Goal: Use online tool/utility: Utilize a website feature to perform a specific function

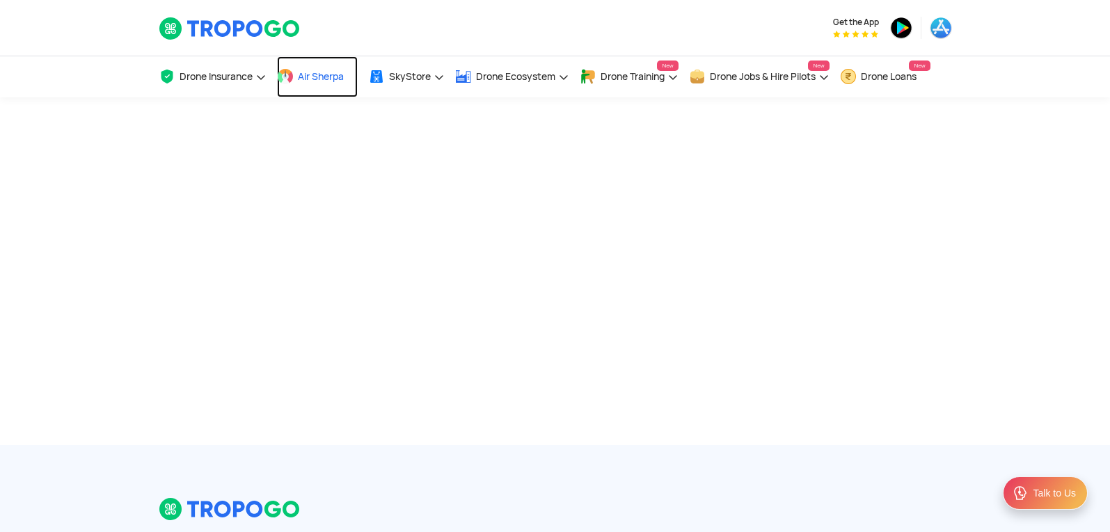
click at [316, 72] on span "Air Sherpa" at bounding box center [321, 76] width 46 height 11
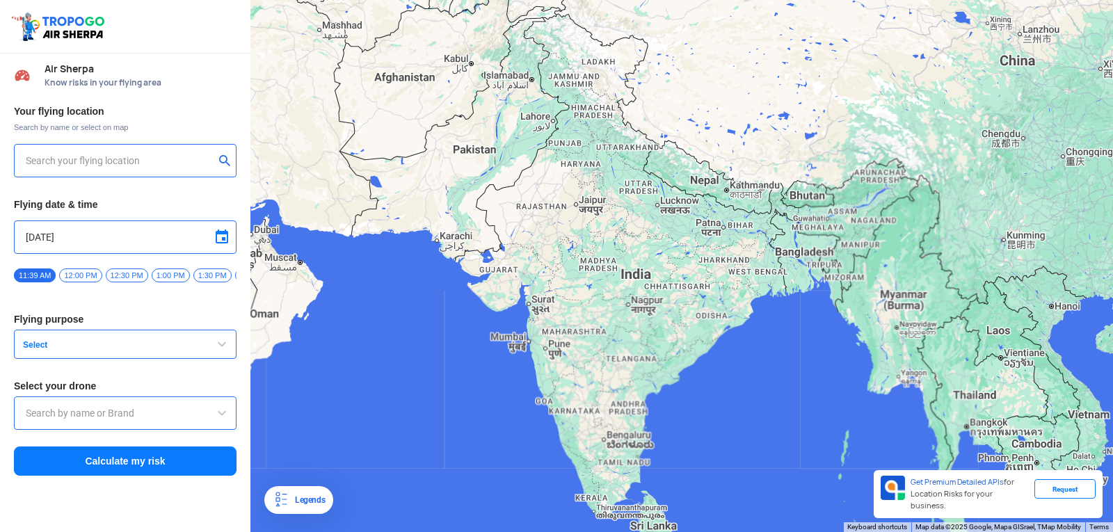
click at [141, 359] on button "Select" at bounding box center [125, 344] width 223 height 29
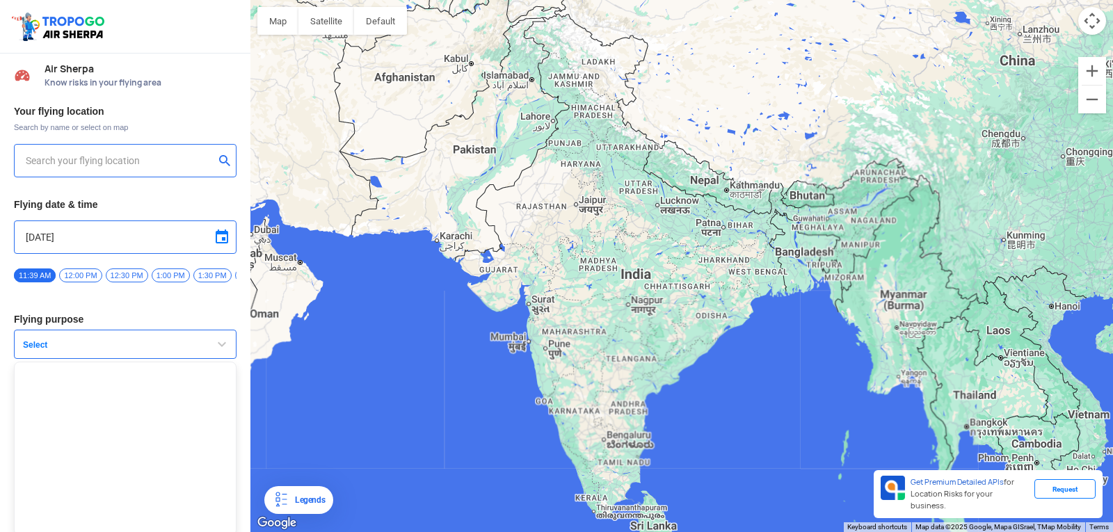
click at [167, 161] on input "text" at bounding box center [120, 160] width 189 height 17
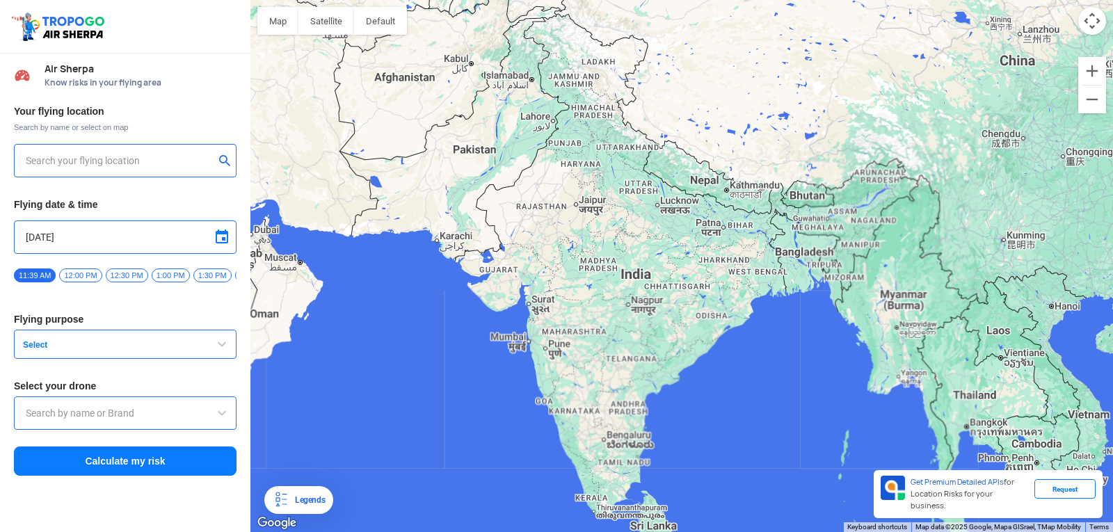
click at [167, 161] on input "text" at bounding box center [120, 160] width 189 height 17
click at [84, 347] on span "Select" at bounding box center [104, 345] width 174 height 11
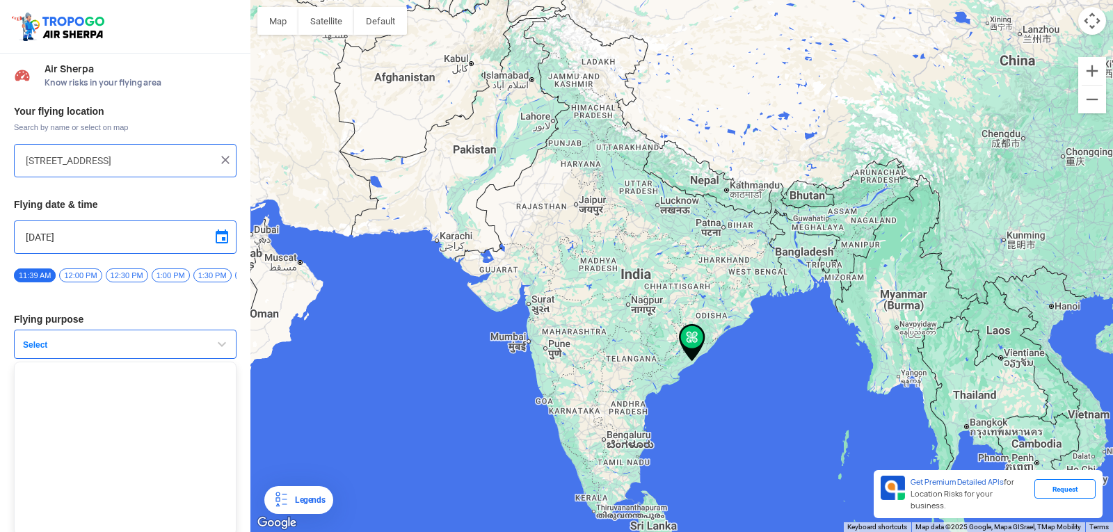
click at [84, 347] on span "Select" at bounding box center [104, 345] width 174 height 11
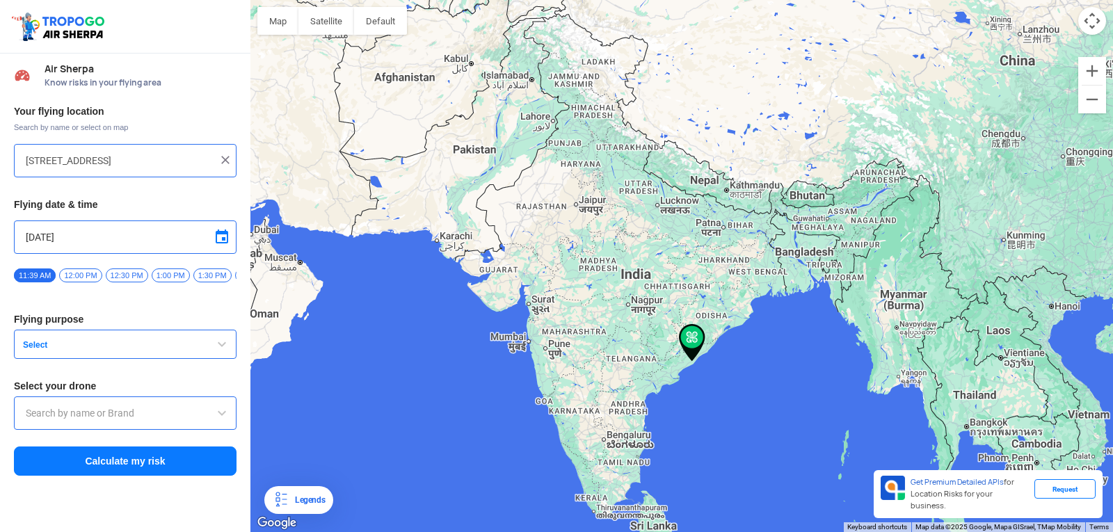
click at [84, 347] on span "Select" at bounding box center [104, 345] width 174 height 11
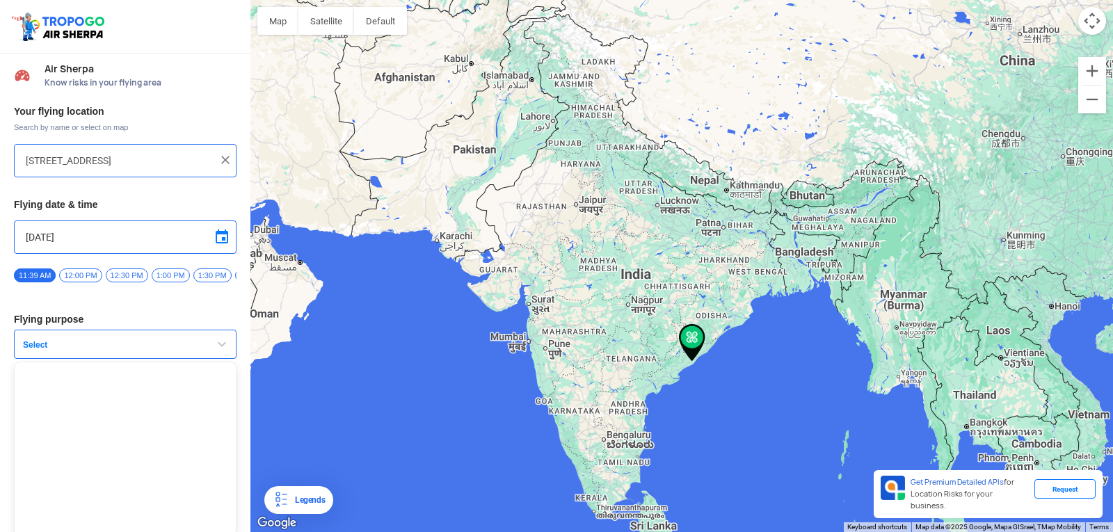
click at [84, 347] on span "Select" at bounding box center [104, 345] width 174 height 11
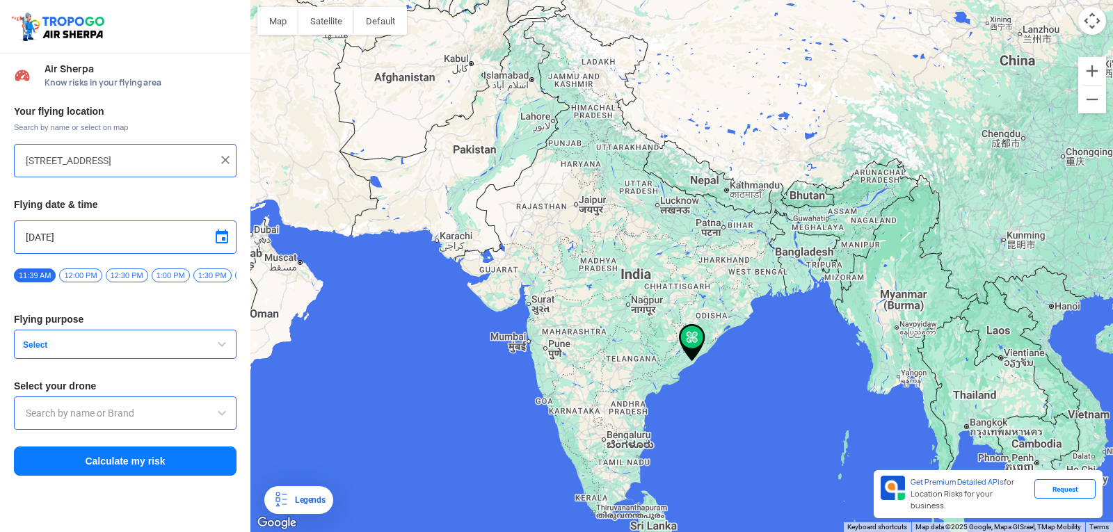
click at [83, 273] on span "12:00 PM" at bounding box center [80, 276] width 42 height 14
click at [192, 346] on button "Select" at bounding box center [125, 344] width 223 height 29
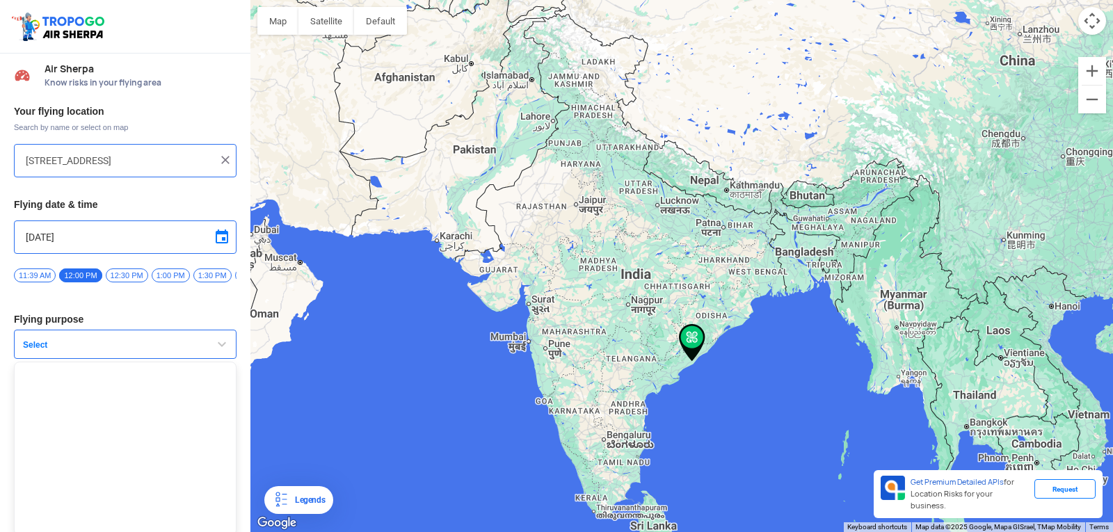
click at [192, 346] on button "Select" at bounding box center [125, 344] width 223 height 29
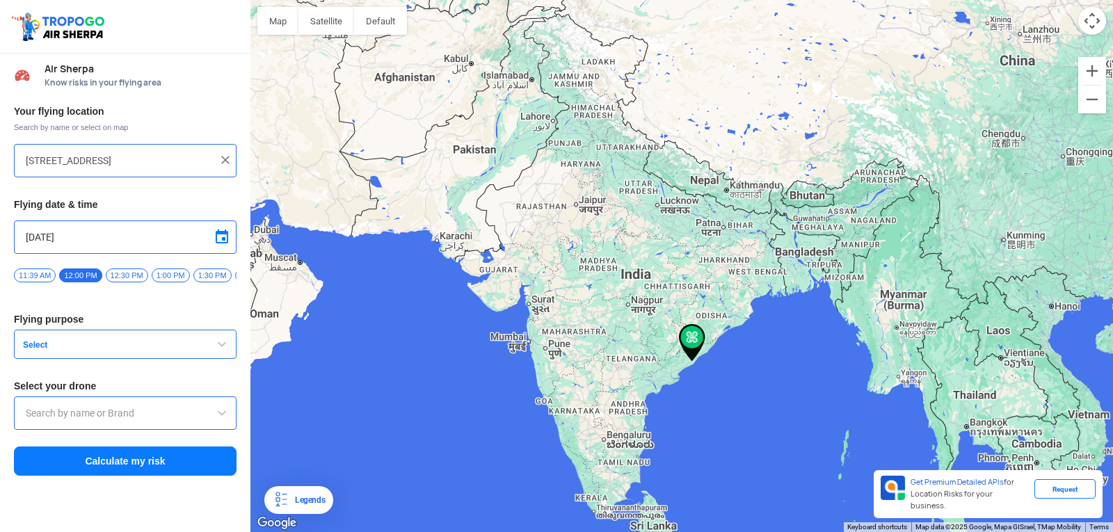
click at [184, 416] on input "text" at bounding box center [125, 413] width 199 height 17
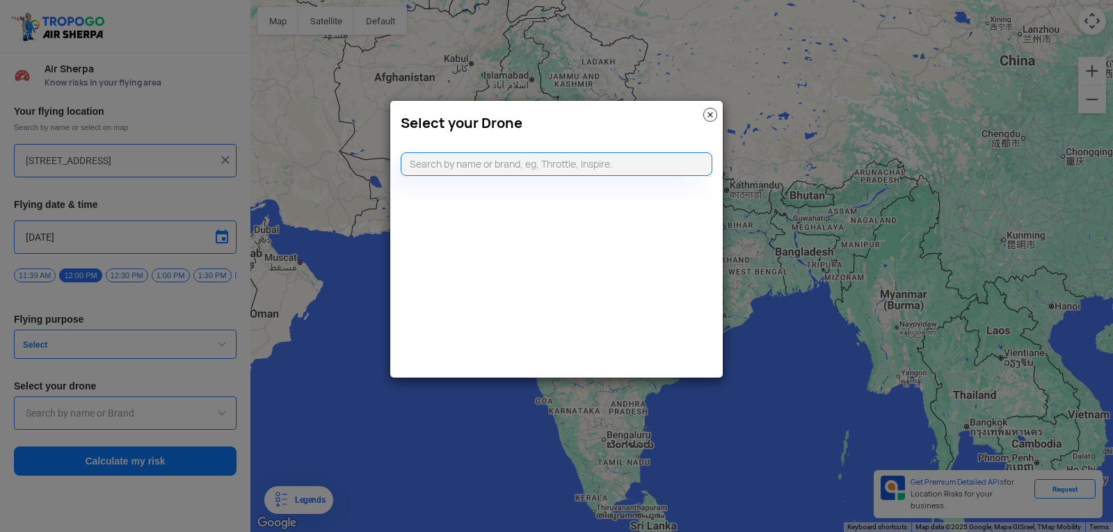
click at [708, 115] on img at bounding box center [710, 115] width 14 height 14
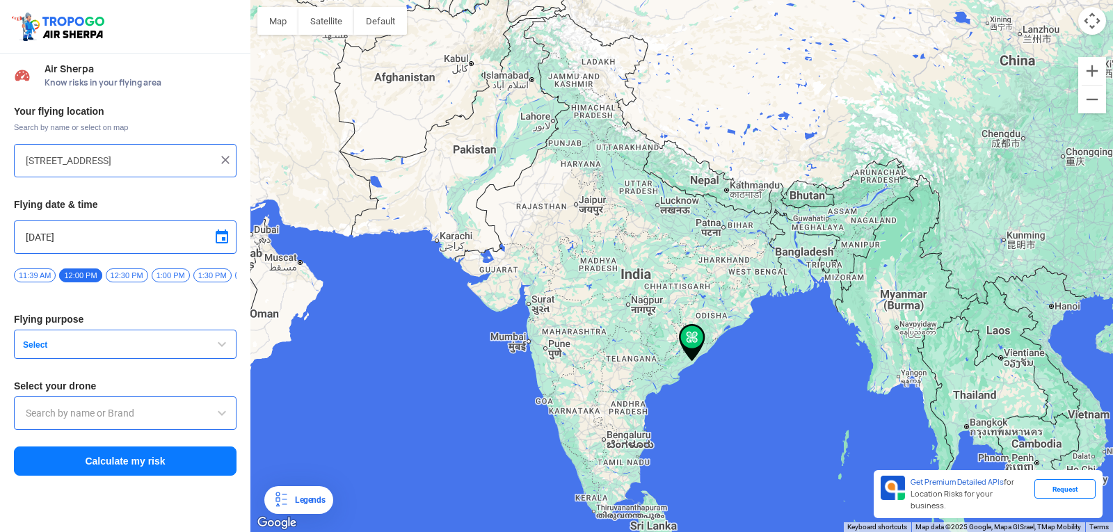
click at [712, 337] on div at bounding box center [681, 266] width 863 height 532
type input "Krushnapur, Odisha, India"
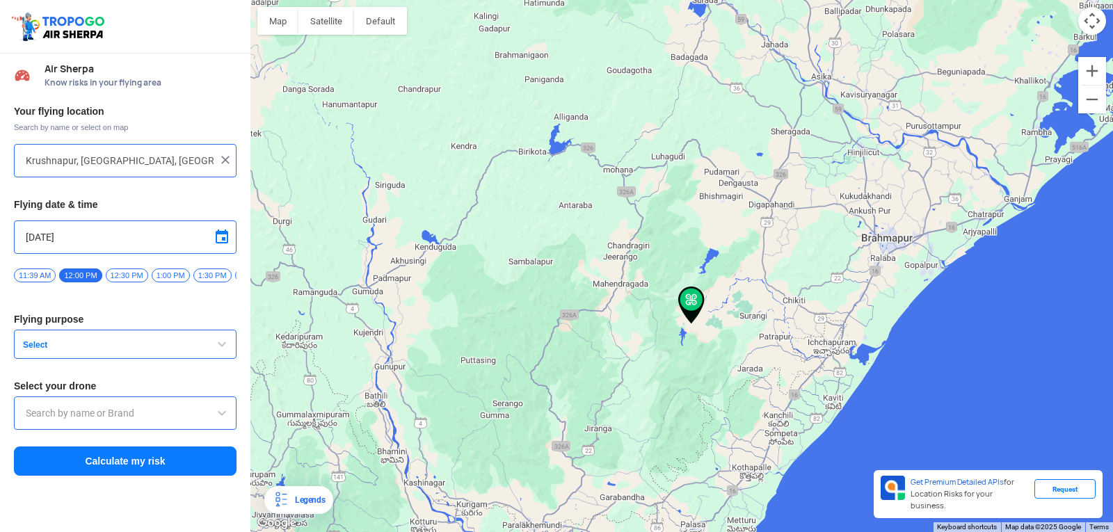
drag, startPoint x: 736, startPoint y: 296, endPoint x: 731, endPoint y: 321, distance: 25.7
click at [731, 321] on div at bounding box center [681, 266] width 863 height 532
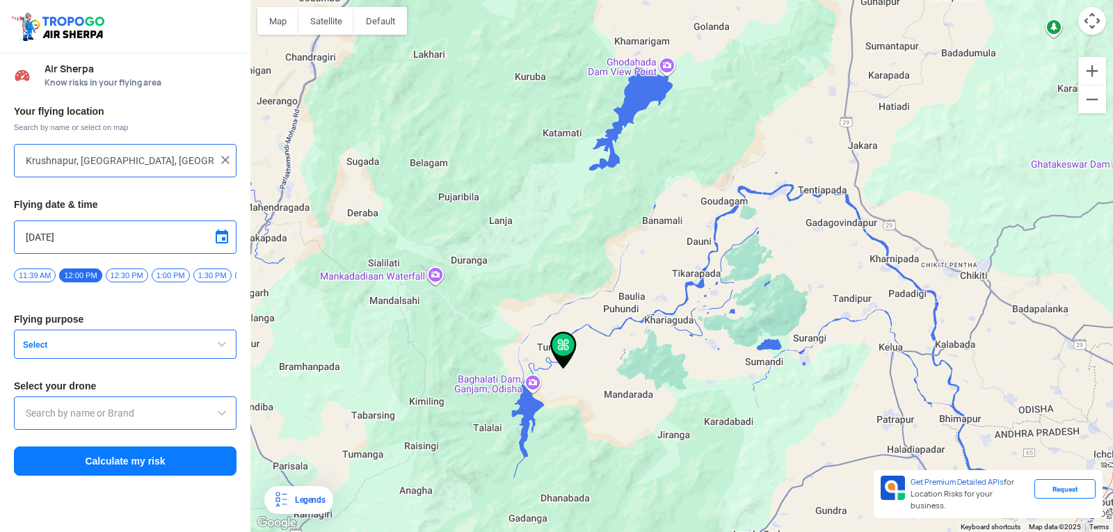
drag, startPoint x: 610, startPoint y: 367, endPoint x: 693, endPoint y: 335, distance: 89.0
click at [693, 335] on div at bounding box center [681, 266] width 863 height 532
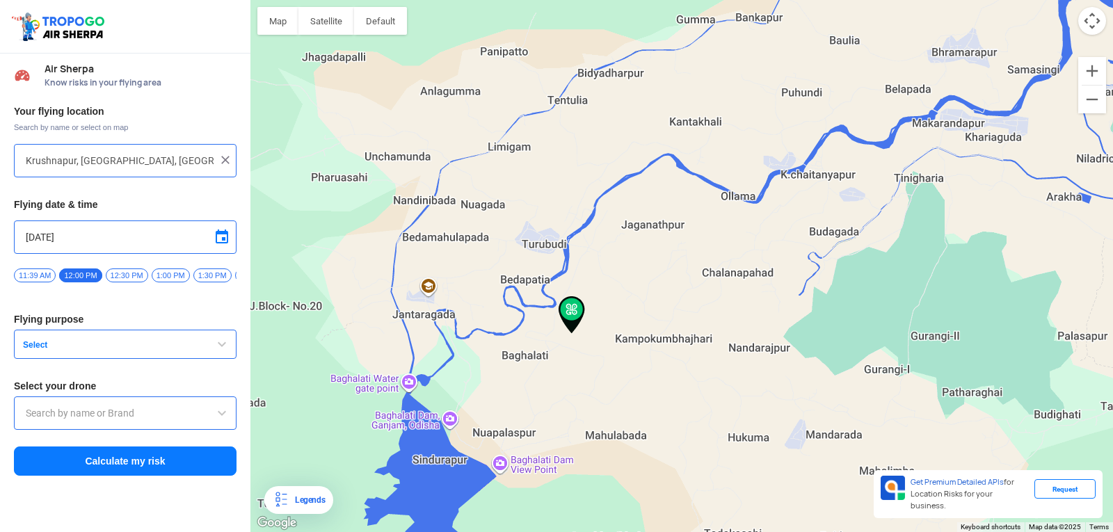
drag, startPoint x: 580, startPoint y: 379, endPoint x: 769, endPoint y: 364, distance: 190.6
click at [769, 364] on div at bounding box center [681, 266] width 863 height 532
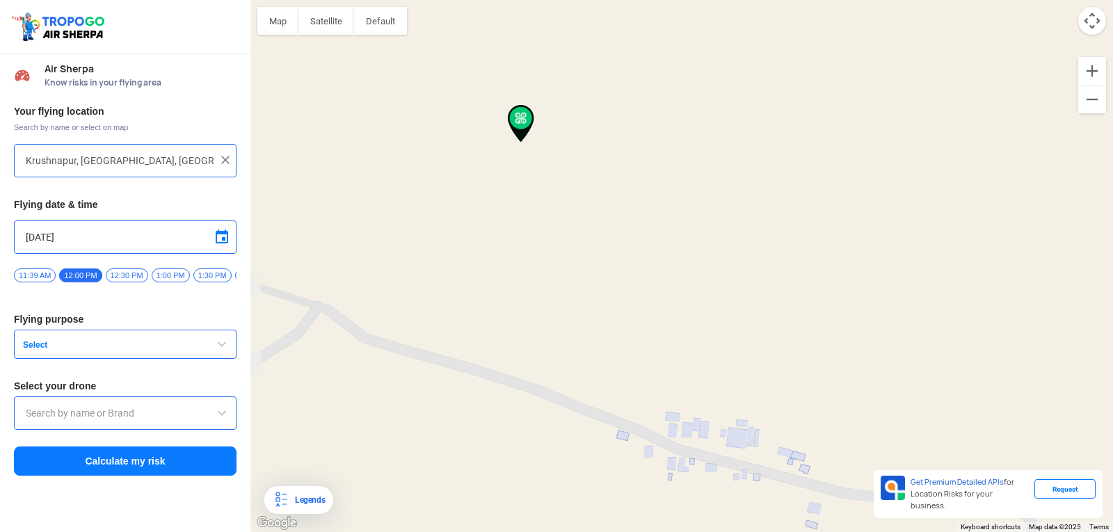
drag, startPoint x: 520, startPoint y: 147, endPoint x: 742, endPoint y: 358, distance: 305.1
click at [742, 358] on div at bounding box center [681, 266] width 863 height 532
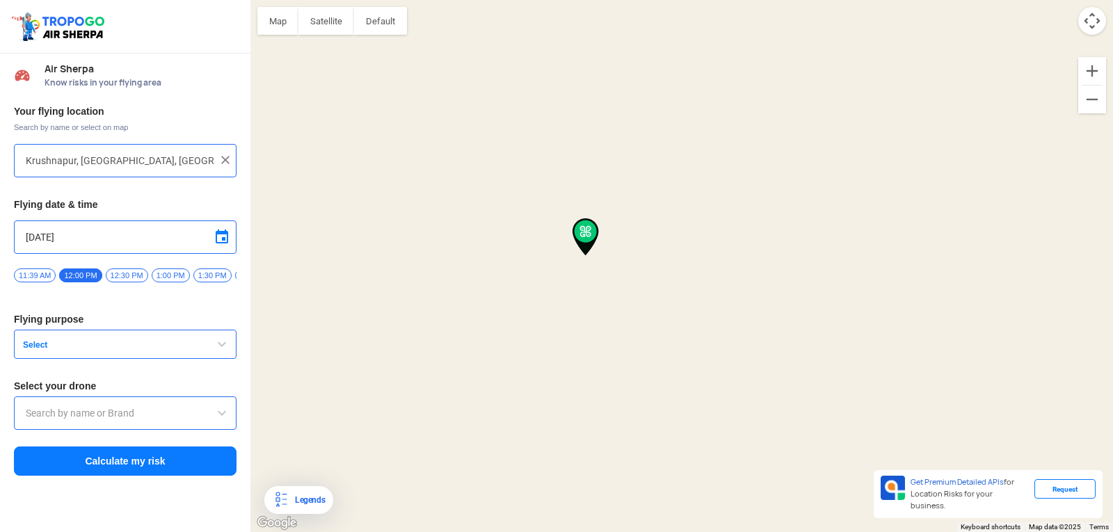
drag, startPoint x: 632, startPoint y: 220, endPoint x: 733, endPoint y: 396, distance: 203.2
click at [733, 396] on div at bounding box center [681, 266] width 863 height 532
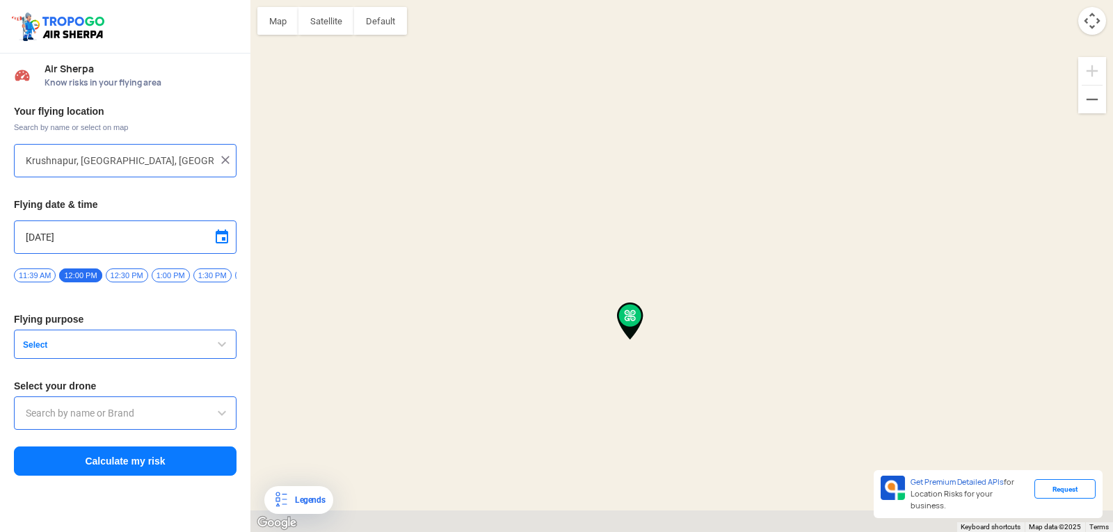
drag, startPoint x: 670, startPoint y: 376, endPoint x: 678, endPoint y: 320, distance: 56.2
click at [678, 320] on div at bounding box center [681, 266] width 863 height 532
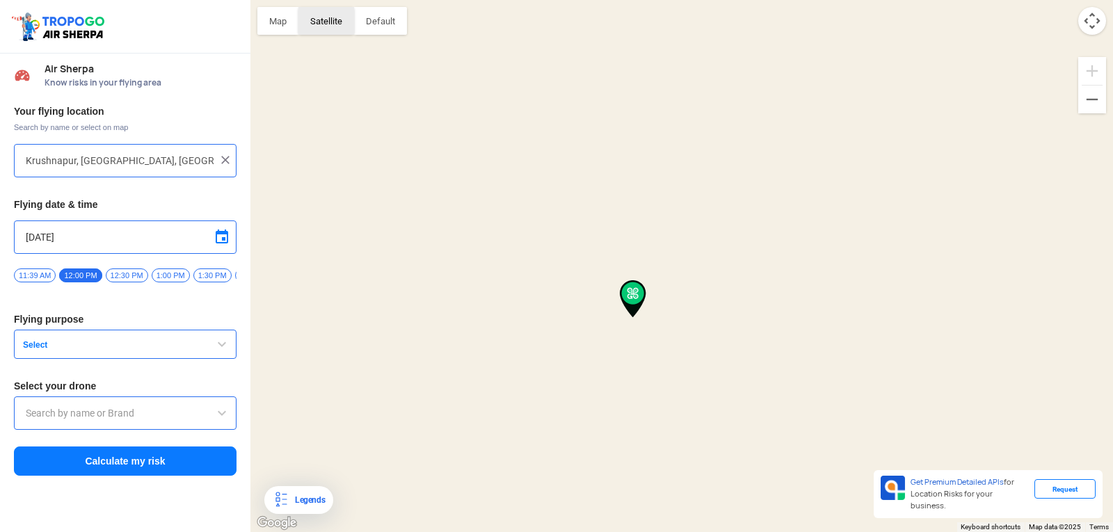
click at [314, 22] on button "Satellite" at bounding box center [326, 21] width 56 height 28
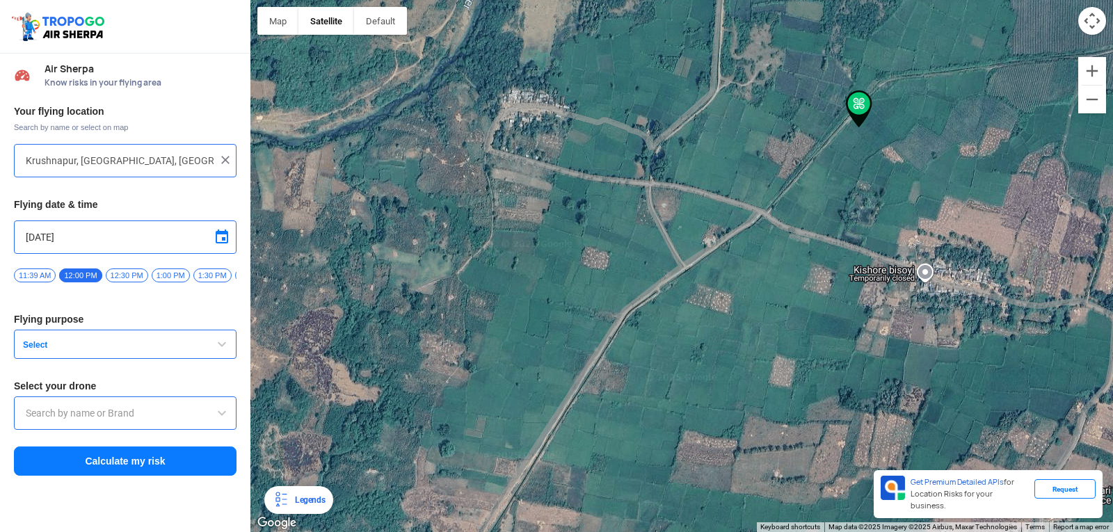
drag, startPoint x: 532, startPoint y: 325, endPoint x: 712, endPoint y: 157, distance: 246.6
click at [712, 157] on div at bounding box center [681, 266] width 863 height 532
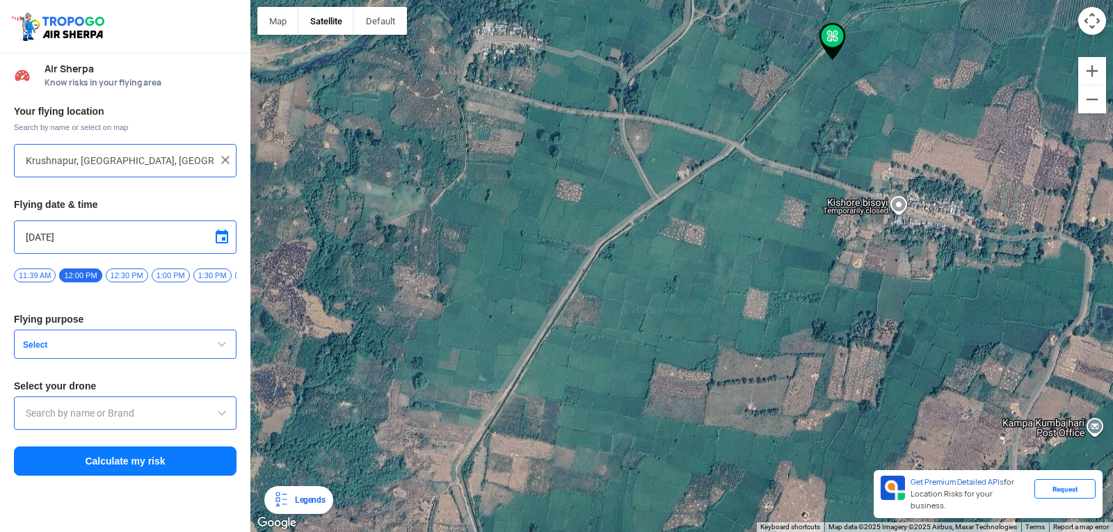
drag, startPoint x: 728, startPoint y: 343, endPoint x: 696, endPoint y: 292, distance: 60.4
click at [696, 292] on div at bounding box center [681, 266] width 863 height 532
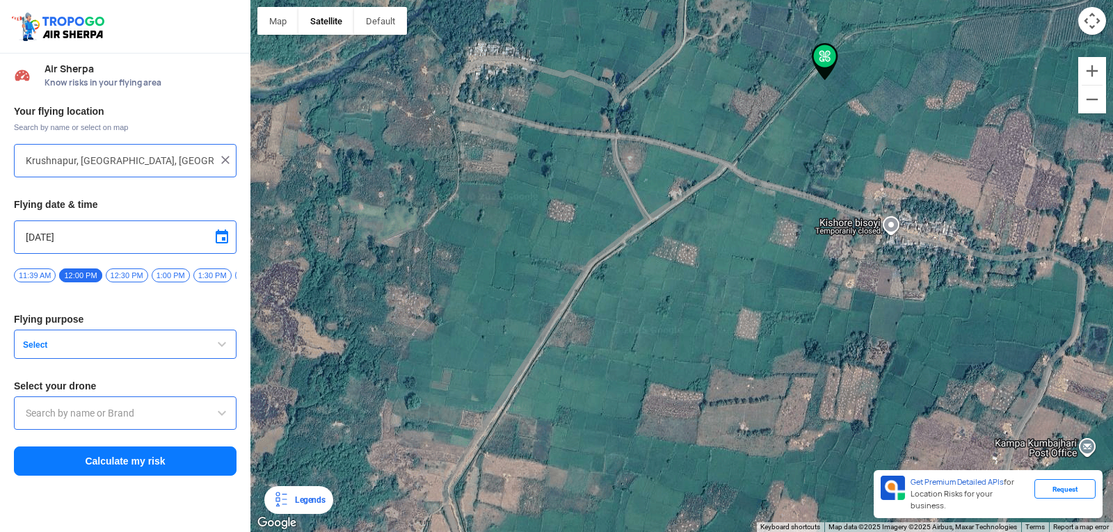
click at [230, 170] on div "Krushnapur, Odisha, India" at bounding box center [125, 160] width 223 height 33
click at [228, 164] on img at bounding box center [225, 160] width 14 height 14
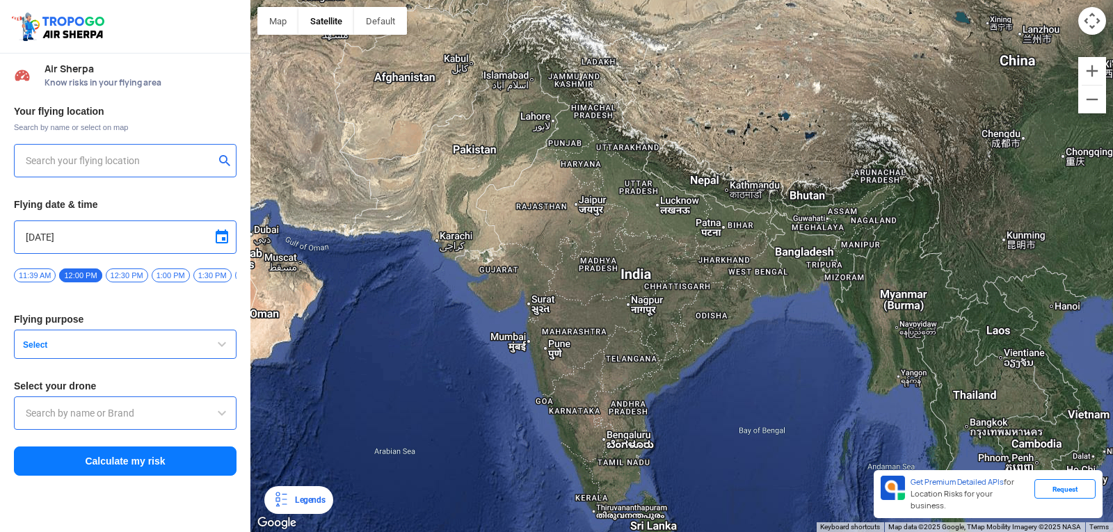
click at [205, 163] on input "text" at bounding box center [120, 160] width 189 height 17
type input "31-50-11/177, STBL, Vignans Institute Of Engineering College Area, Stbl, Visakh…"
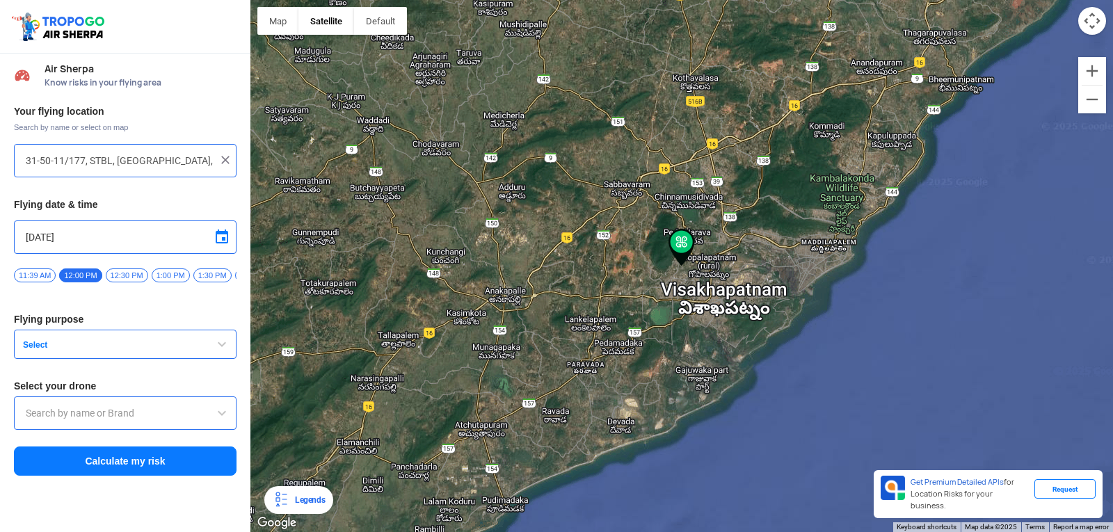
click at [202, 150] on div "31-50-11/177, STBL, Vignans Institute Of Engineering College Area, Stbl, Visakh…" at bounding box center [125, 160] width 223 height 33
click at [222, 162] on img at bounding box center [225, 160] width 14 height 14
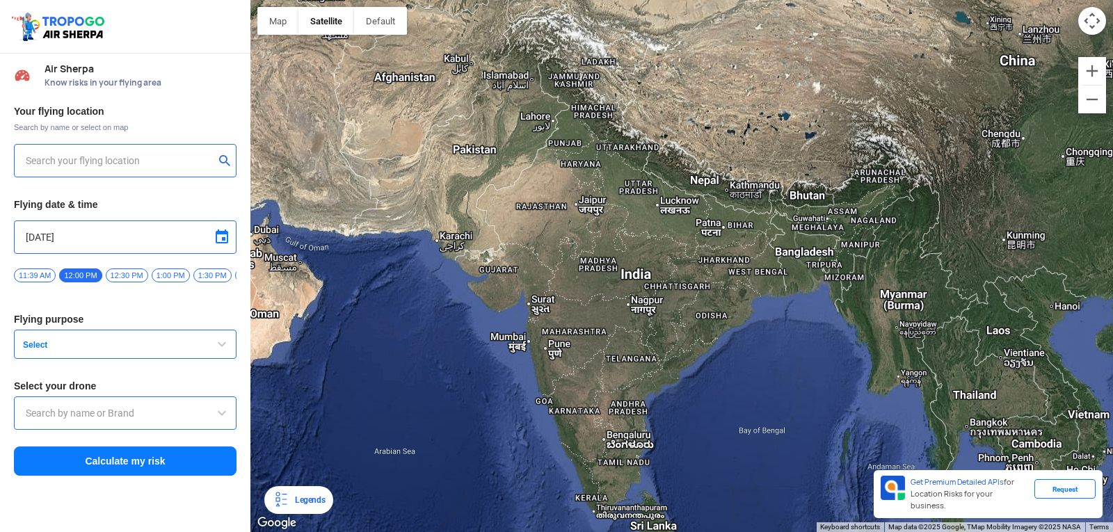
click at [178, 164] on input "text" at bounding box center [120, 160] width 189 height 17
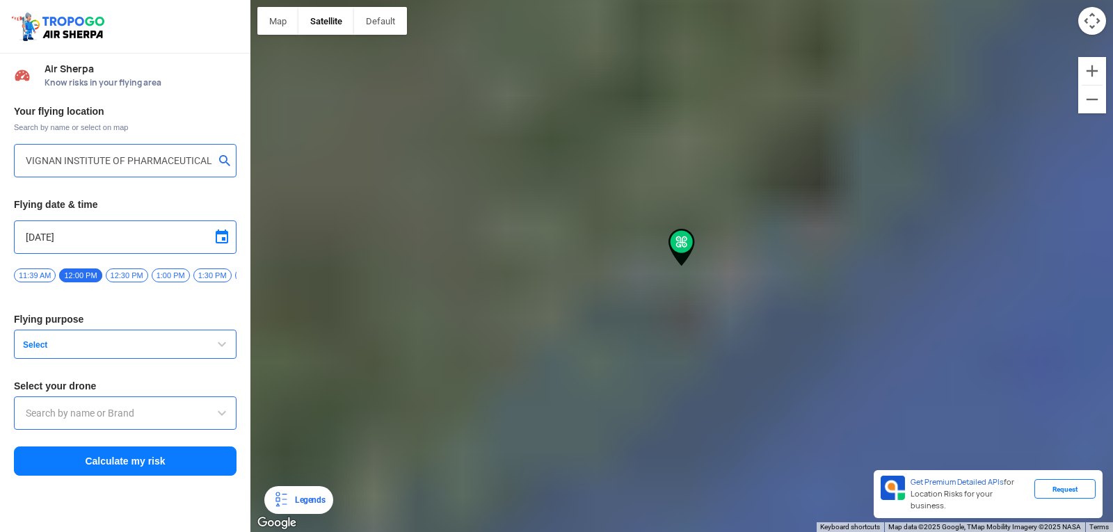
type input "[GEOGRAPHIC_DATA], [GEOGRAPHIC_DATA] 530049, [GEOGRAPHIC_DATA]"
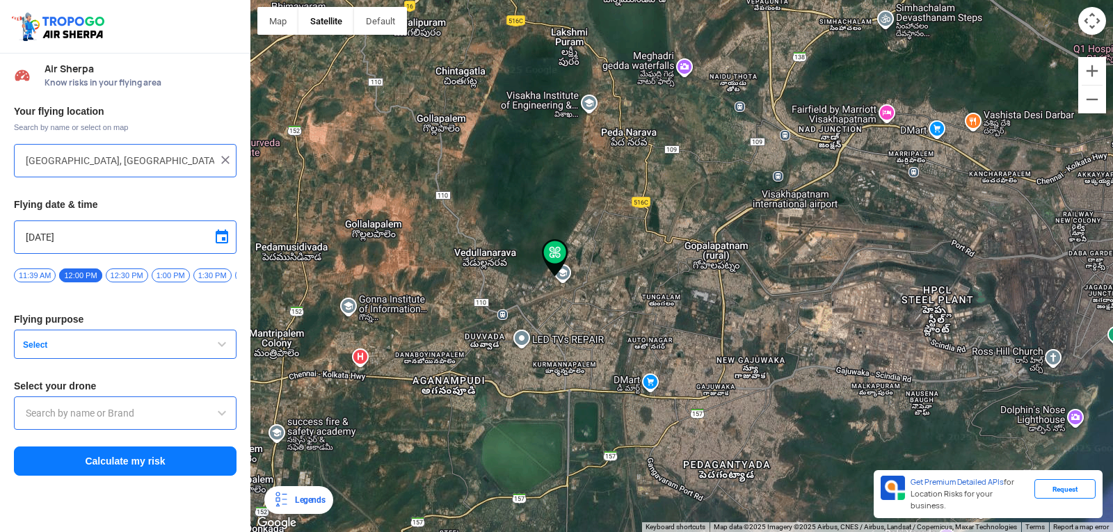
drag, startPoint x: 563, startPoint y: 292, endPoint x: 632, endPoint y: 312, distance: 72.6
click at [632, 312] on div at bounding box center [681, 266] width 863 height 532
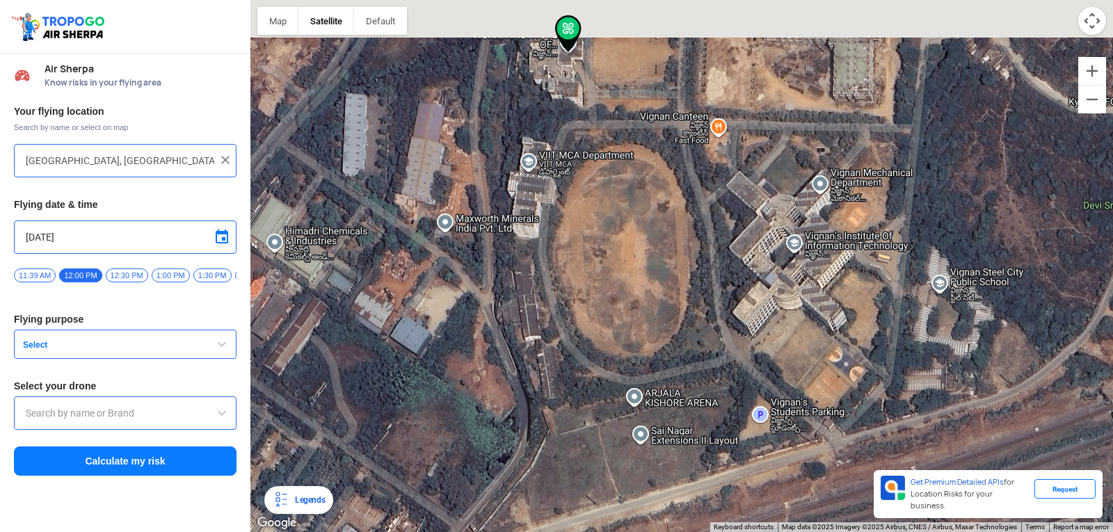
drag, startPoint x: 654, startPoint y: 139, endPoint x: 656, endPoint y: 362, distance: 223.3
click at [656, 362] on div at bounding box center [681, 266] width 863 height 532
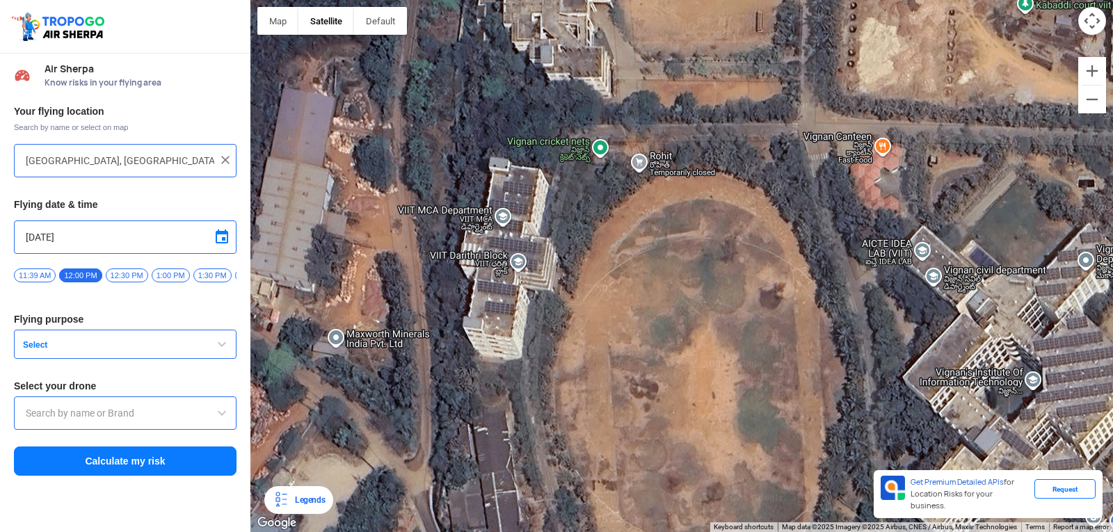
drag, startPoint x: 605, startPoint y: 362, endPoint x: 671, endPoint y: 210, distance: 166.1
click at [671, 210] on div at bounding box center [681, 266] width 863 height 532
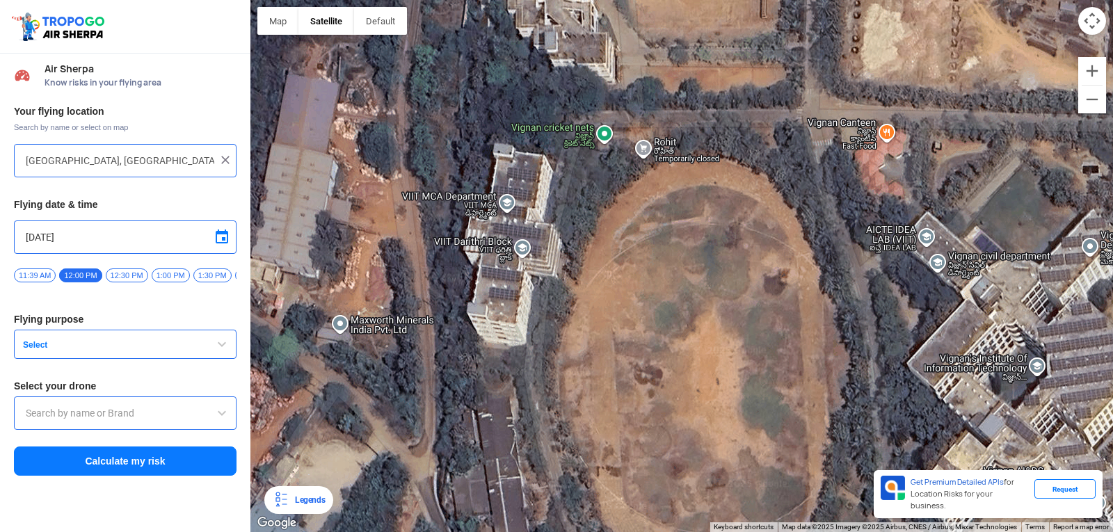
click at [519, 241] on div at bounding box center [681, 266] width 863 height 532
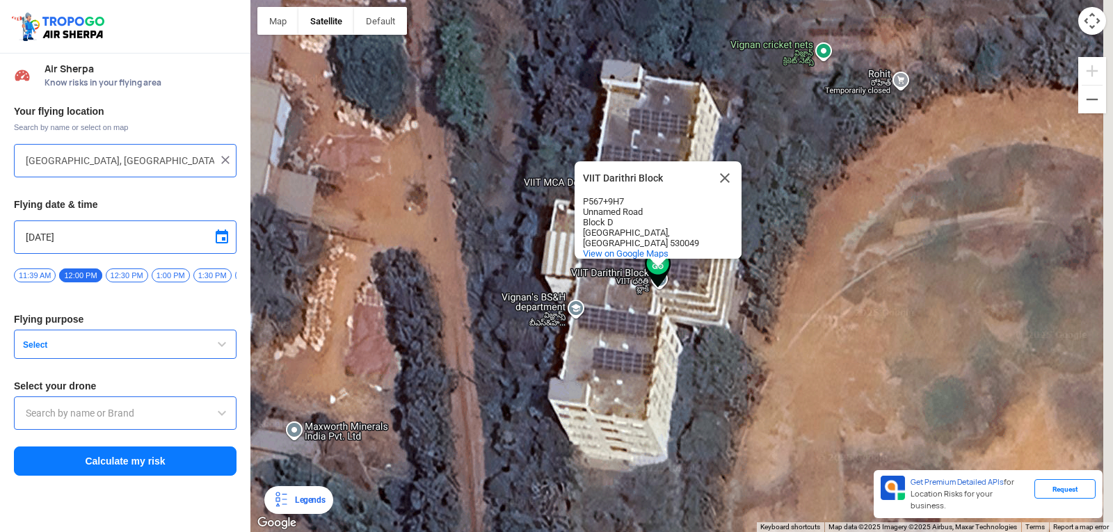
drag, startPoint x: 742, startPoint y: 314, endPoint x: 625, endPoint y: 321, distance: 116.4
click at [625, 321] on div "VIIT Darithri Block VIIT Darithri Block P567+9H7 Unnamed Road Block D Visakhapa…" at bounding box center [681, 266] width 863 height 532
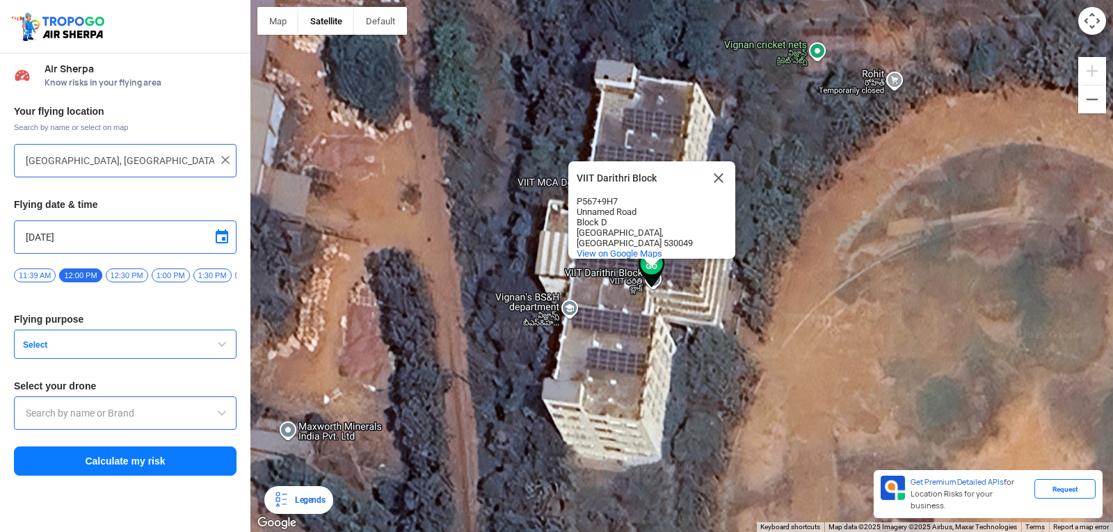
click at [625, 321] on div "VIIT Darithri Block VIIT Darithri Block P567+9H7 Unnamed Road Block D Visakhapa…" at bounding box center [681, 266] width 863 height 532
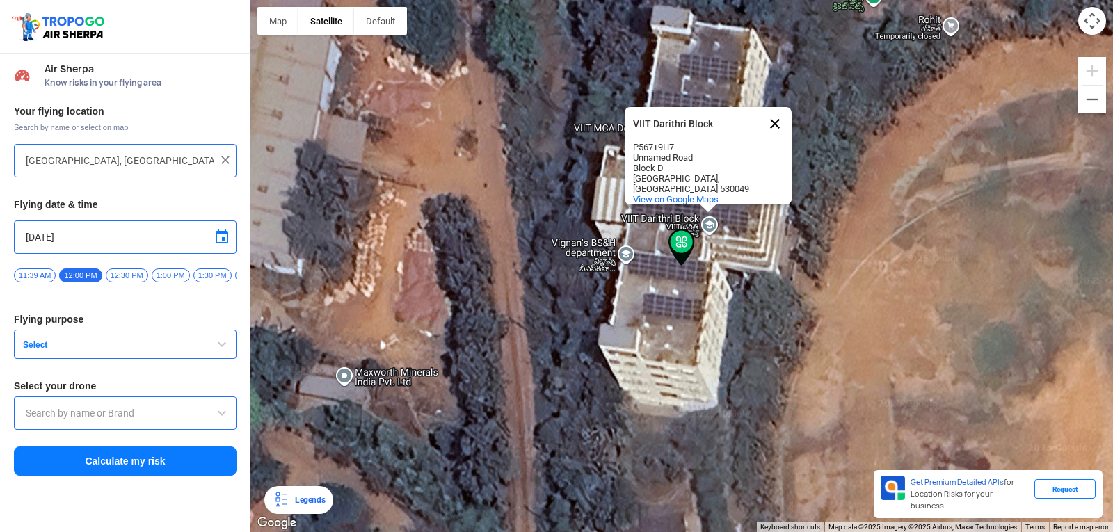
click at [779, 107] on button "Close" at bounding box center [774, 123] width 33 height 33
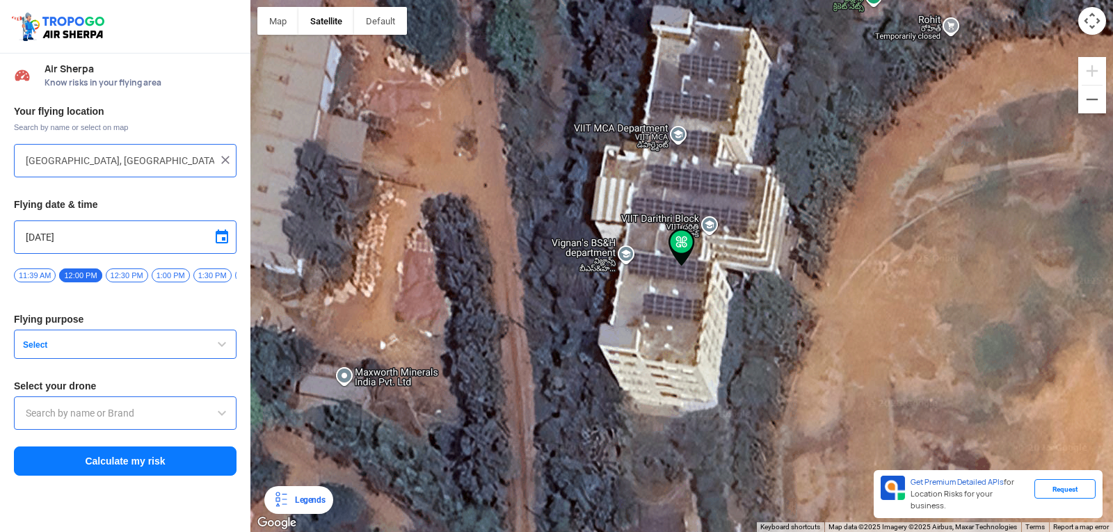
click at [114, 351] on span "Select" at bounding box center [104, 345] width 174 height 11
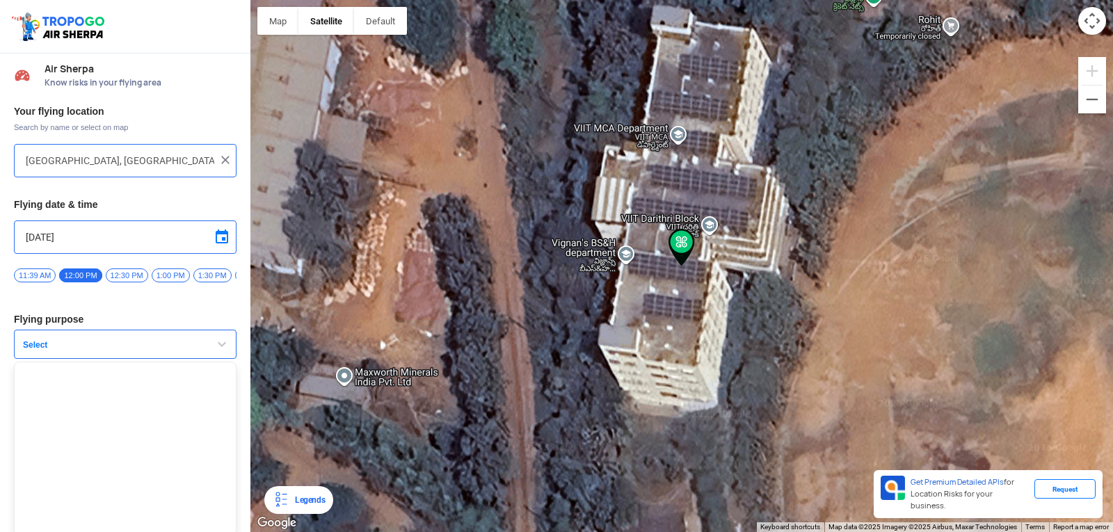
click at [216, 349] on span "button" at bounding box center [222, 344] width 17 height 17
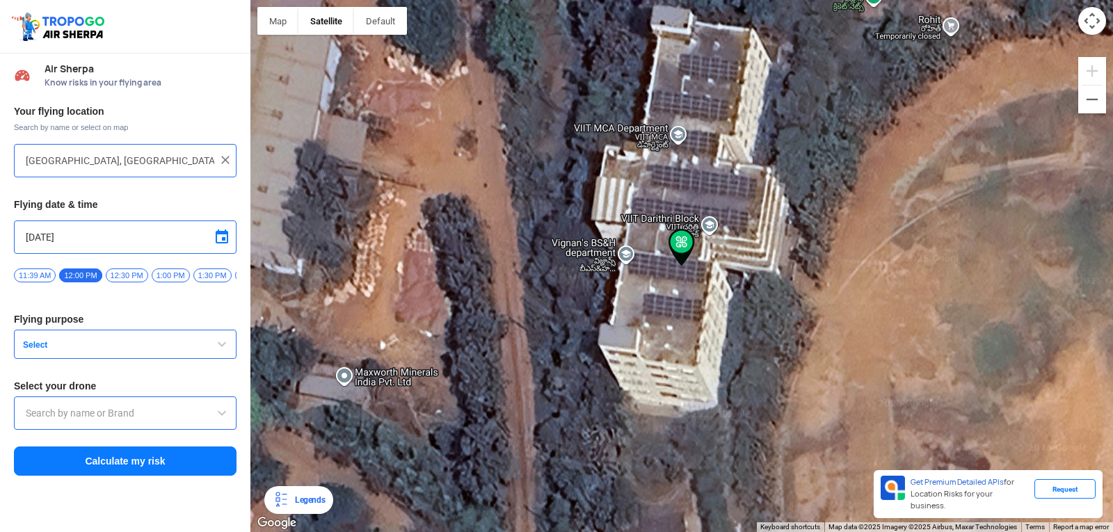
click at [218, 417] on span at bounding box center [222, 413] width 17 height 17
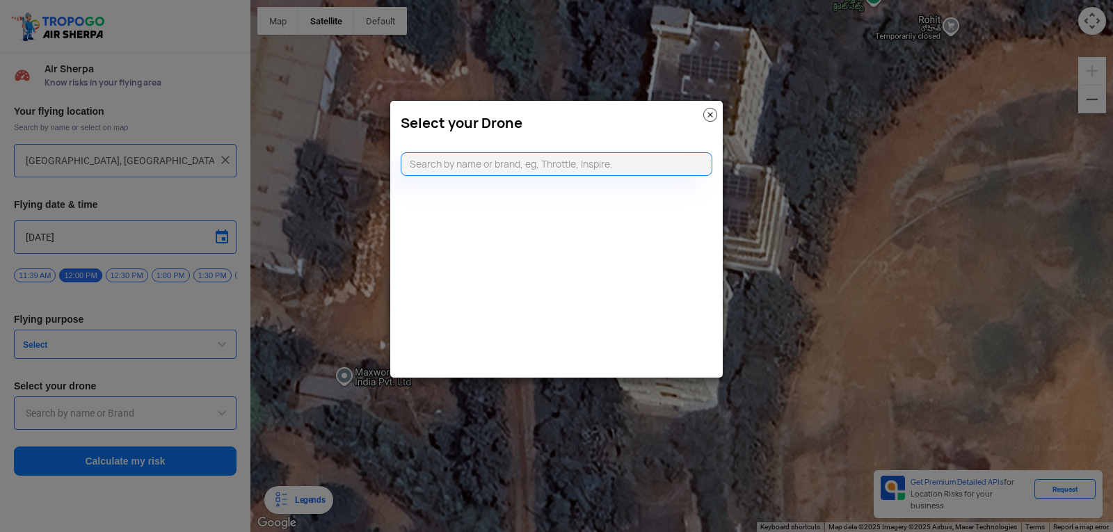
click at [218, 417] on modal-container "Select your Drone" at bounding box center [556, 266] width 1113 height 532
click at [521, 159] on input "text" at bounding box center [557, 164] width 312 height 24
type input "d"
type input "F"
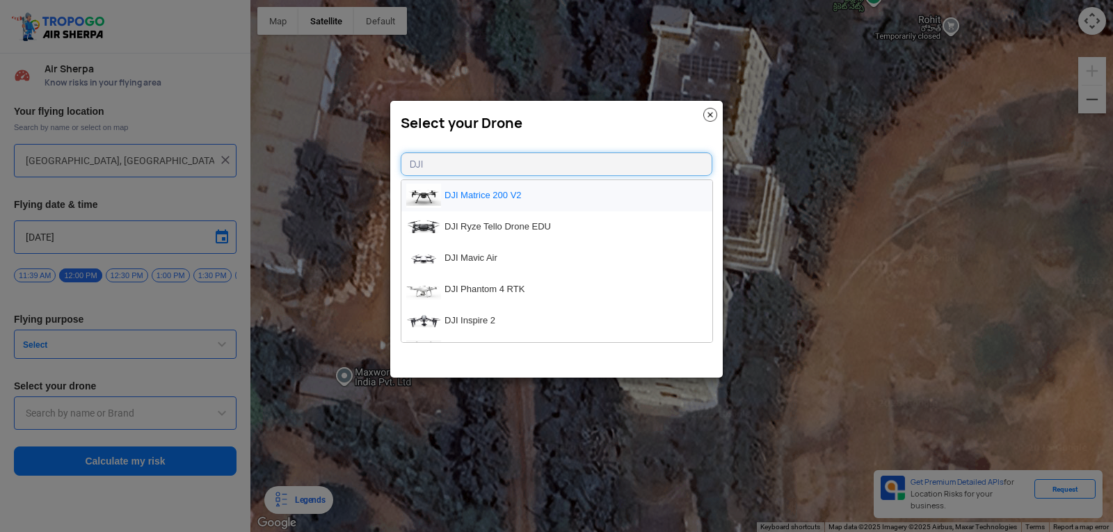
type input "DJI"
click at [528, 198] on li "DJI Matrice 200 V2" at bounding box center [556, 195] width 311 height 31
type input "DJI Matrice 200 V2"
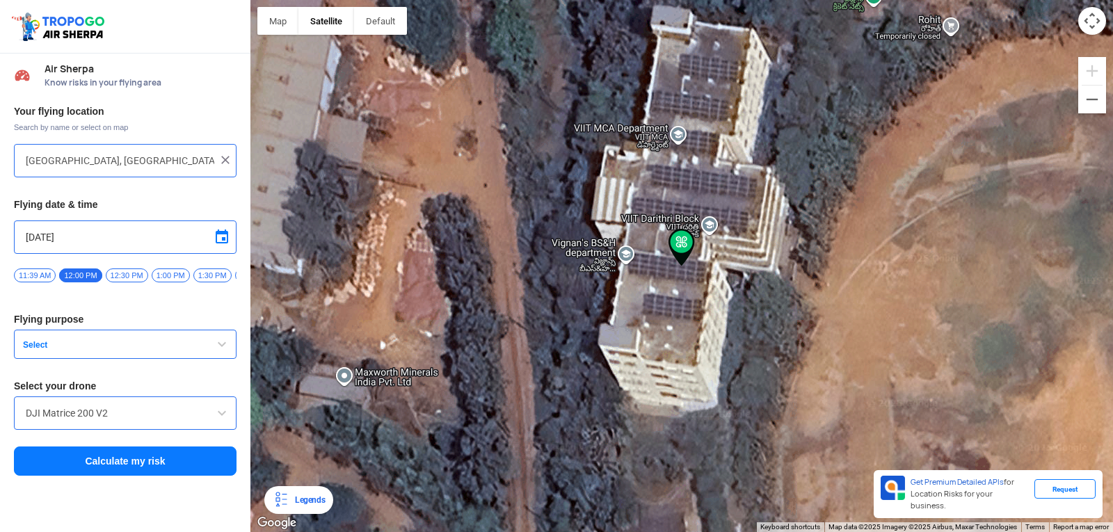
click at [155, 345] on span "Select" at bounding box center [104, 345] width 174 height 11
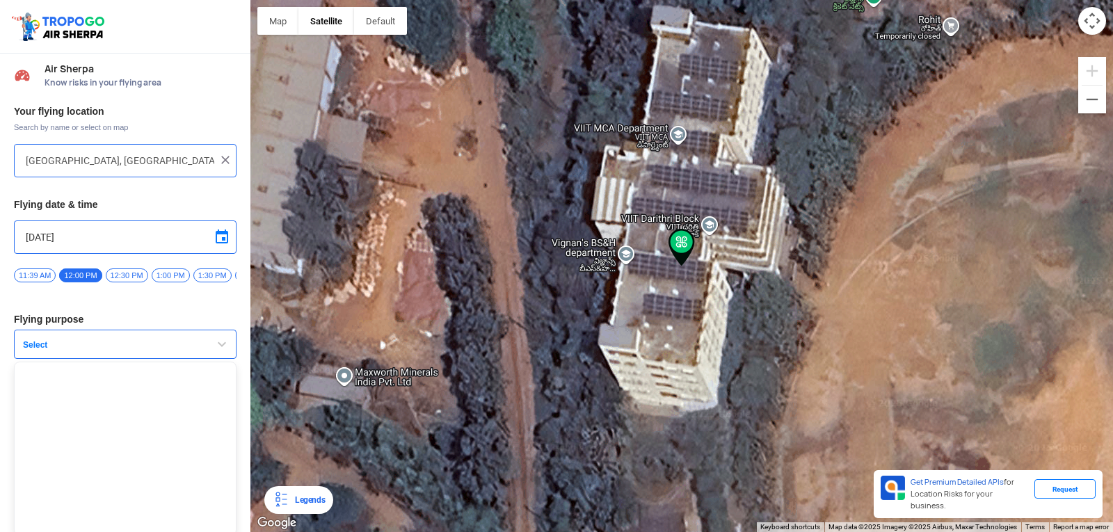
click at [155, 345] on span "Select" at bounding box center [104, 345] width 174 height 11
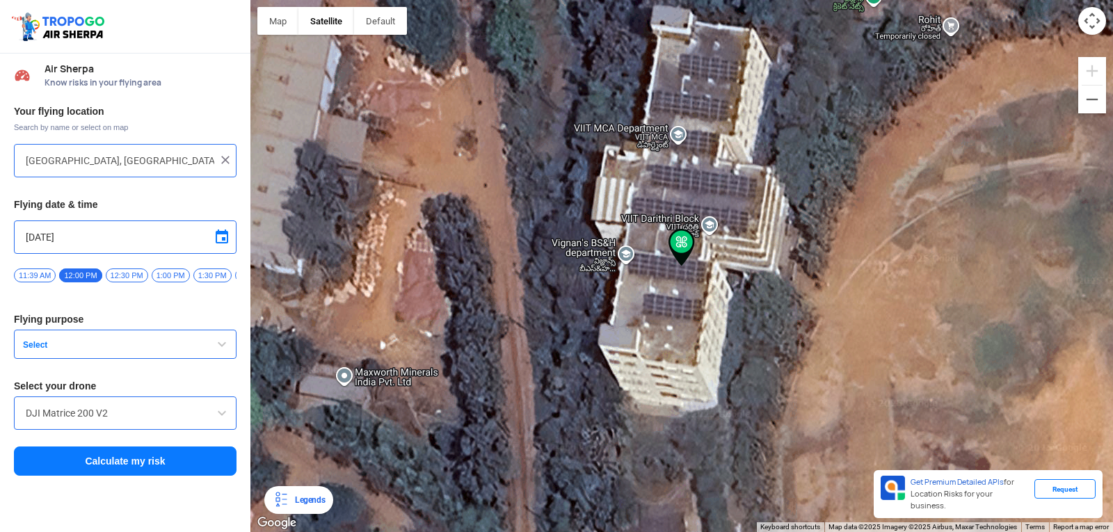
click at [218, 349] on span "button" at bounding box center [222, 344] width 17 height 17
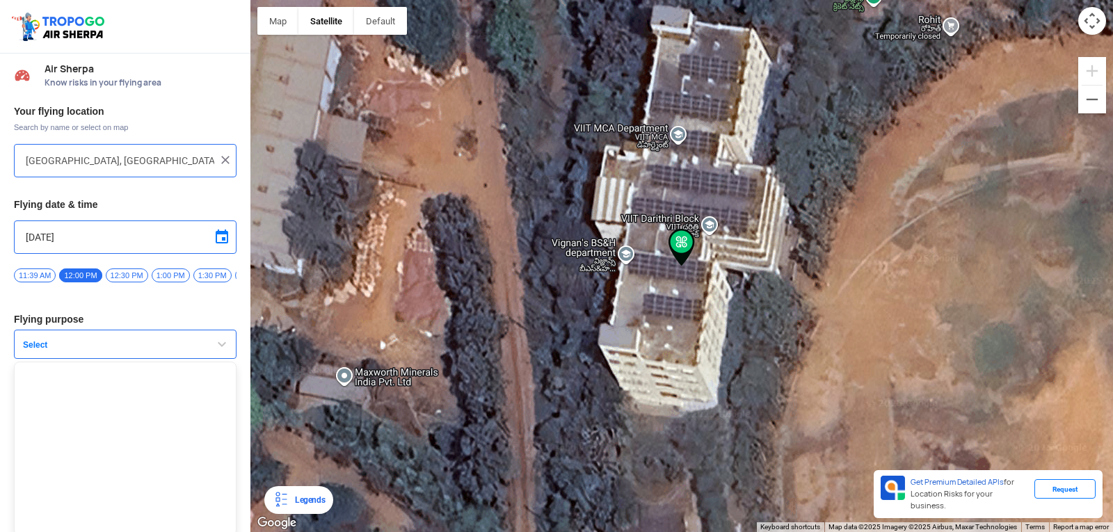
click at [170, 438] on ul at bounding box center [125, 449] width 223 height 174
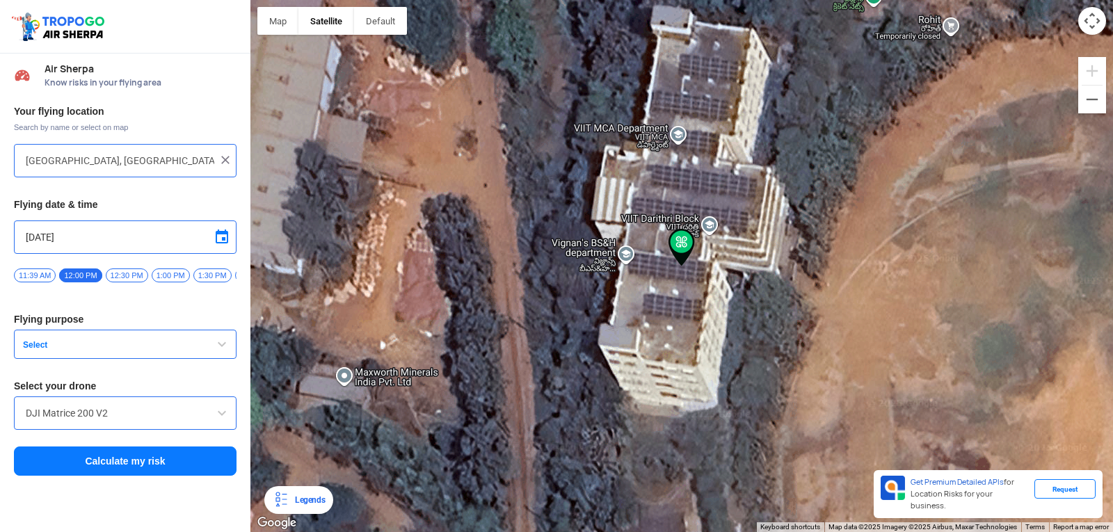
click at [208, 353] on button "Select" at bounding box center [125, 344] width 223 height 29
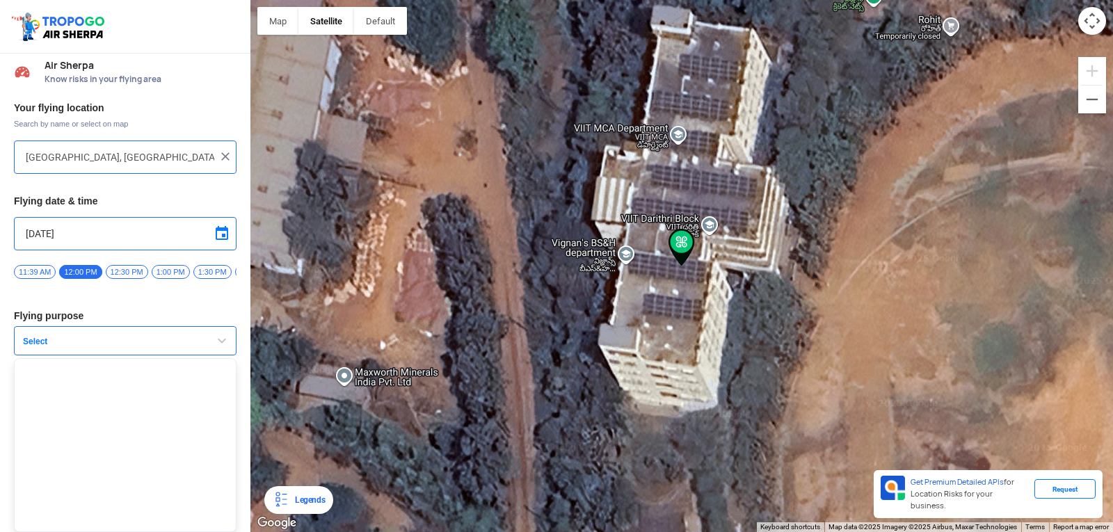
scroll to position [9, 0]
click at [173, 495] on ul at bounding box center [125, 445] width 223 height 174
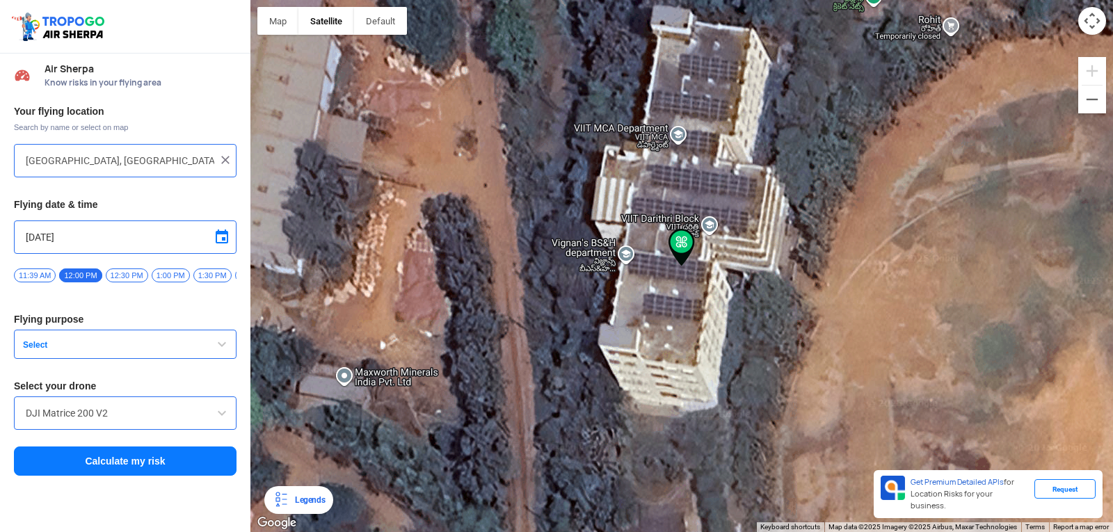
click at [204, 346] on button "Select" at bounding box center [125, 344] width 223 height 29
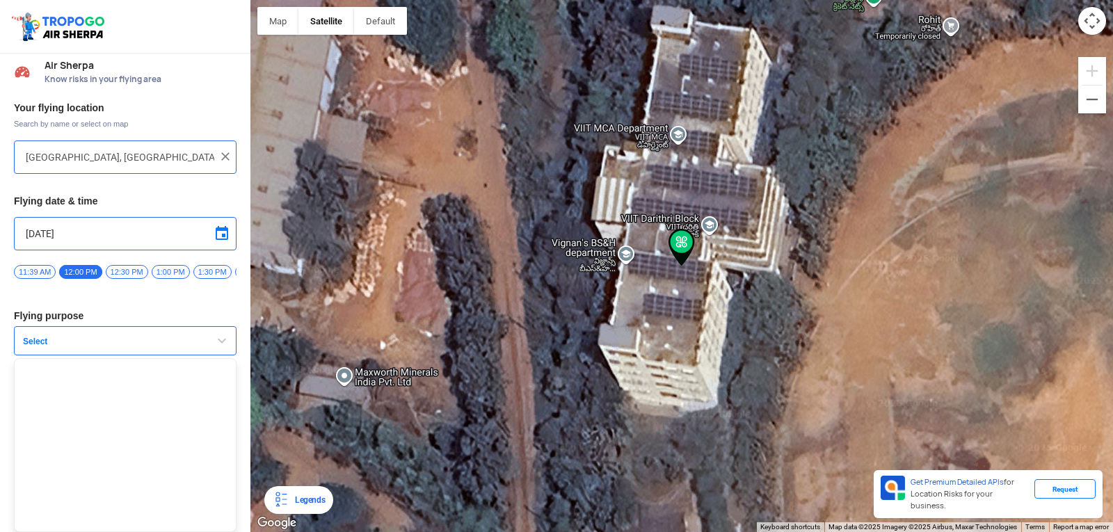
scroll to position [9, 0]
click at [217, 340] on span "button" at bounding box center [222, 341] width 17 height 17
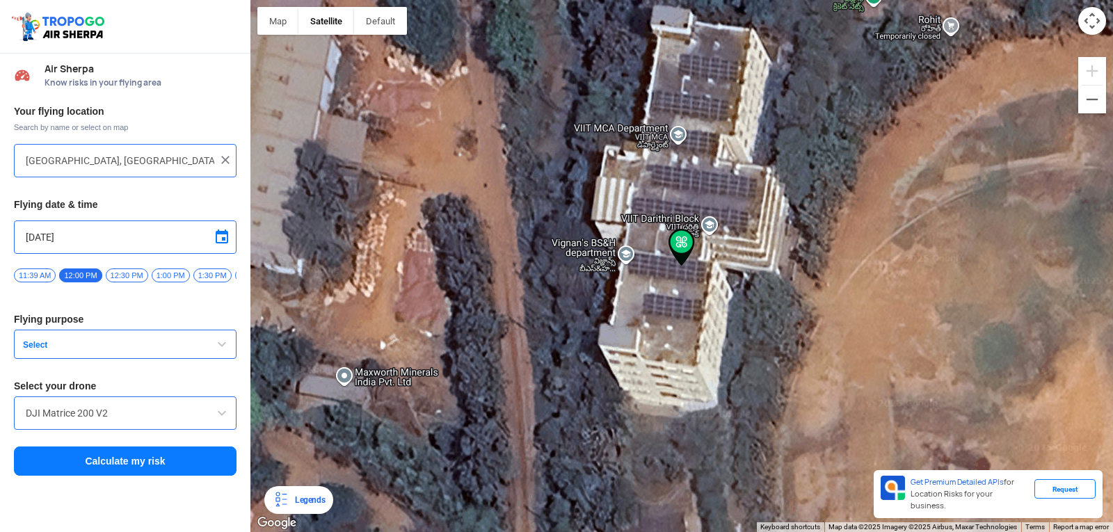
scroll to position [0, 0]
click at [125, 476] on button "Calculate my risk" at bounding box center [125, 461] width 223 height 29
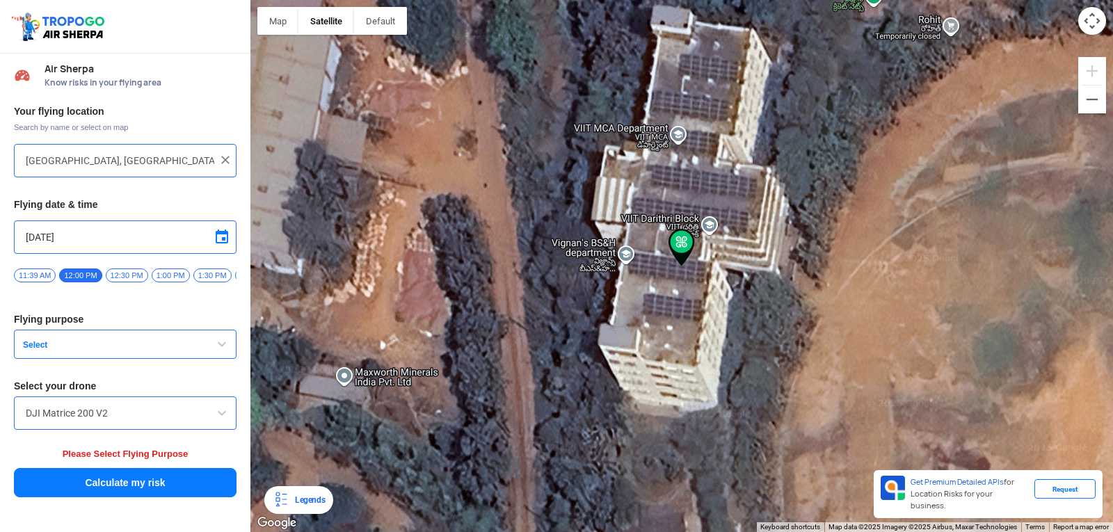
click at [210, 353] on button "Select" at bounding box center [125, 344] width 223 height 29
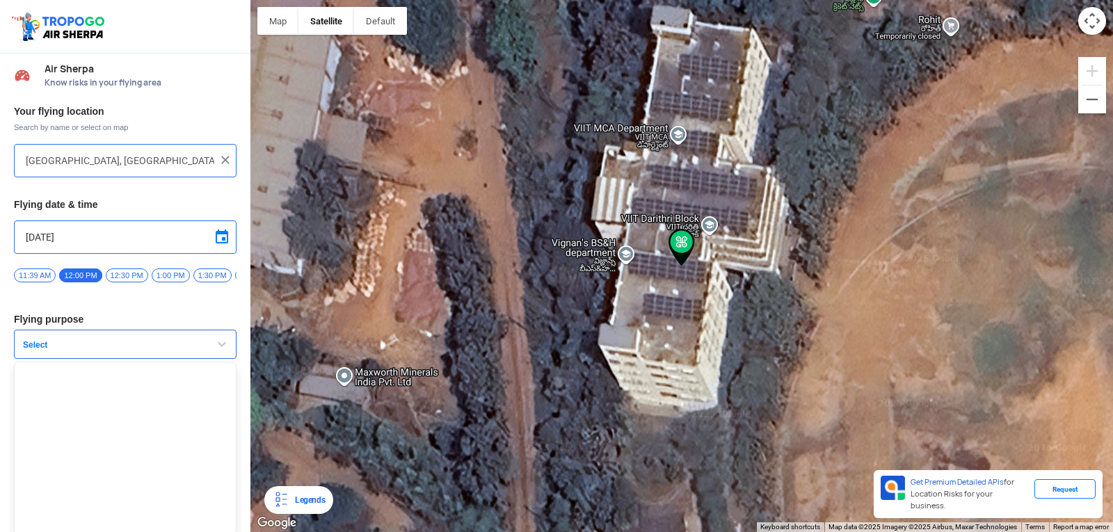
click at [214, 353] on span "button" at bounding box center [222, 344] width 17 height 17
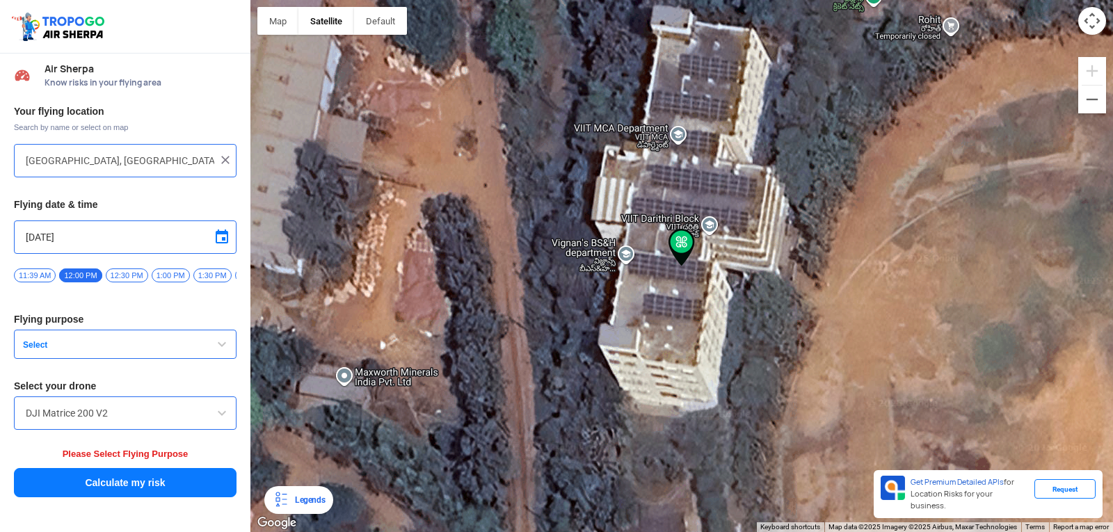
click at [37, 271] on span "11:39 AM" at bounding box center [35, 276] width 42 height 14
click at [90, 338] on button "Select" at bounding box center [125, 344] width 223 height 29
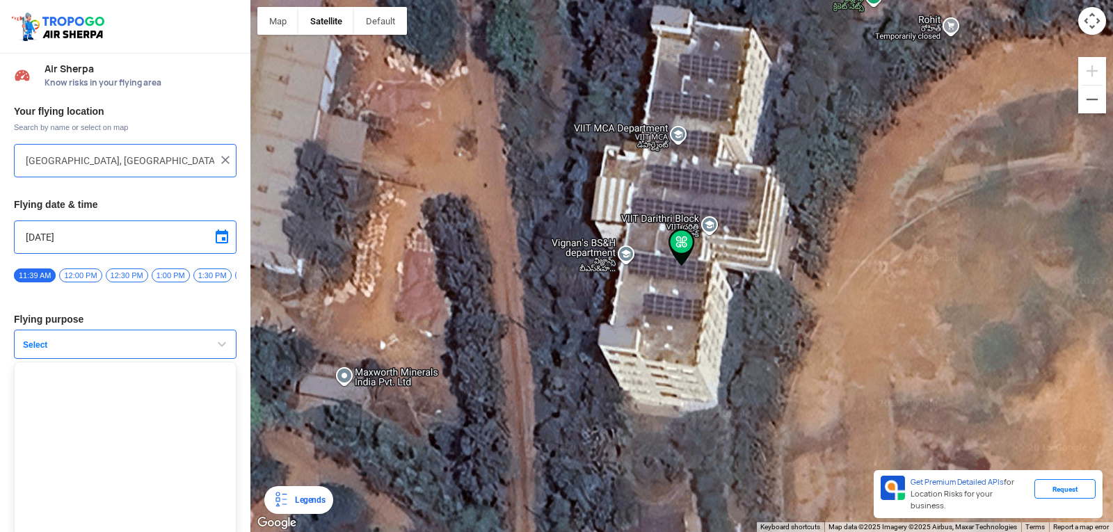
click at [90, 338] on button "Select" at bounding box center [125, 344] width 223 height 29
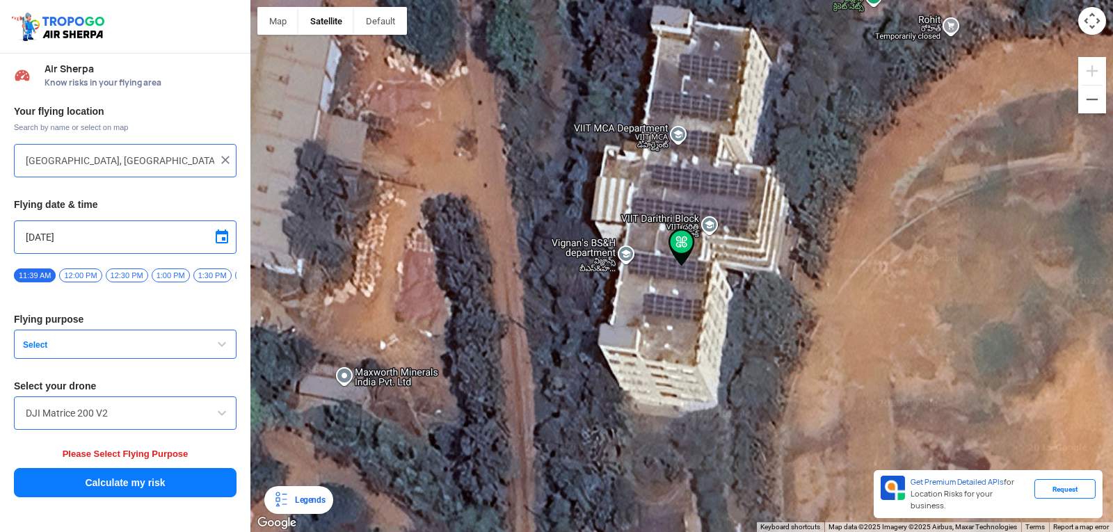
click at [70, 273] on span "12:00 PM" at bounding box center [80, 276] width 42 height 14
click at [130, 341] on button "Select" at bounding box center [125, 344] width 223 height 29
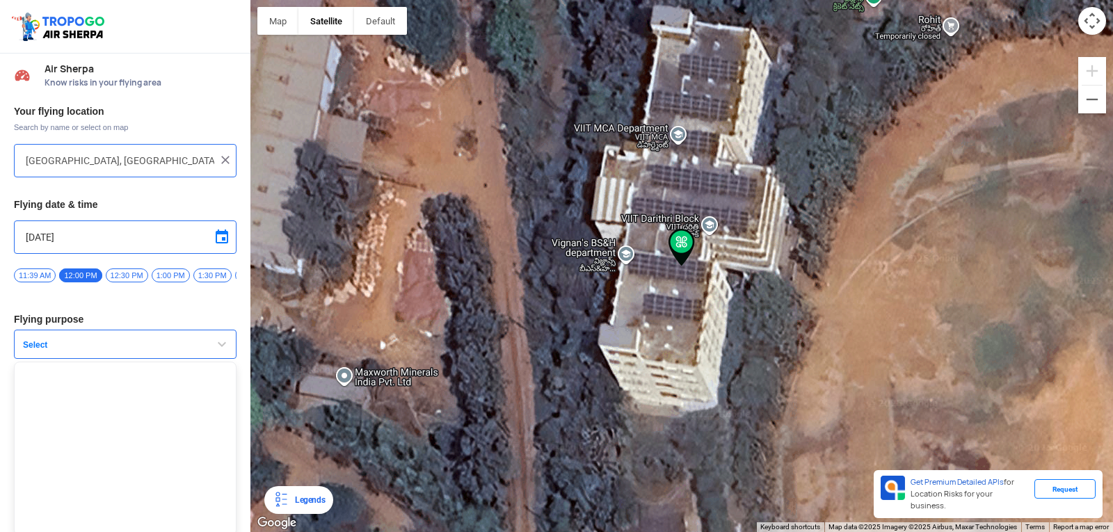
click at [130, 341] on button "Select" at bounding box center [125, 344] width 223 height 29
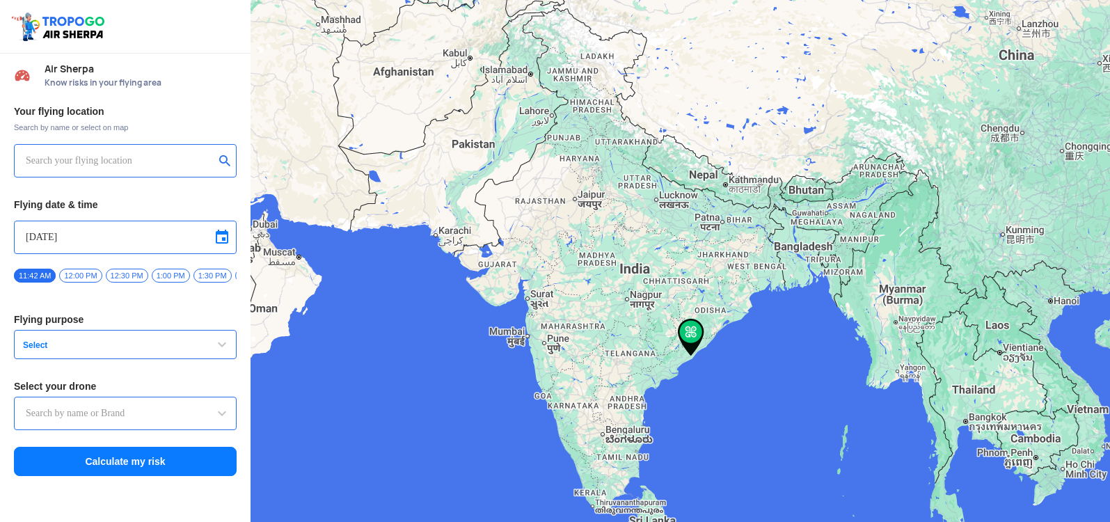
type input "[STREET_ADDRESS]"
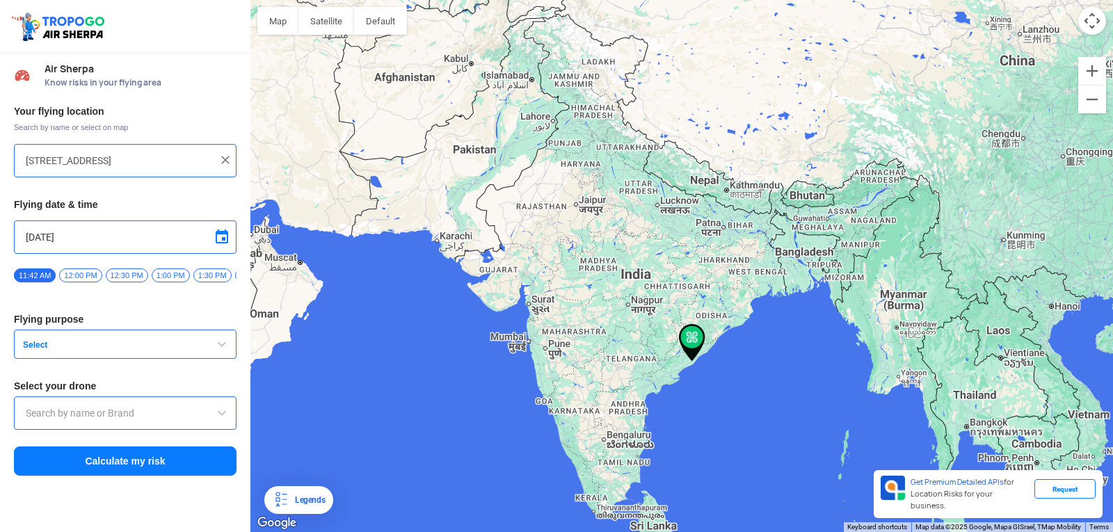
click at [150, 351] on span "Select" at bounding box center [104, 345] width 174 height 11
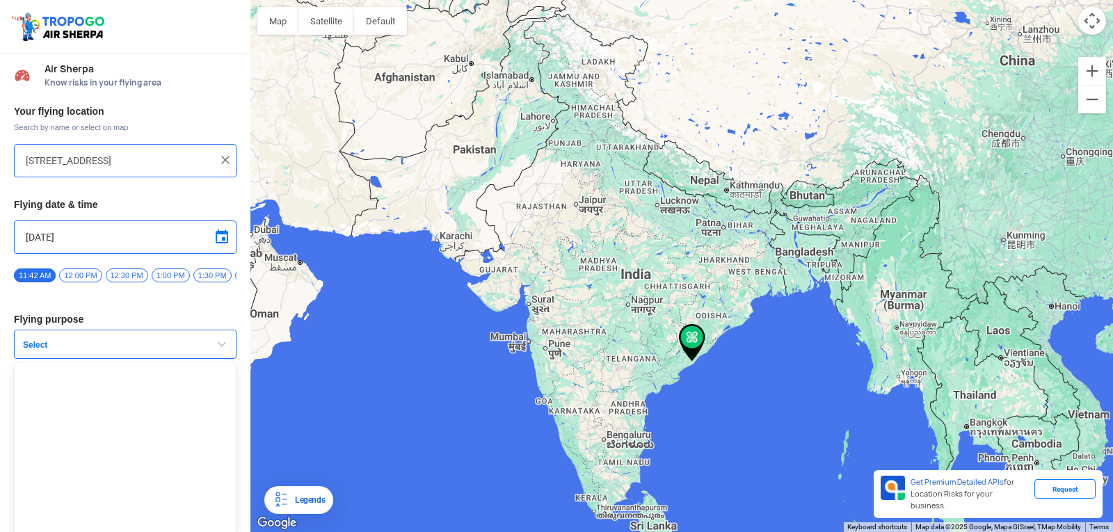
click at [150, 351] on span "Select" at bounding box center [104, 345] width 174 height 11
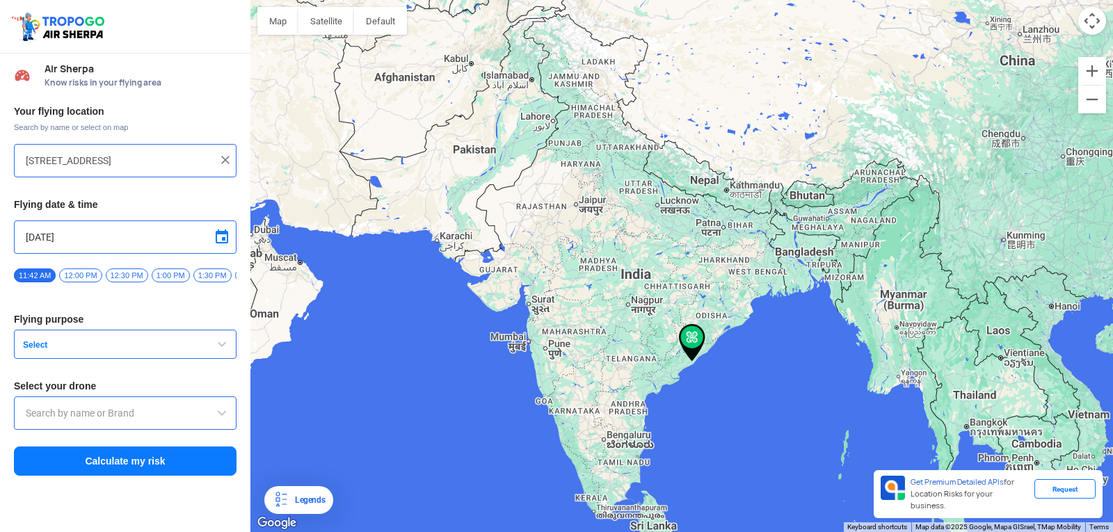
click at [136, 422] on input "text" at bounding box center [125, 413] width 199 height 17
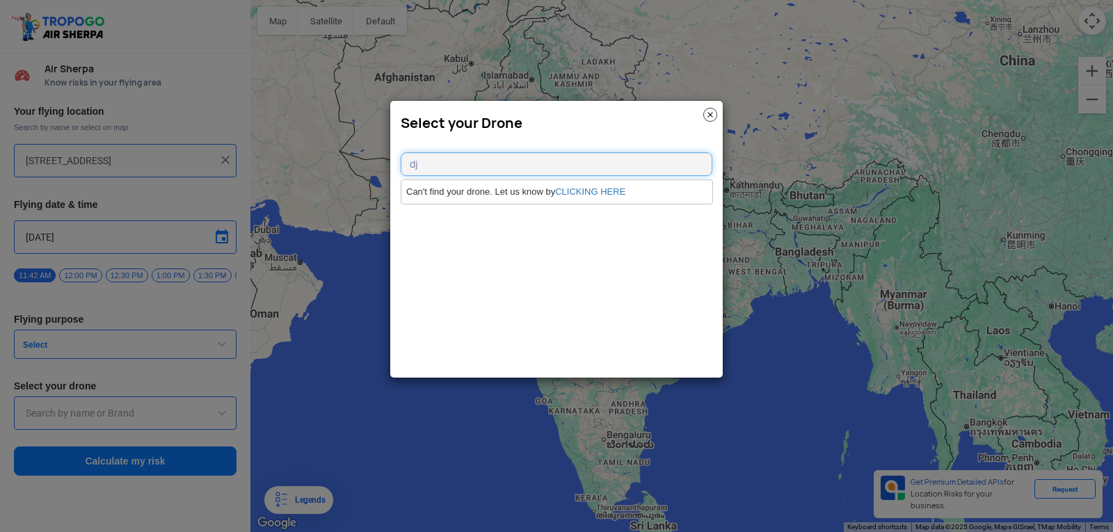
type input "d"
type input "DJI"
click at [708, 113] on img at bounding box center [710, 115] width 14 height 14
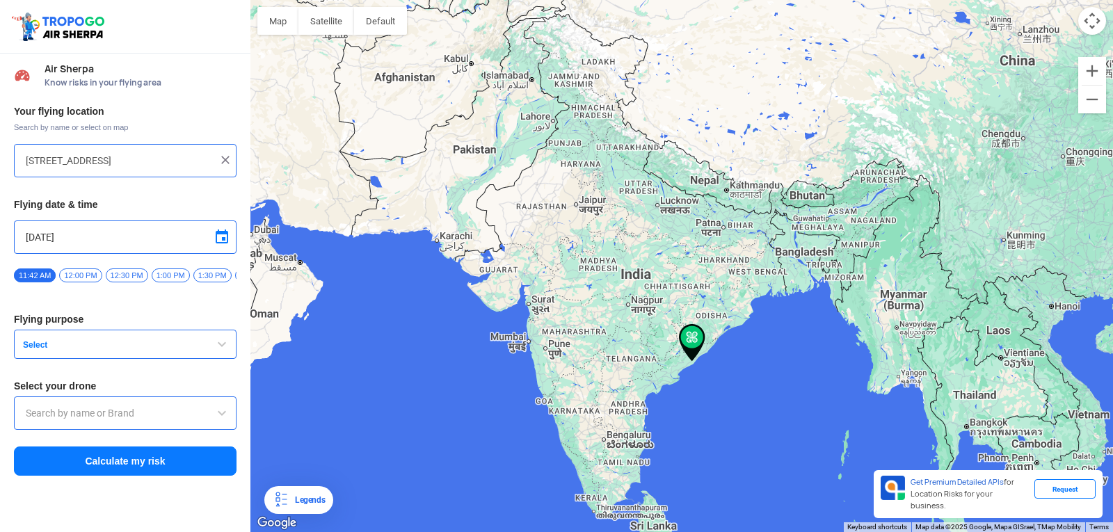
click at [143, 337] on button "Select" at bounding box center [125, 344] width 223 height 29
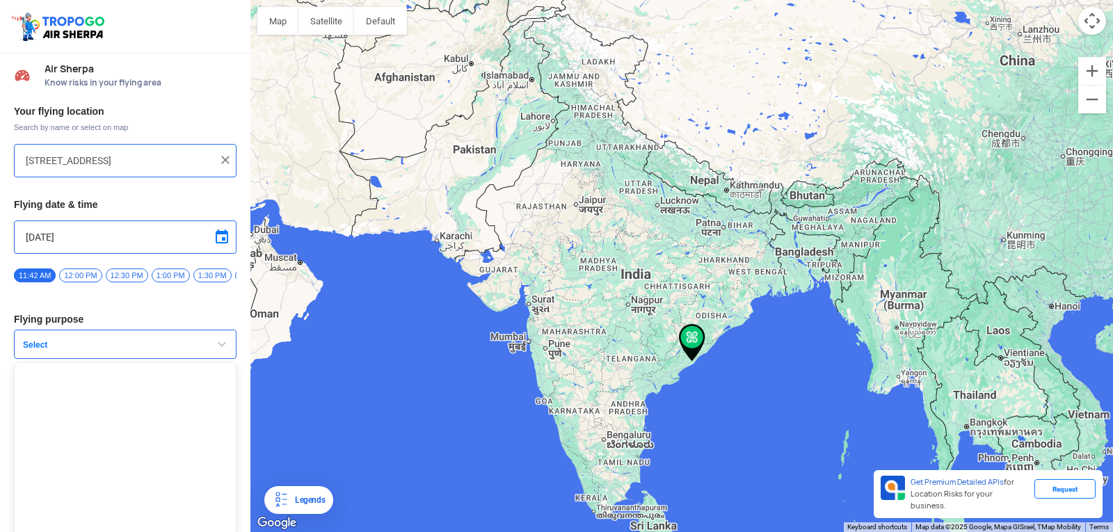
click at [143, 337] on button "Select" at bounding box center [125, 344] width 223 height 29
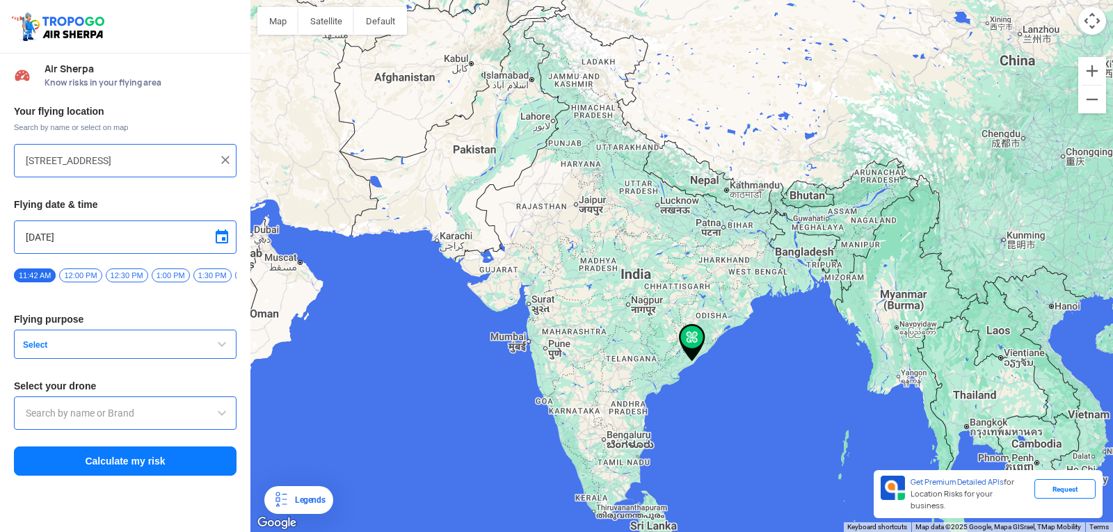
click at [204, 350] on button "Select" at bounding box center [125, 344] width 223 height 29
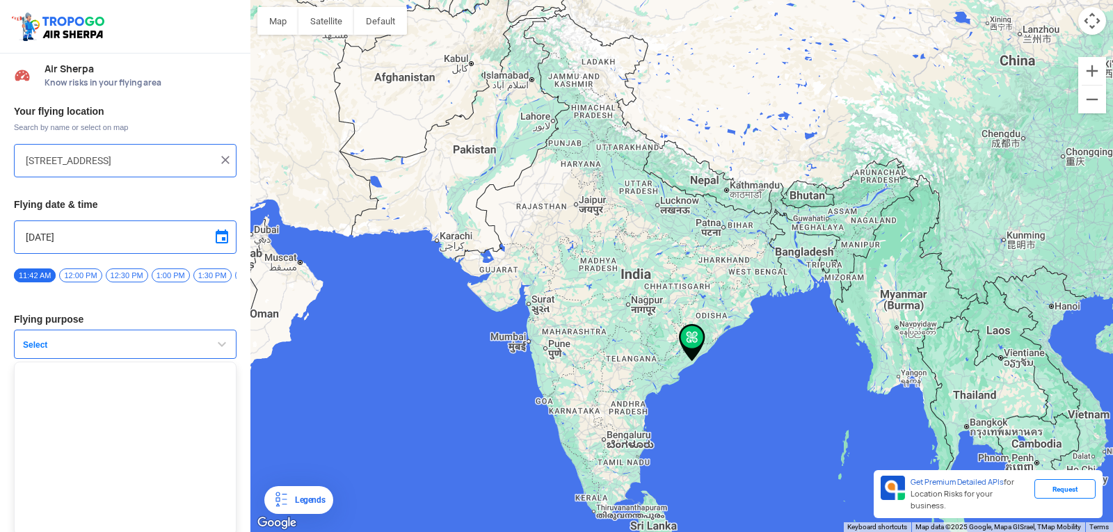
click at [204, 350] on button "Select" at bounding box center [125, 344] width 223 height 29
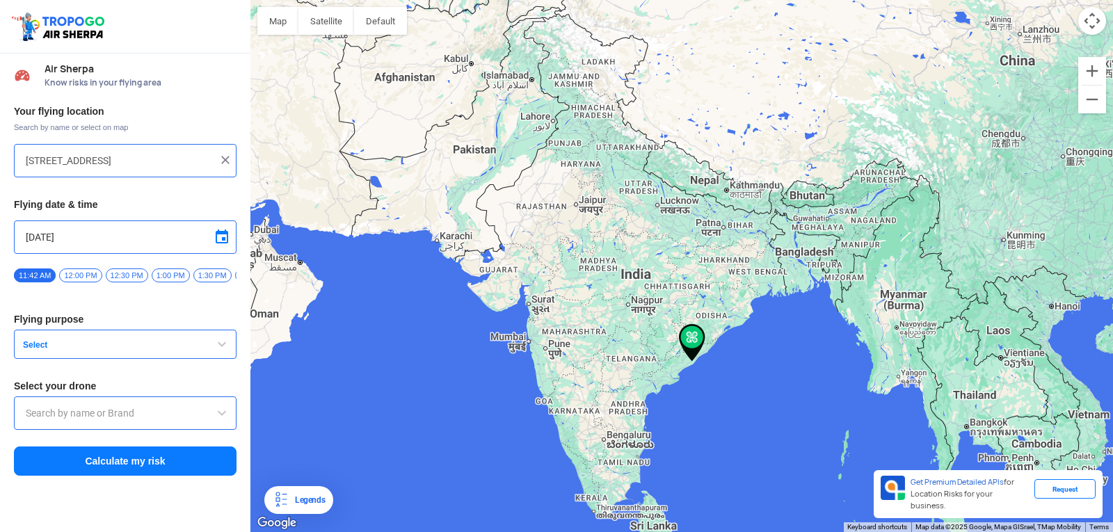
click at [184, 422] on input "text" at bounding box center [125, 413] width 199 height 17
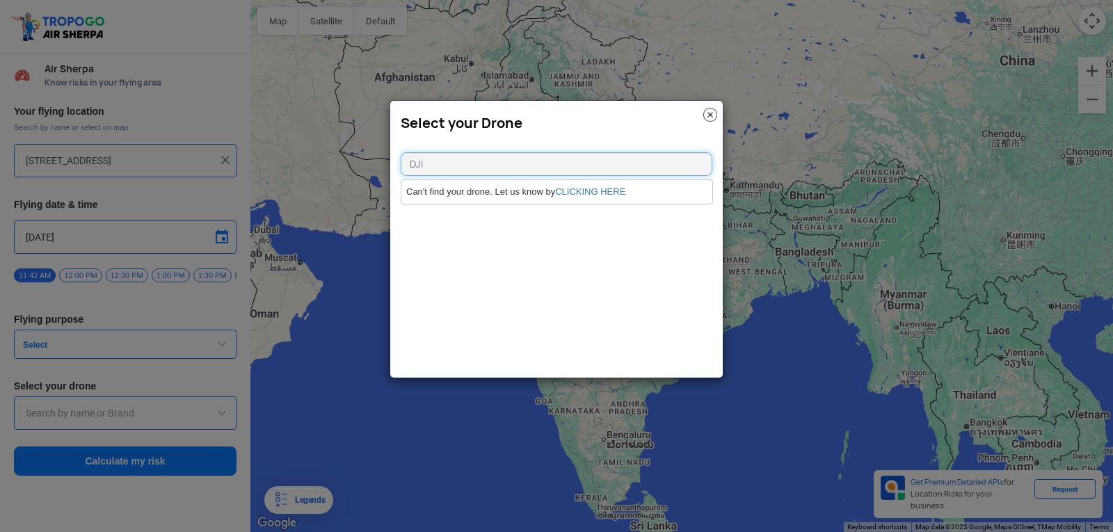
type input "DJI"
click at [244, 150] on modal-container "Select your Drone DJI Can't find your drone. Let us know by CLICKING HERE" at bounding box center [556, 266] width 1113 height 532
click at [705, 110] on img at bounding box center [710, 115] width 14 height 14
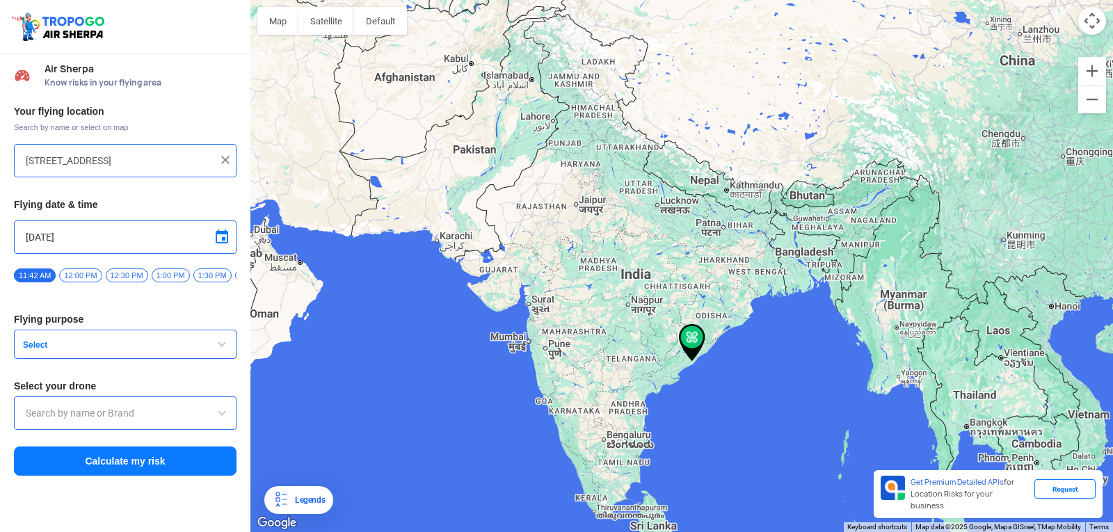
click at [141, 348] on span "Select" at bounding box center [104, 345] width 174 height 11
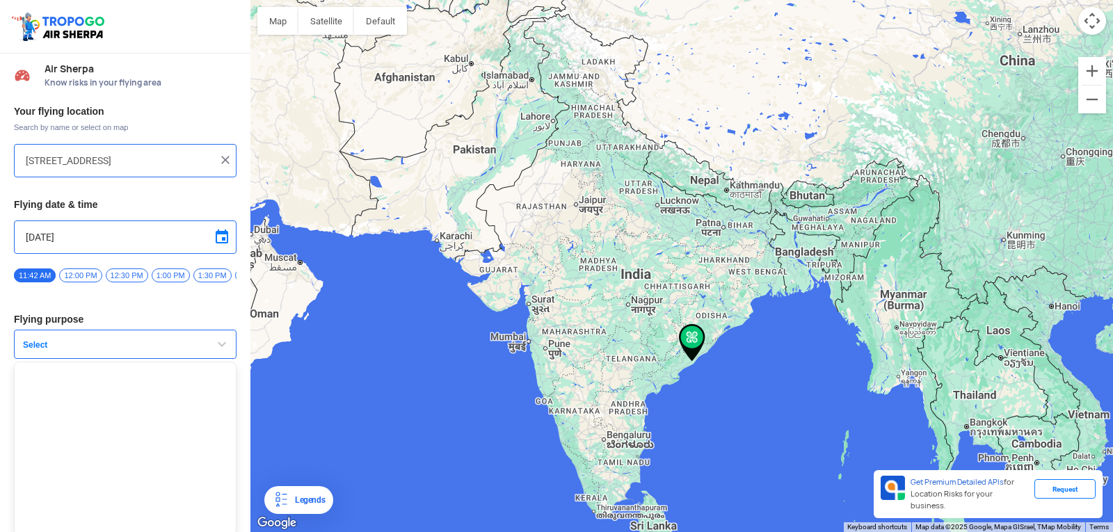
click at [150, 429] on ul at bounding box center [125, 449] width 223 height 174
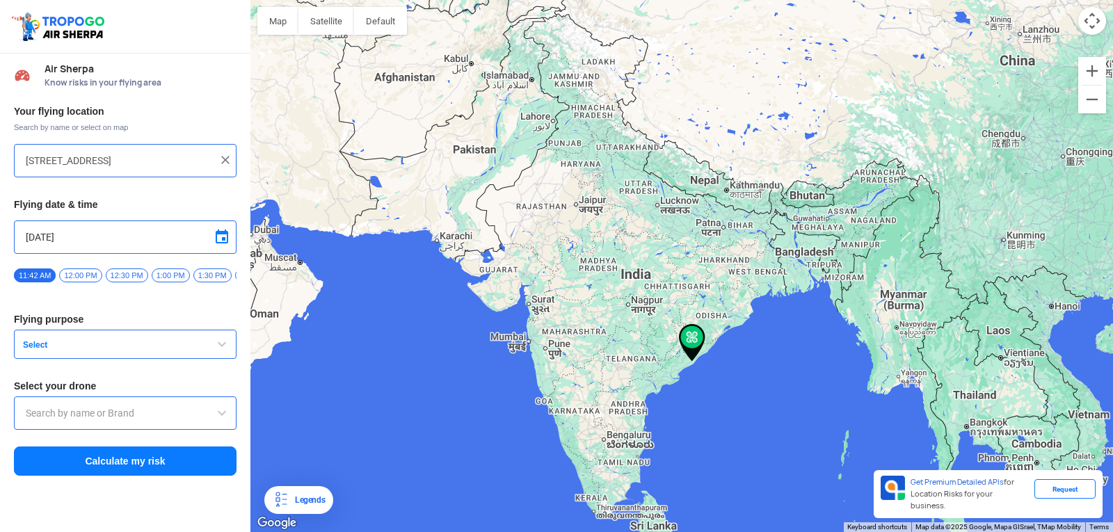
click at [141, 351] on span "Select" at bounding box center [104, 345] width 174 height 11
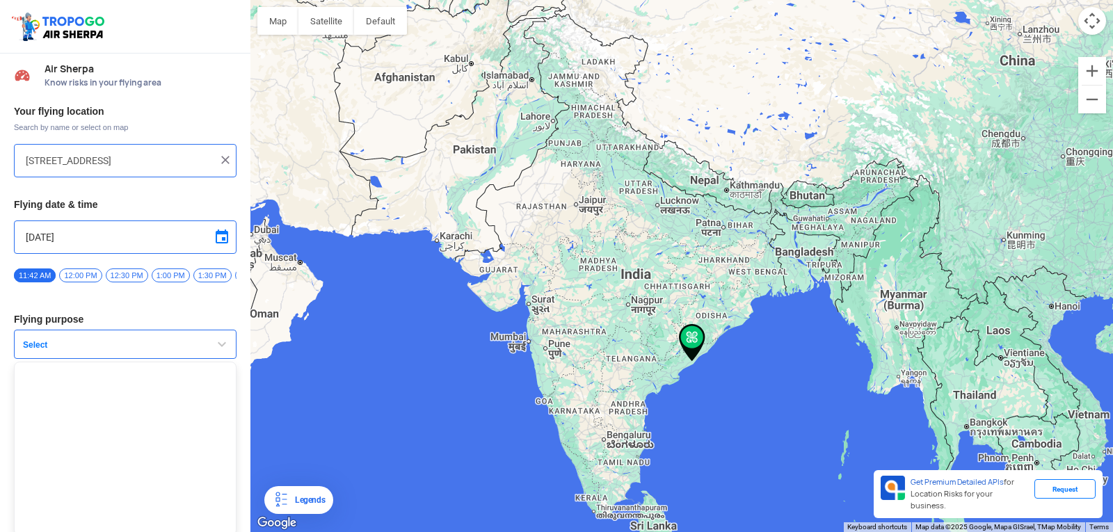
click at [131, 377] on ul at bounding box center [125, 449] width 223 height 174
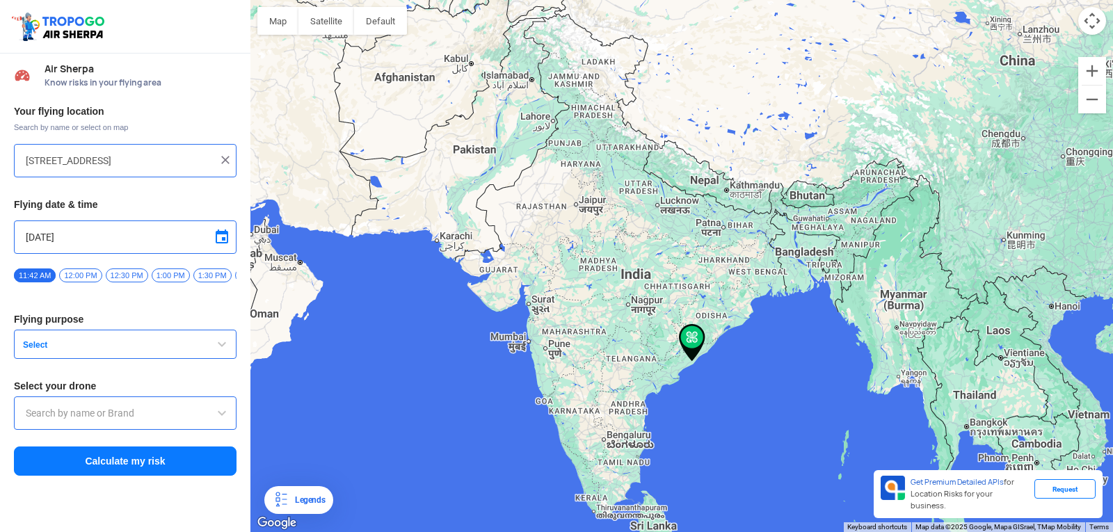
click at [152, 343] on button "Select" at bounding box center [125, 344] width 223 height 29
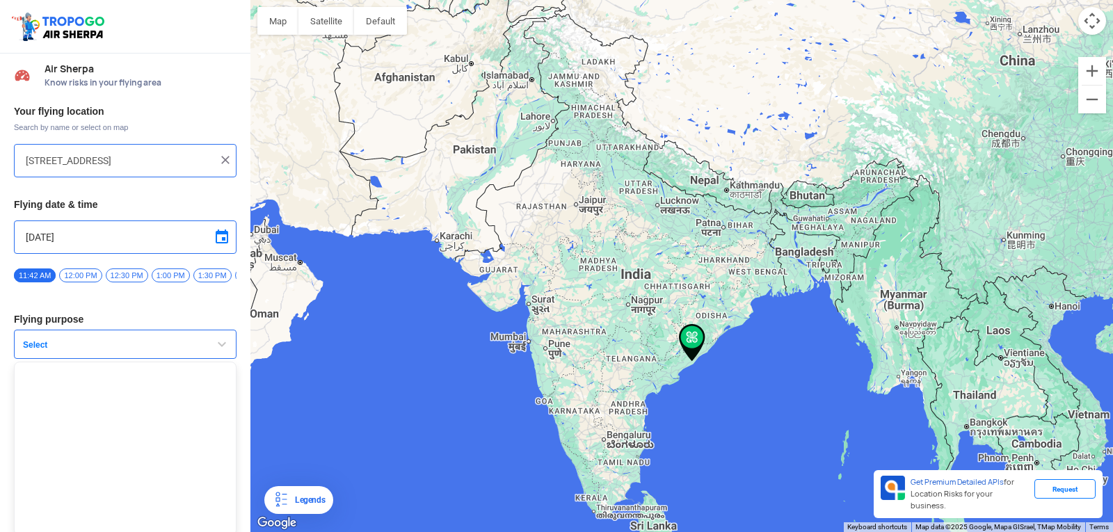
click at [14, 330] on button "Select" at bounding box center [125, 344] width 223 height 29
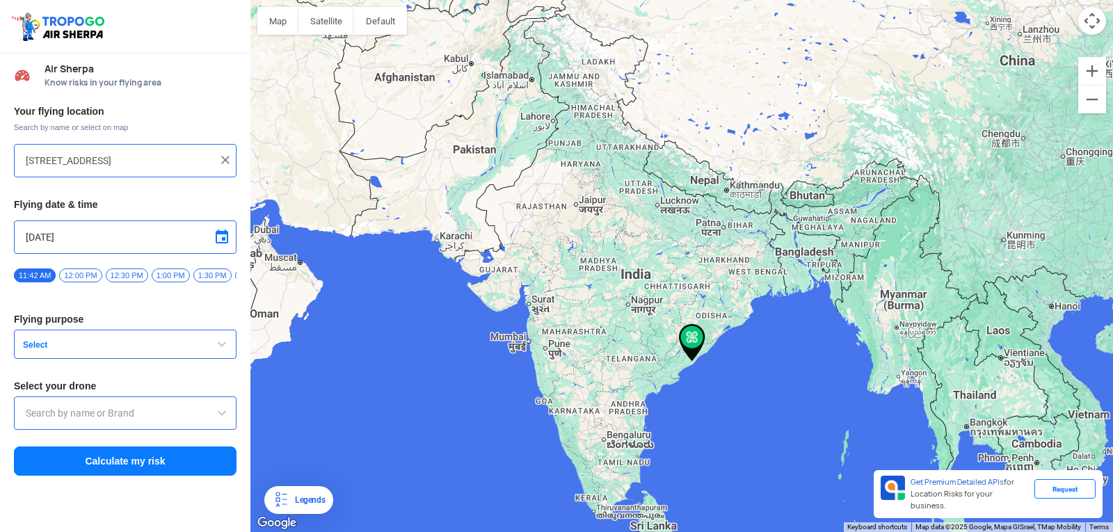
click at [211, 353] on button "Select" at bounding box center [125, 344] width 223 height 29
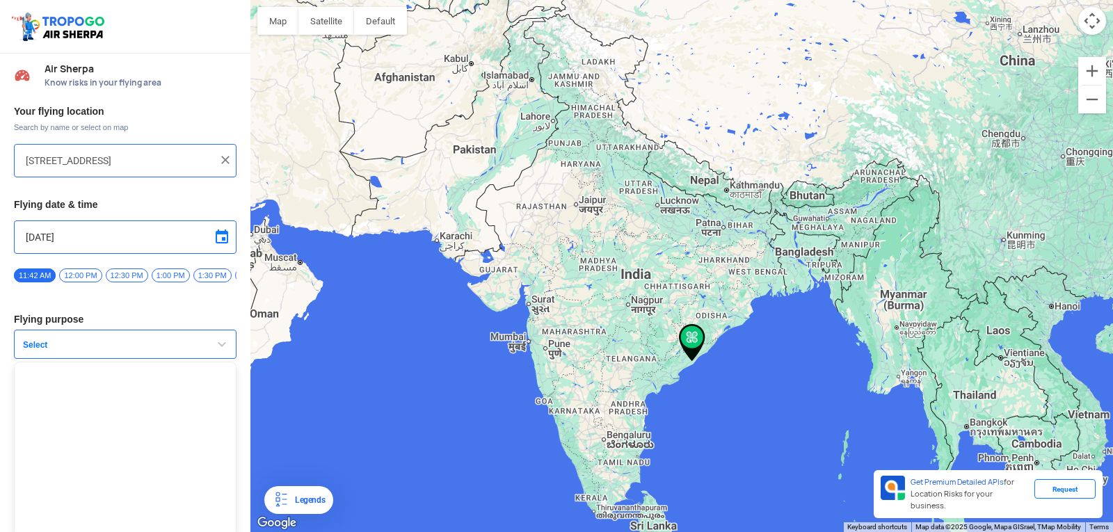
click at [214, 353] on span "button" at bounding box center [222, 344] width 17 height 17
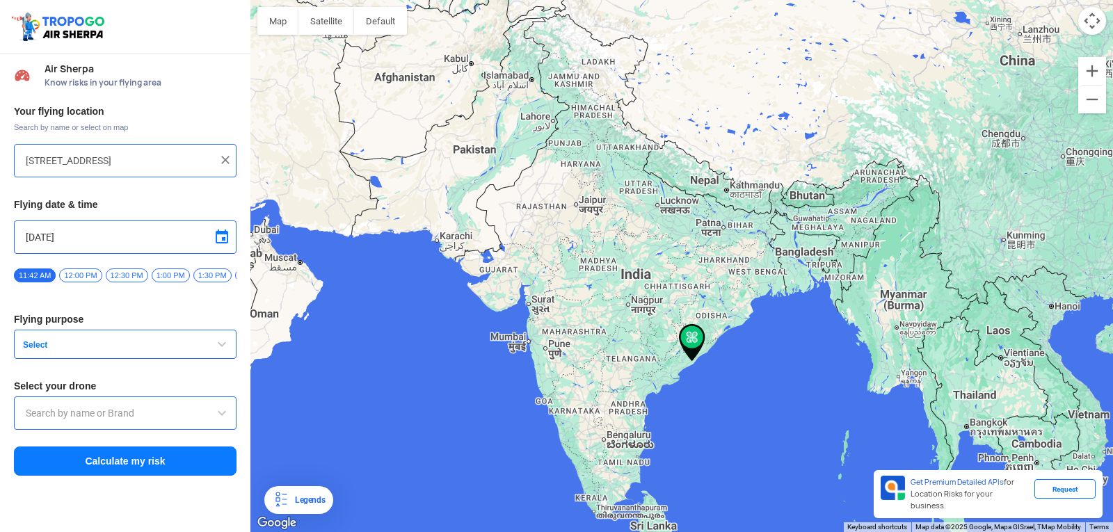
click at [216, 414] on span at bounding box center [222, 413] width 17 height 17
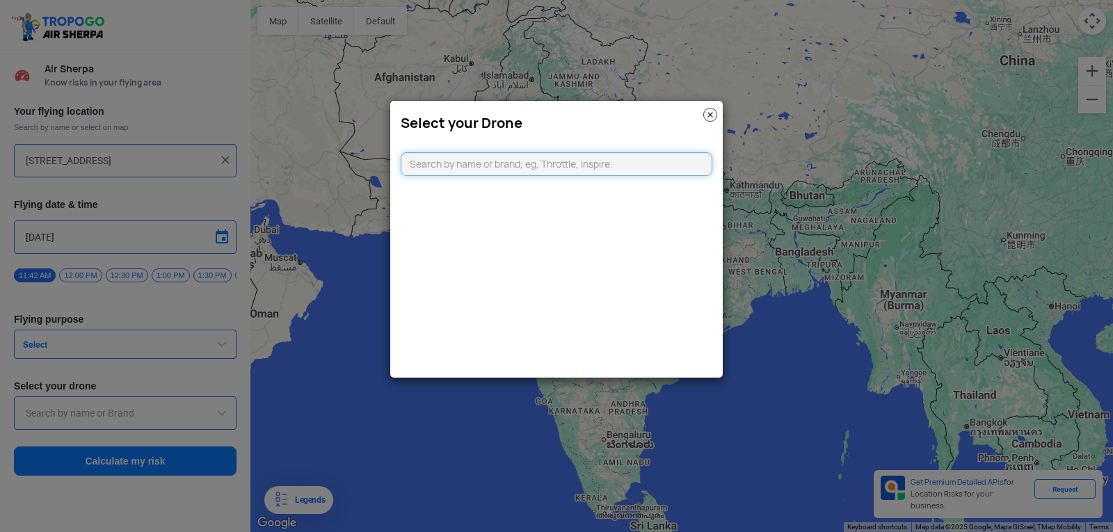
click at [577, 168] on input "text" at bounding box center [557, 164] width 312 height 24
type input "DJI"
click at [716, 119] on img at bounding box center [710, 115] width 14 height 14
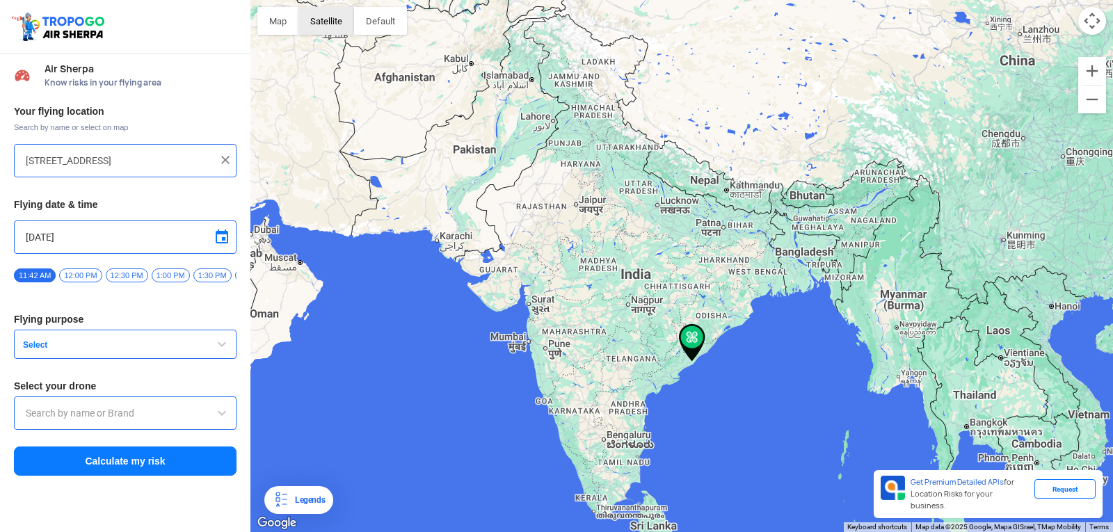
click at [340, 29] on button "Satellite" at bounding box center [326, 21] width 56 height 28
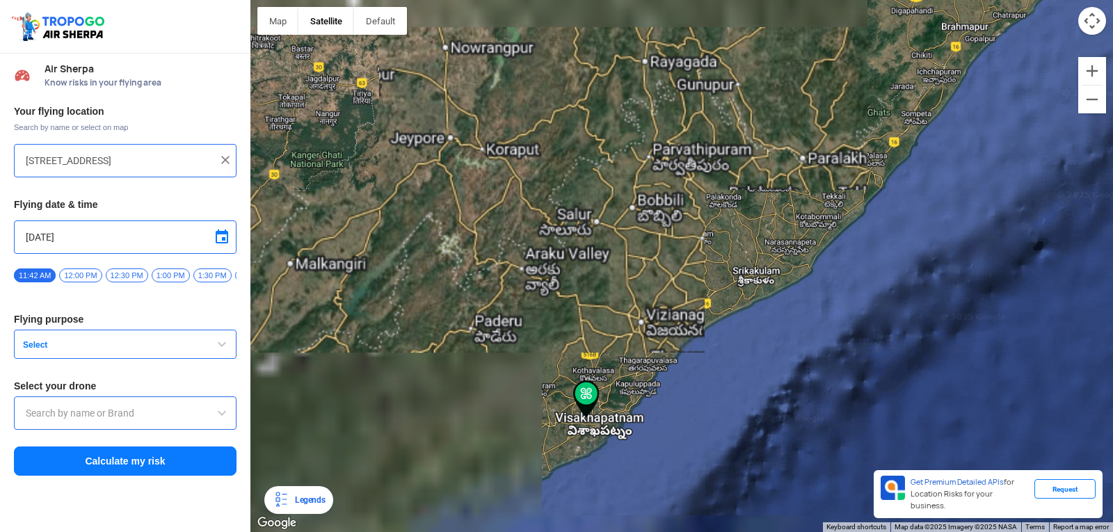
drag, startPoint x: 678, startPoint y: 425, endPoint x: 714, endPoint y: 333, distance: 98.5
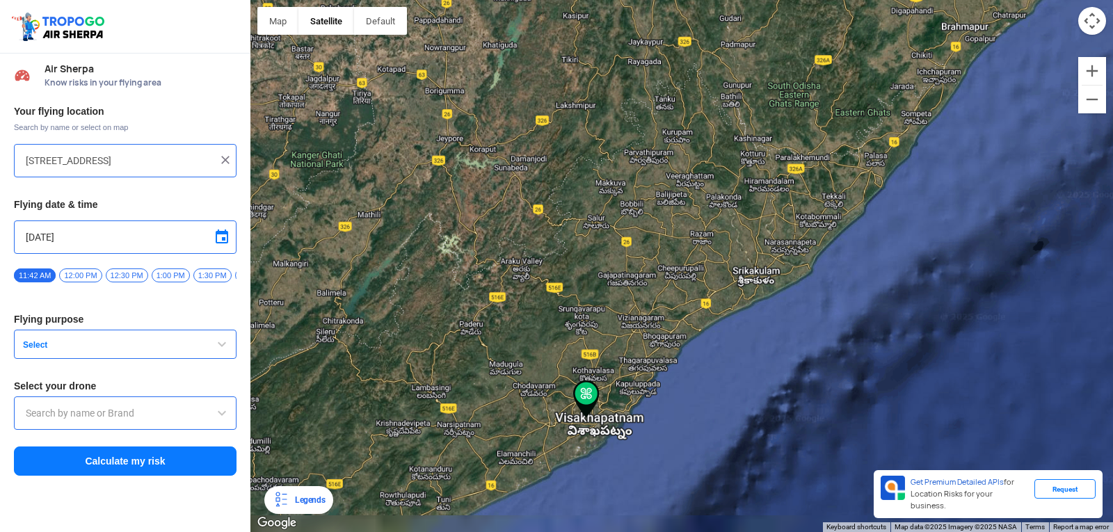
click at [710, 342] on div at bounding box center [681, 266] width 863 height 532
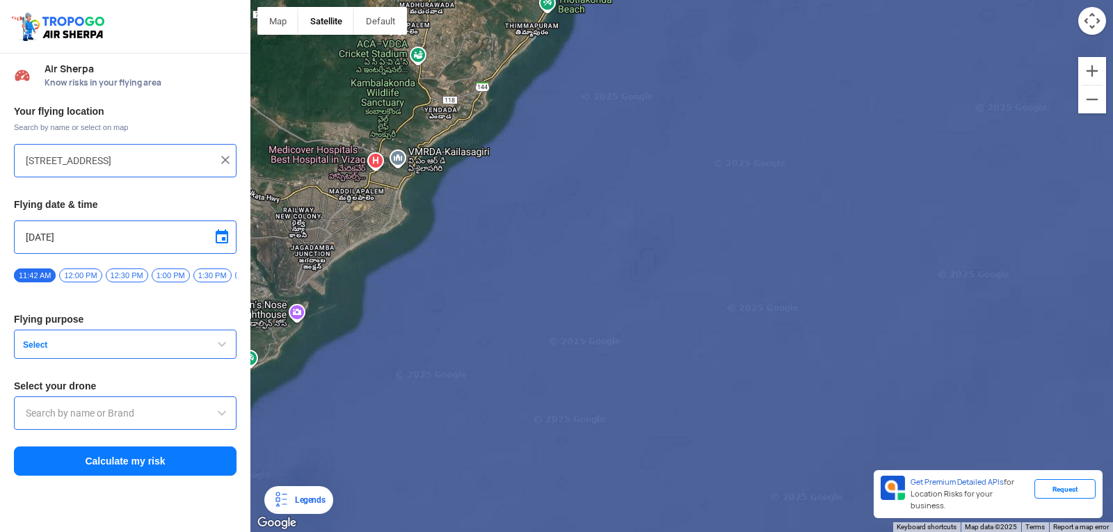
drag, startPoint x: 209, startPoint y: 337, endPoint x: 615, endPoint y: 327, distance: 406.5
click at [615, 327] on div "Location Risk Score Air Sherpa Know risks in your flying area Your flying locat…" at bounding box center [556, 266] width 1113 height 532
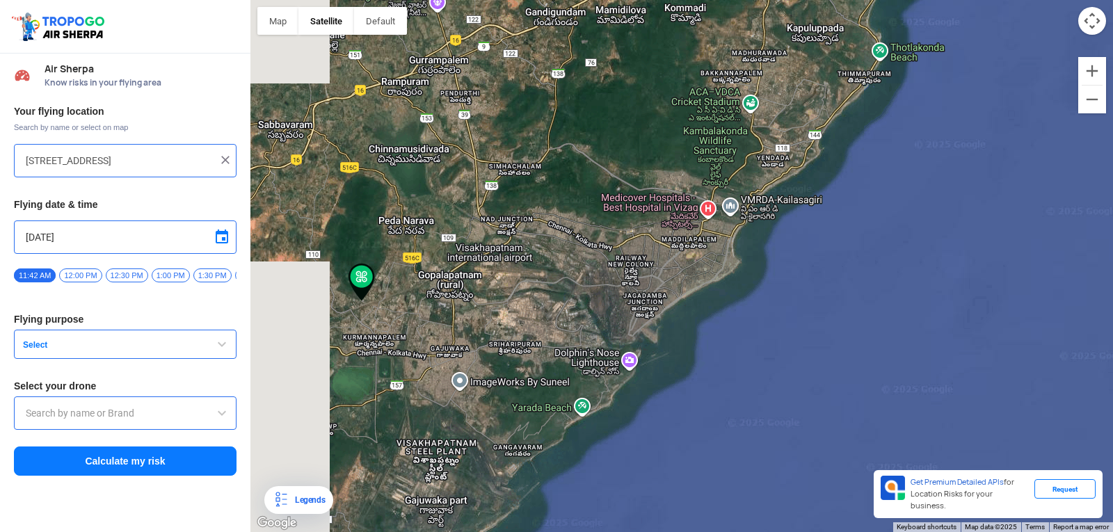
drag, startPoint x: 564, startPoint y: 306, endPoint x: 977, endPoint y: 345, distance: 414.4
click at [978, 345] on div at bounding box center [681, 266] width 863 height 532
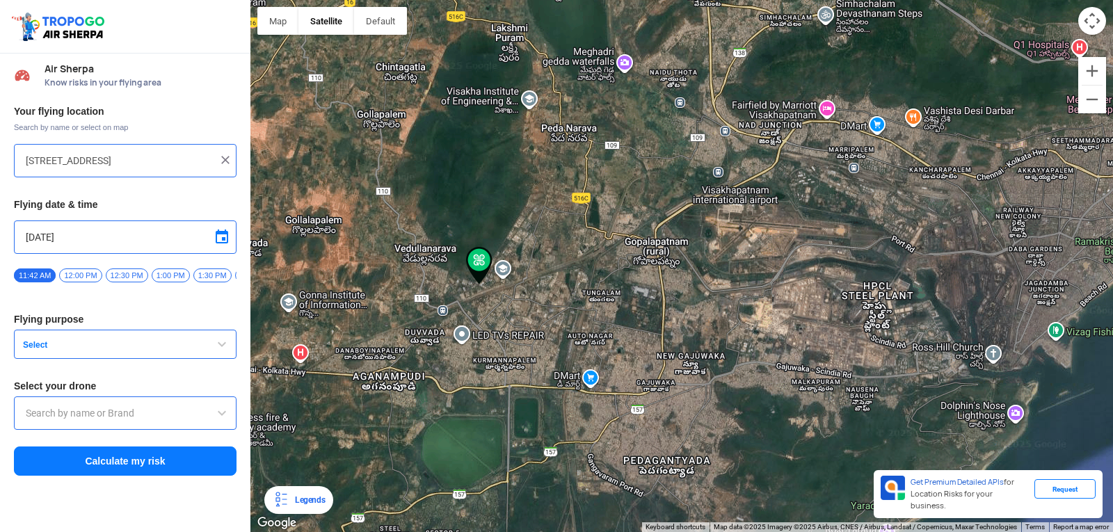
drag, startPoint x: 484, startPoint y: 304, endPoint x: 604, endPoint y: 341, distance: 125.2
click at [603, 340] on div at bounding box center [681, 266] width 863 height 532
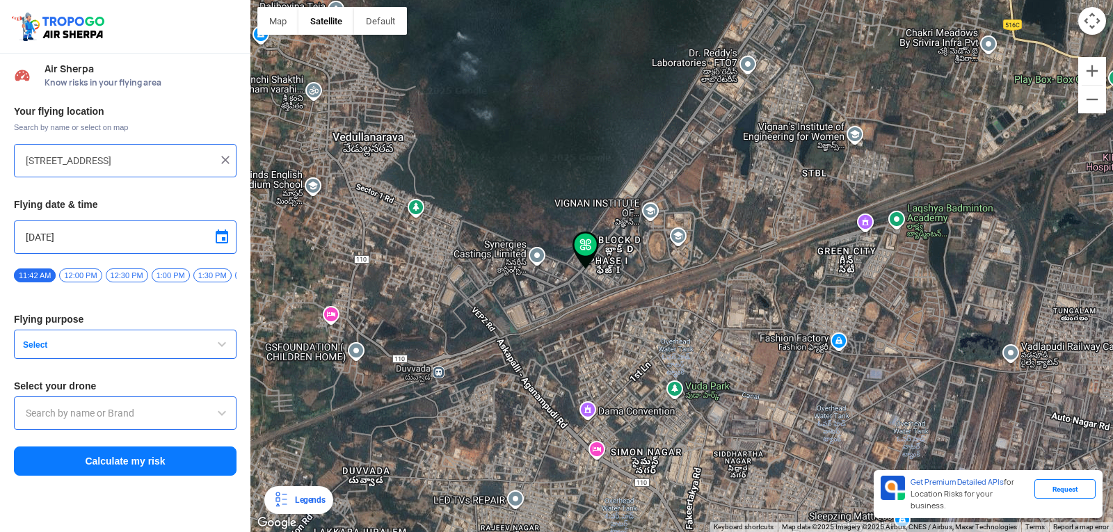
click at [218, 157] on img at bounding box center [225, 160] width 14 height 14
click at [187, 160] on input "text" at bounding box center [120, 160] width 189 height 17
type input "[GEOGRAPHIC_DATA], [GEOGRAPHIC_DATA] 530049, [GEOGRAPHIC_DATA]"
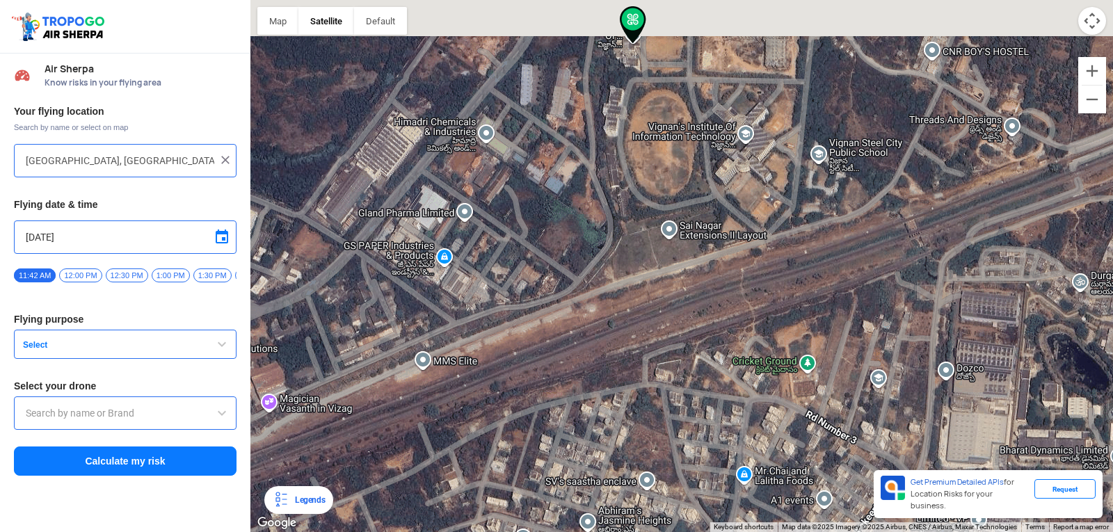
drag, startPoint x: 705, startPoint y: 123, endPoint x: 686, endPoint y: 274, distance: 152.2
click at [686, 274] on div at bounding box center [681, 266] width 863 height 532
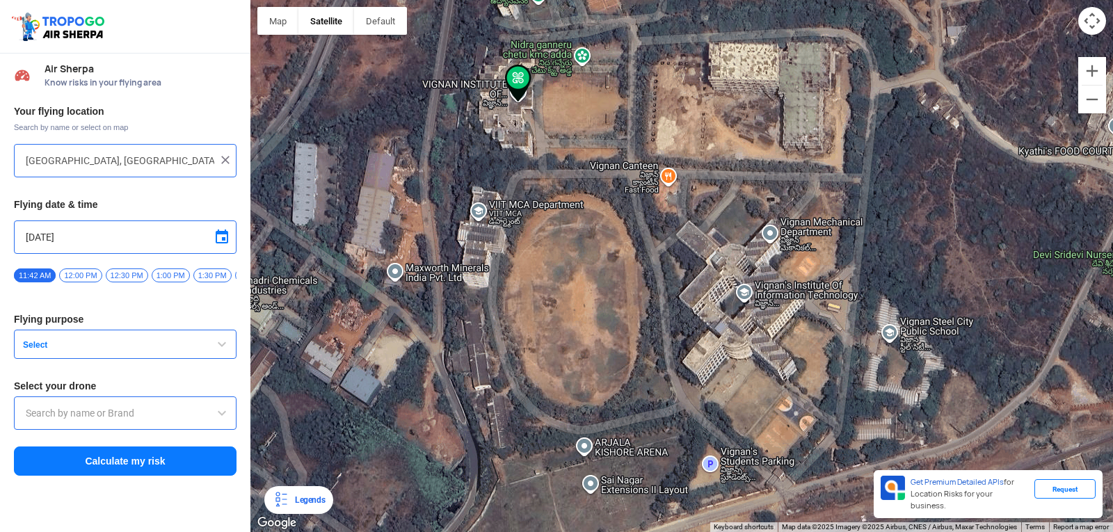
drag, startPoint x: 703, startPoint y: 169, endPoint x: 627, endPoint y: 320, distance: 169.0
click at [627, 320] on div at bounding box center [681, 266] width 863 height 532
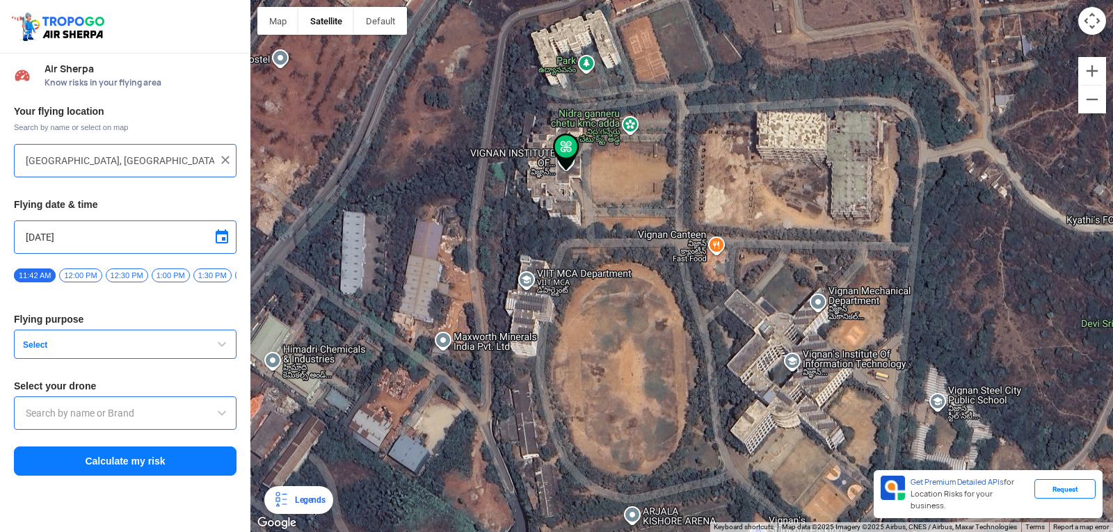
drag, startPoint x: 615, startPoint y: 110, endPoint x: 663, endPoint y: 180, distance: 84.5
click at [663, 180] on div at bounding box center [681, 266] width 863 height 532
click at [526, 297] on div at bounding box center [681, 266] width 863 height 532
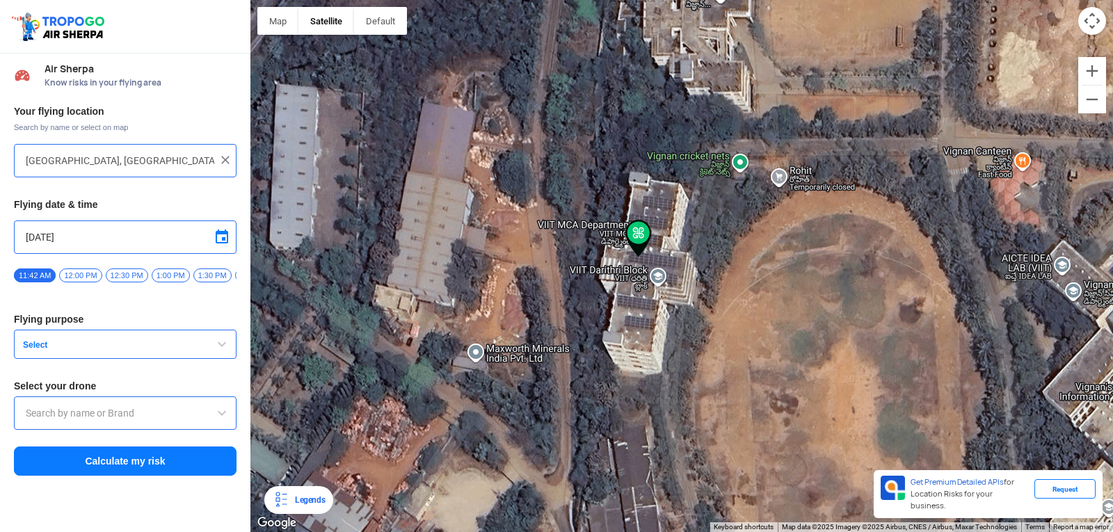
click at [219, 348] on span "button" at bounding box center [222, 344] width 17 height 17
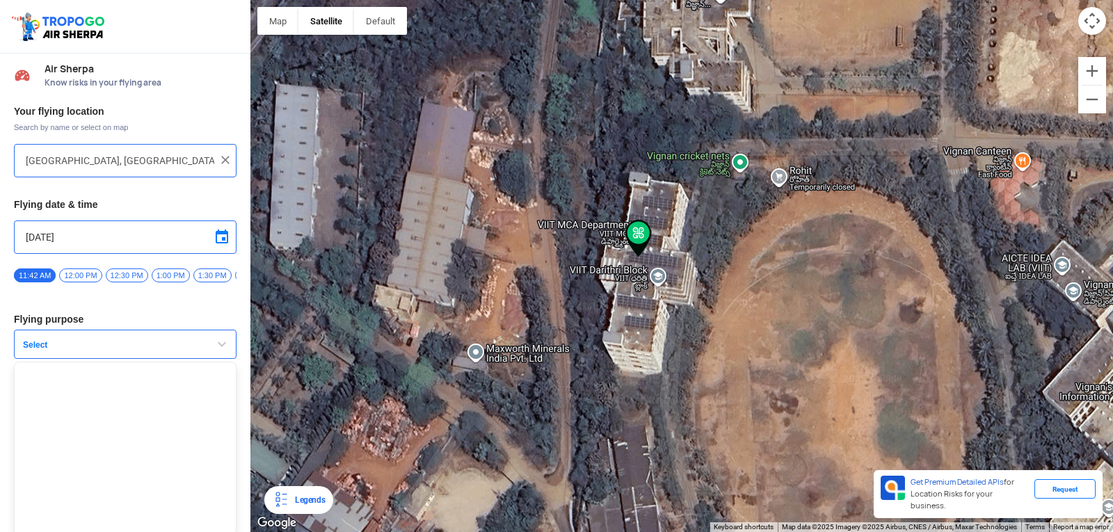
click at [219, 348] on span "button" at bounding box center [222, 344] width 17 height 17
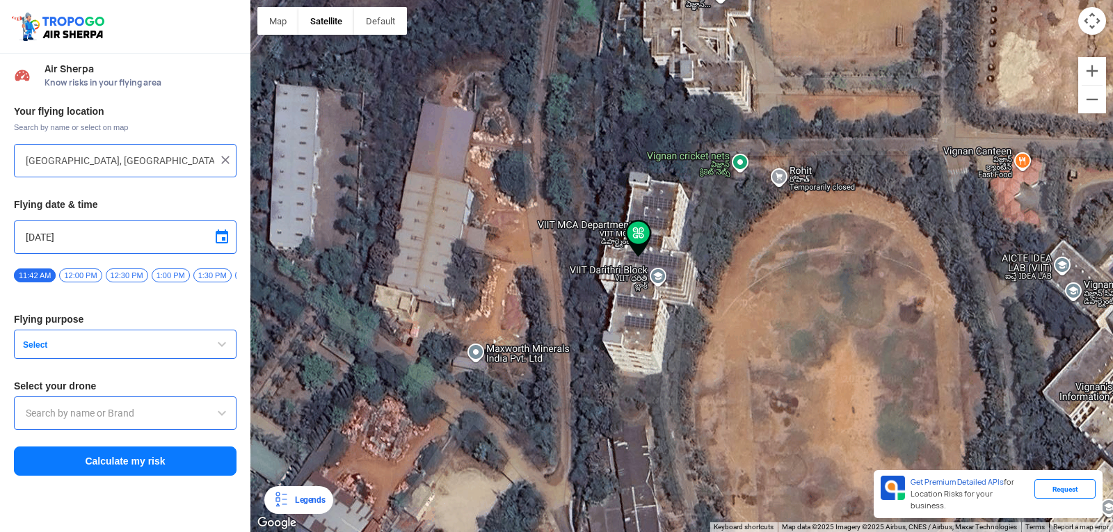
click at [218, 411] on span at bounding box center [222, 413] width 17 height 17
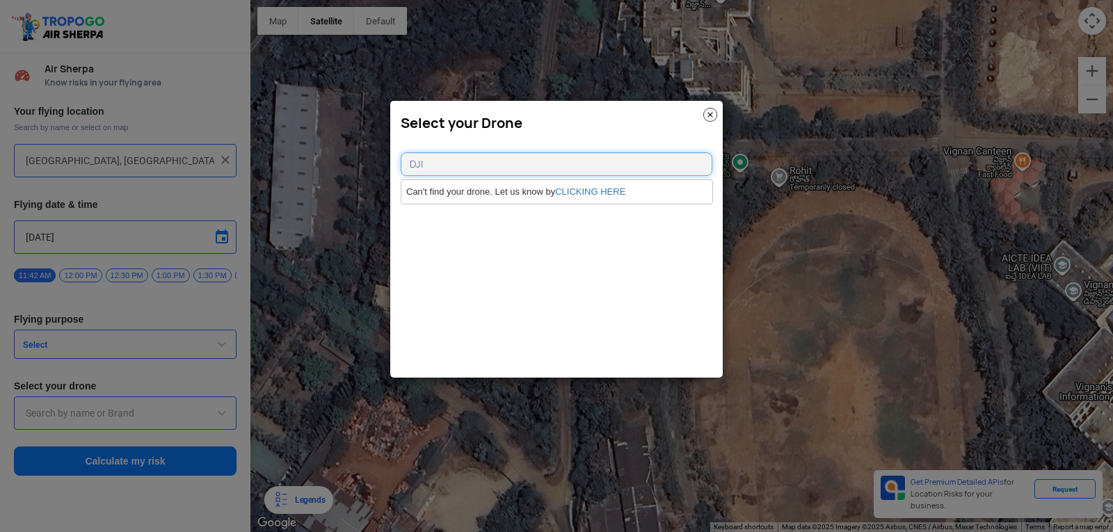
type input "DJI"
click at [712, 113] on img at bounding box center [710, 115] width 14 height 14
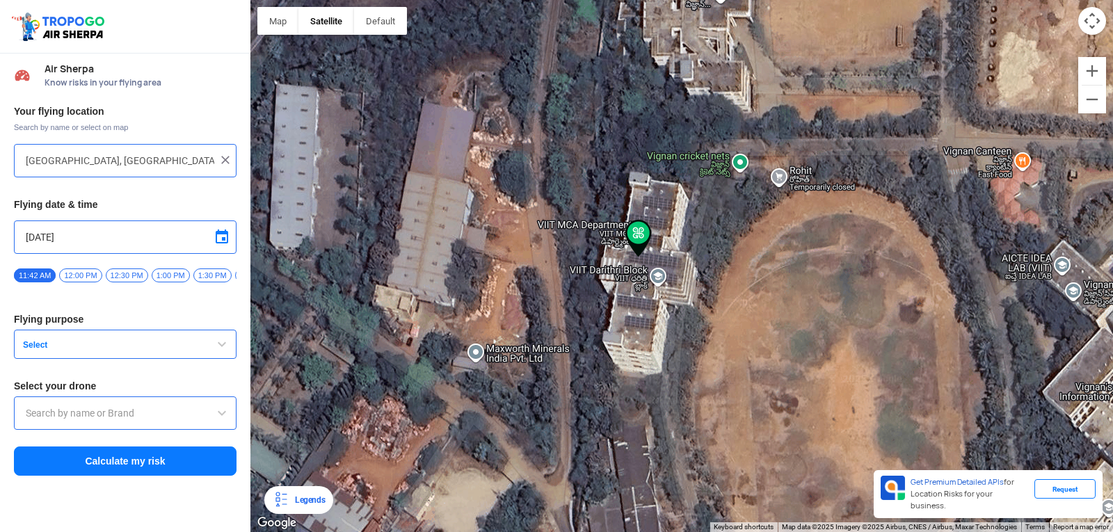
click at [657, 280] on div at bounding box center [681, 266] width 863 height 532
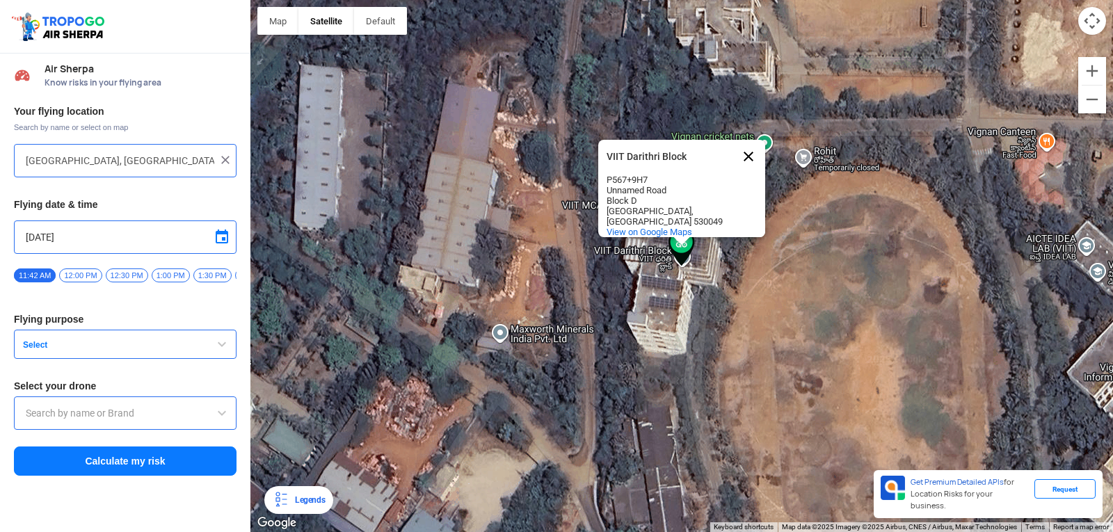
click at [749, 144] on button "Close" at bounding box center [748, 156] width 33 height 33
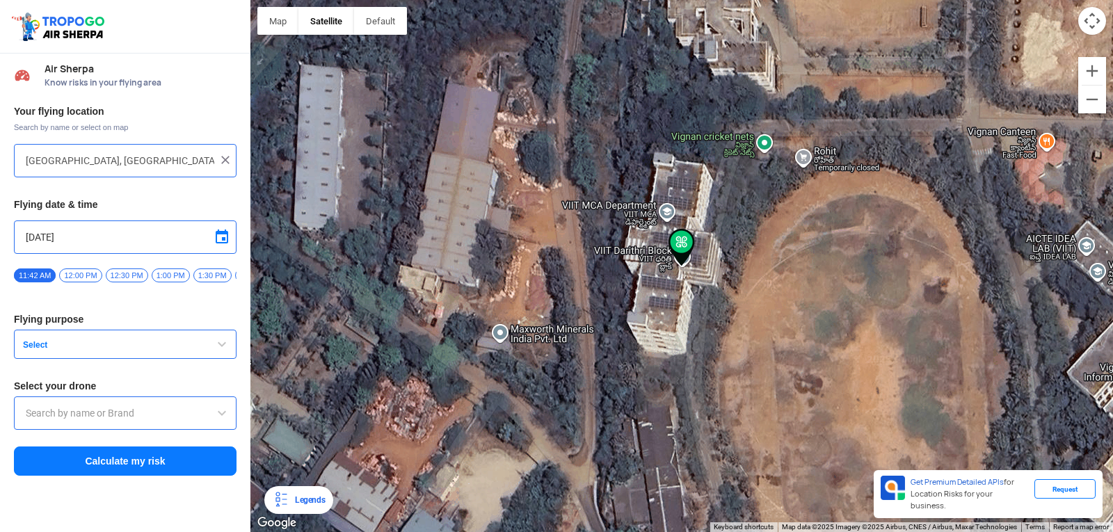
click at [214, 349] on span "button" at bounding box center [222, 344] width 17 height 17
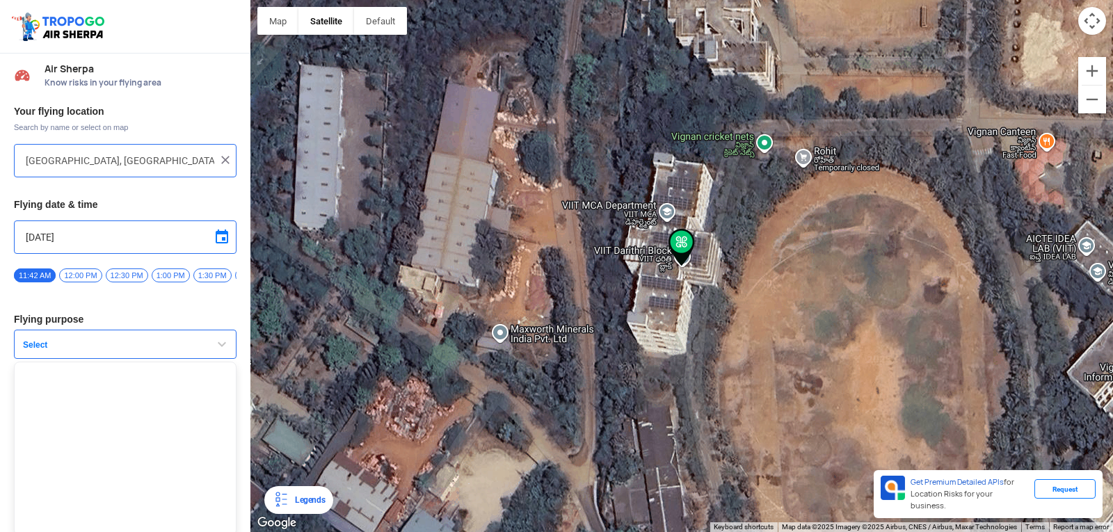
click at [214, 349] on span "button" at bounding box center [222, 344] width 17 height 17
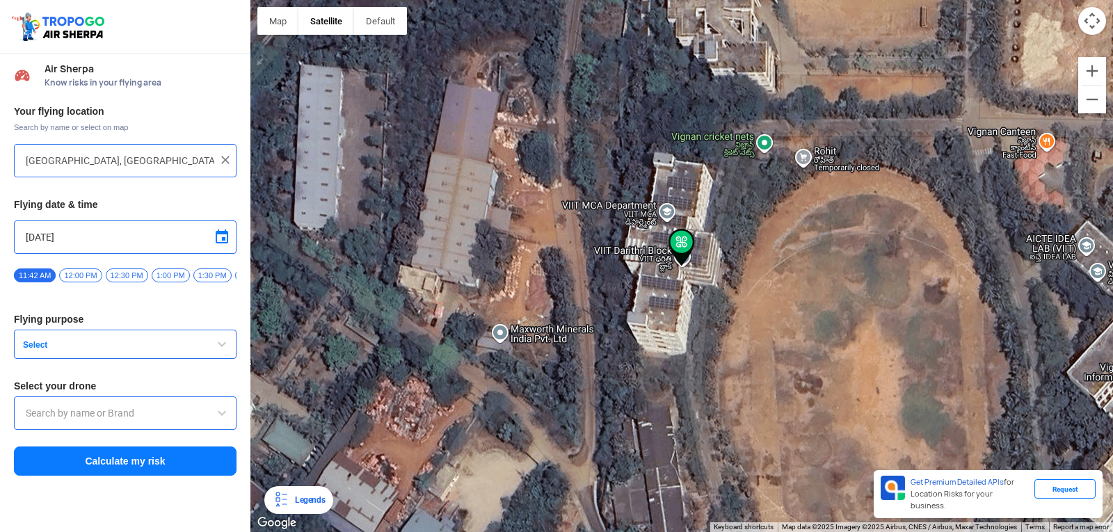
click at [221, 422] on span at bounding box center [222, 413] width 17 height 17
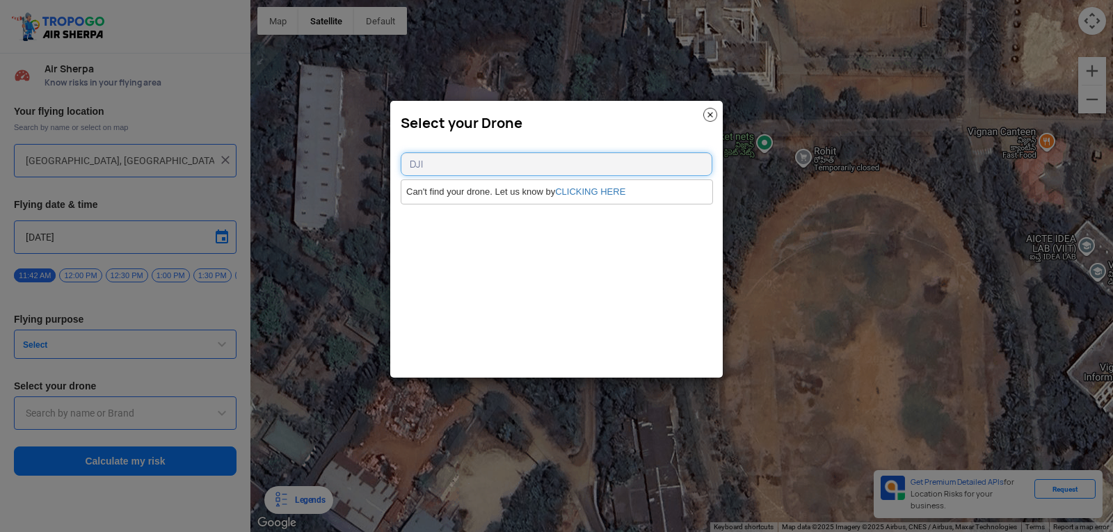
type input "DJI"
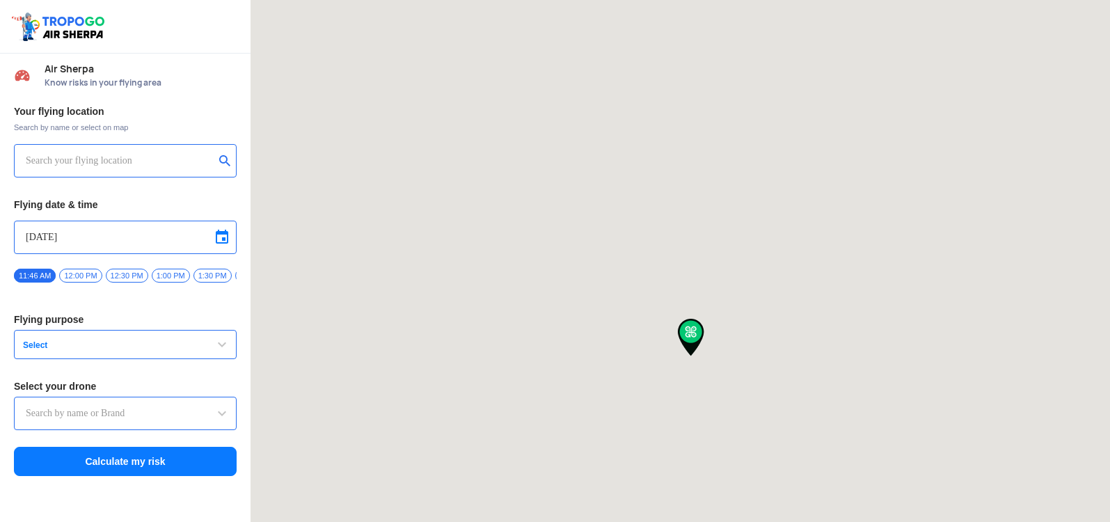
type input "[STREET_ADDRESS]"
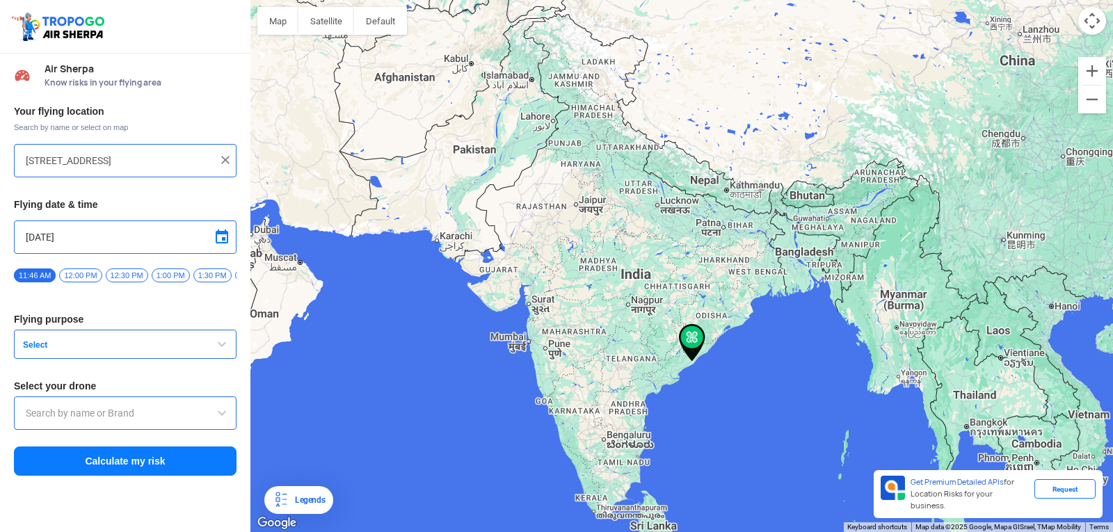
click at [222, 162] on img at bounding box center [225, 160] width 14 height 14
click at [193, 163] on input "text" at bounding box center [120, 160] width 189 height 17
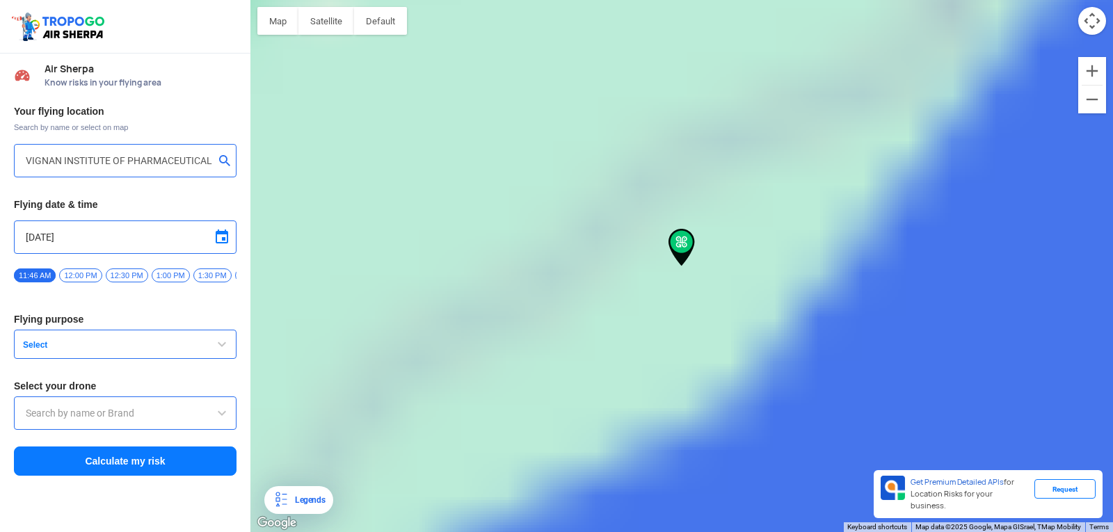
type input "[GEOGRAPHIC_DATA], [GEOGRAPHIC_DATA] 530049, [GEOGRAPHIC_DATA]"
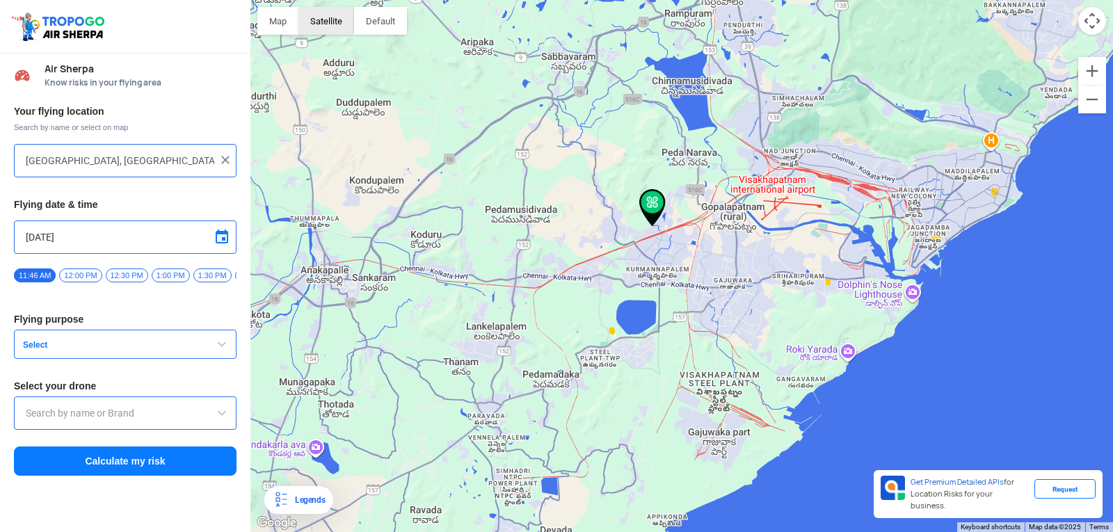
click at [341, 13] on button "Satellite" at bounding box center [326, 21] width 56 height 28
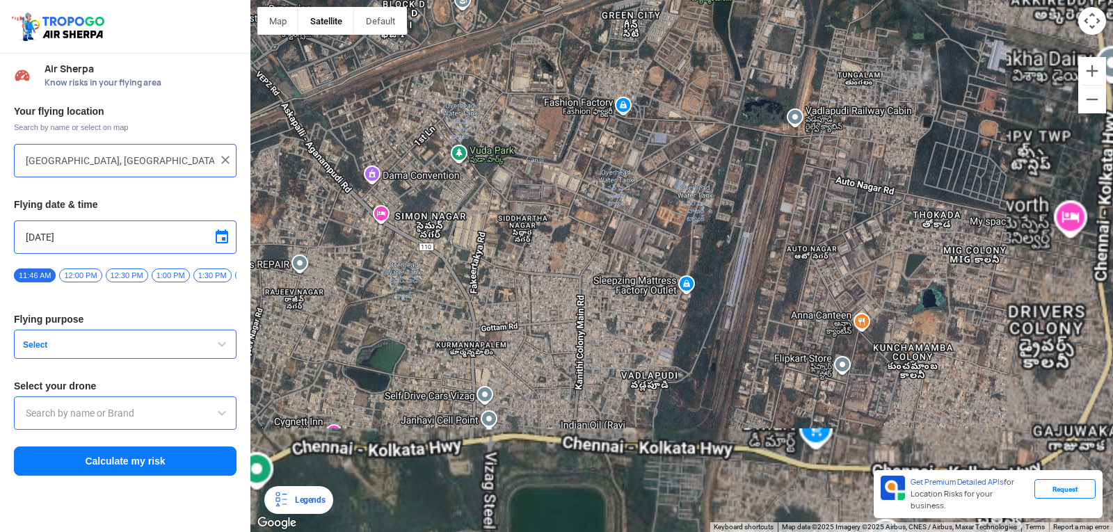
drag, startPoint x: 583, startPoint y: 129, endPoint x: 688, endPoint y: 319, distance: 217.1
click at [687, 317] on div at bounding box center [681, 266] width 863 height 532
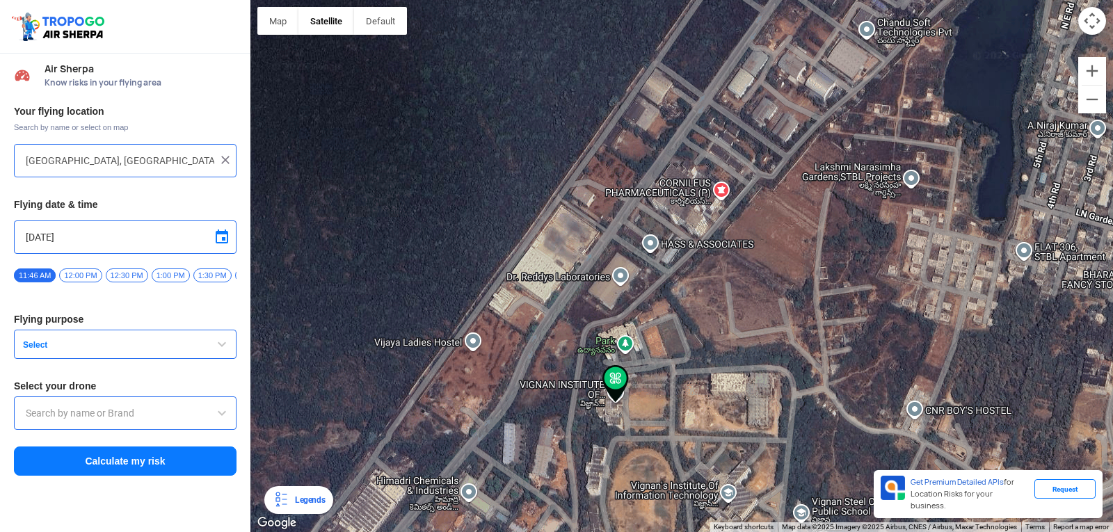
drag, startPoint x: 632, startPoint y: 425, endPoint x: 660, endPoint y: 343, distance: 86.7
click at [659, 346] on div at bounding box center [681, 266] width 863 height 532
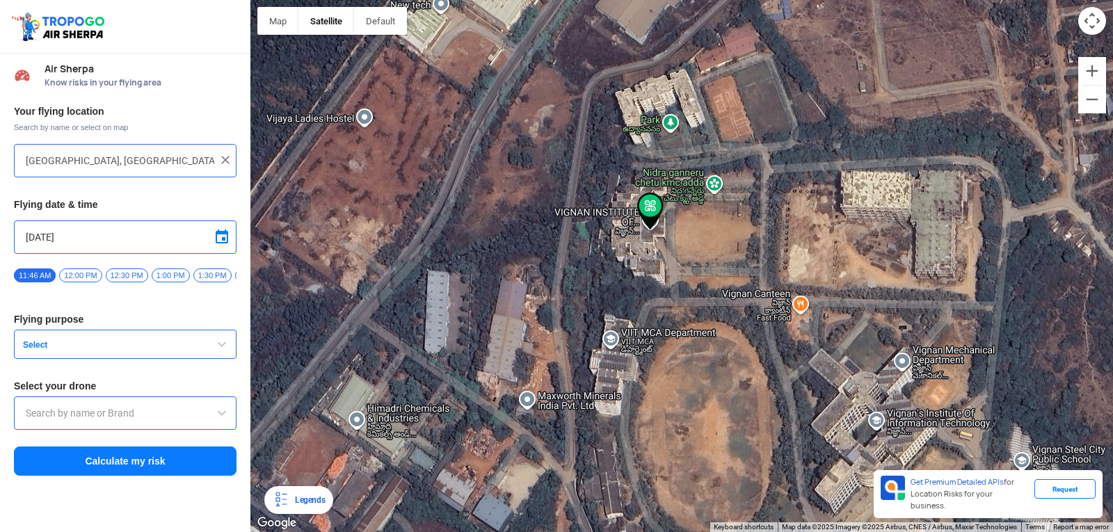
click at [613, 339] on div at bounding box center [681, 266] width 863 height 532
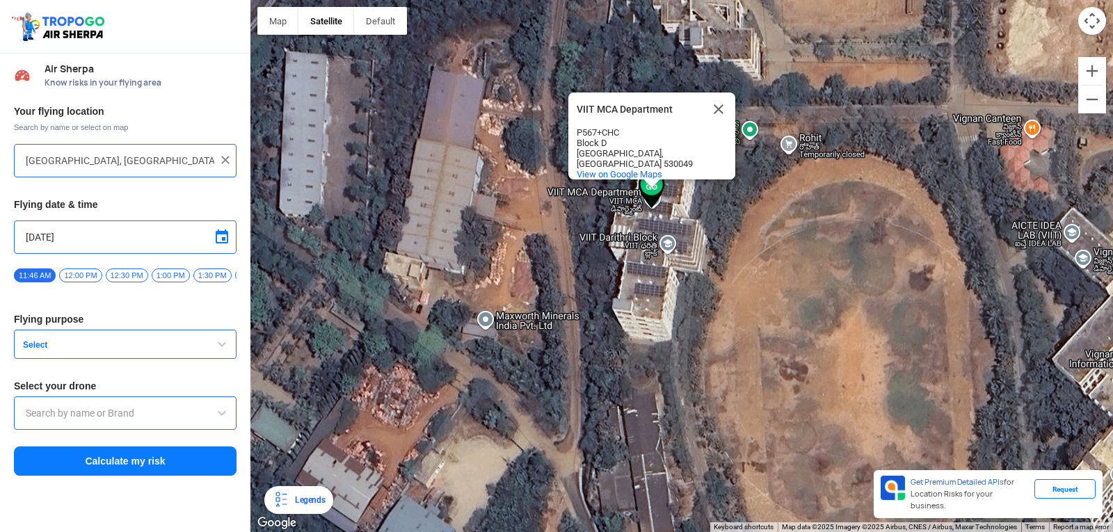
click at [724, 251] on div "VIIT MCA Department VIIT MCA Department P567+CHC Block D Visakhapatnam, Andhra …" at bounding box center [681, 266] width 863 height 532
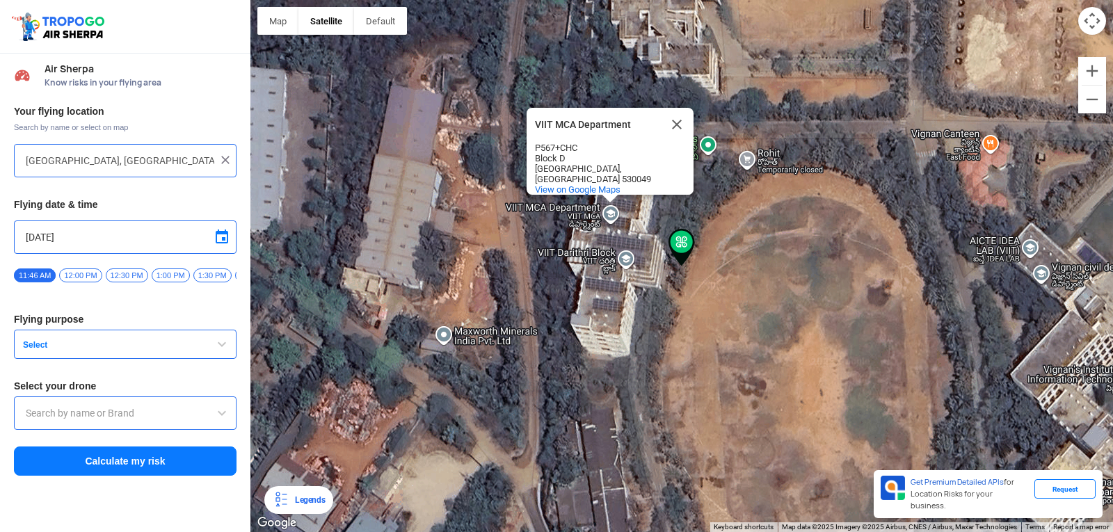
click at [611, 220] on div "VIIT MCA Department VIIT MCA Department P567+CHC Block D Visakhapatnam, Andhra …" at bounding box center [681, 266] width 863 height 532
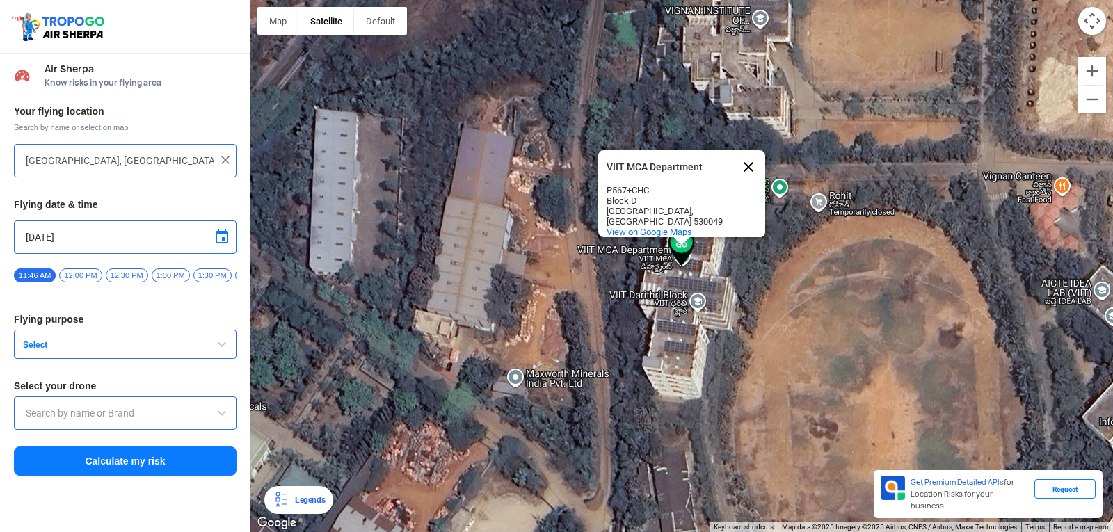
click at [752, 156] on button "Close" at bounding box center [748, 166] width 33 height 33
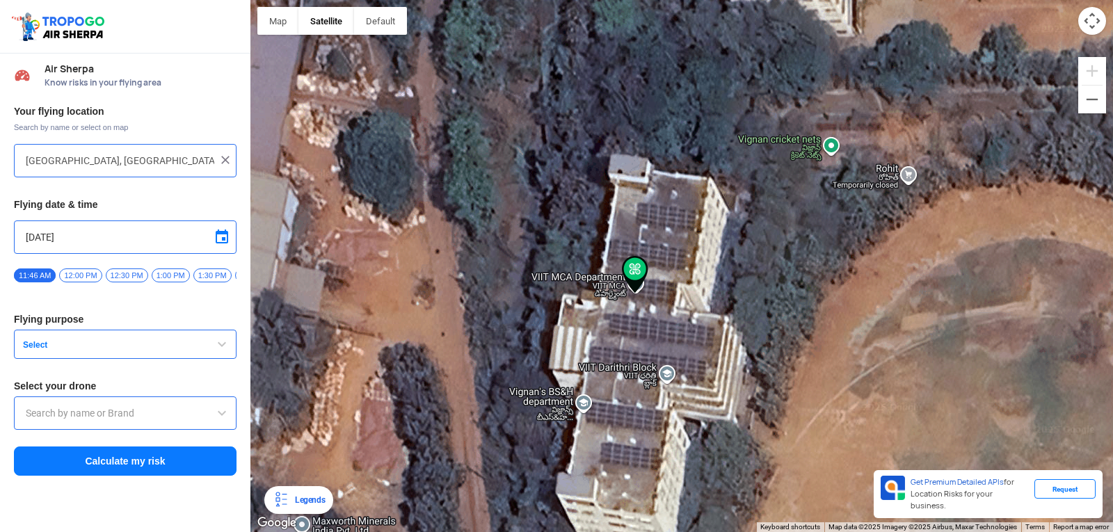
click at [227, 348] on span "button" at bounding box center [222, 344] width 17 height 17
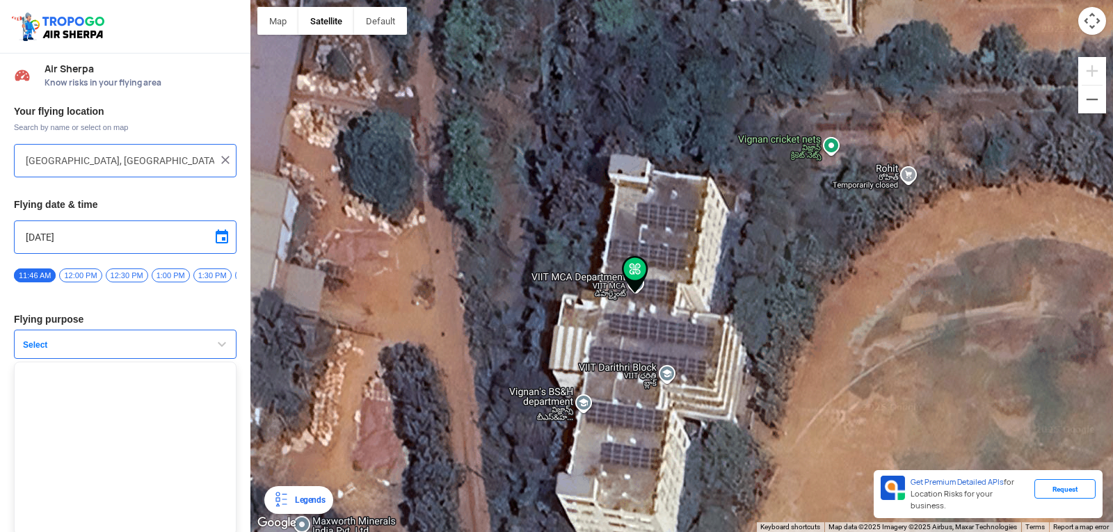
click at [227, 348] on button "Select" at bounding box center [125, 344] width 223 height 29
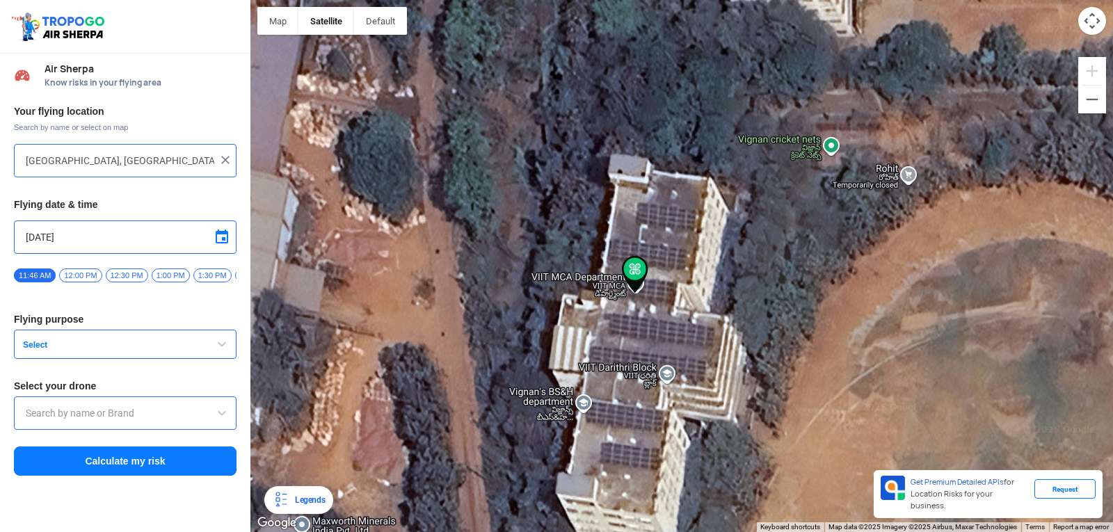
click at [218, 417] on span at bounding box center [222, 413] width 17 height 17
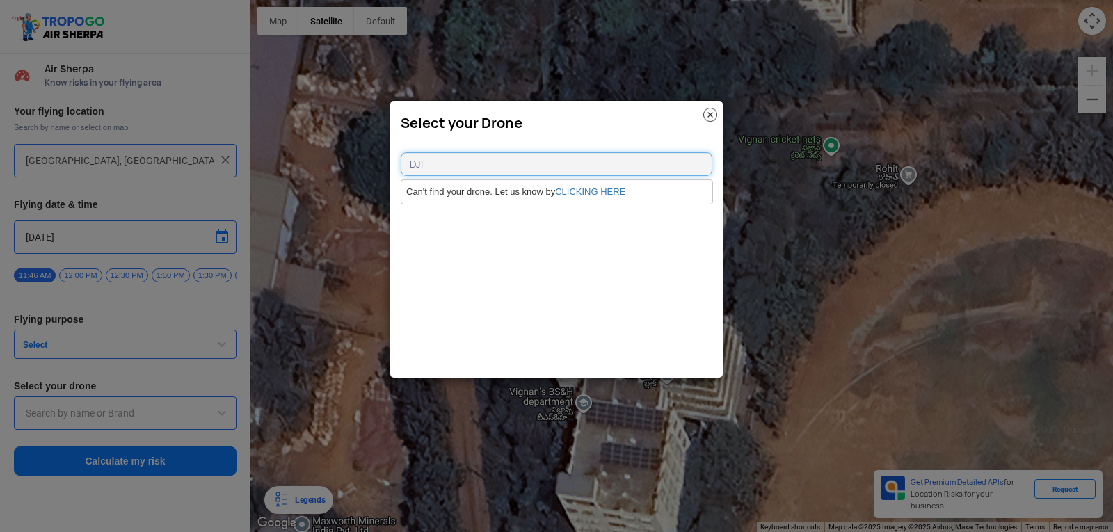
type input "DJI"
click at [708, 113] on img at bounding box center [710, 115] width 14 height 14
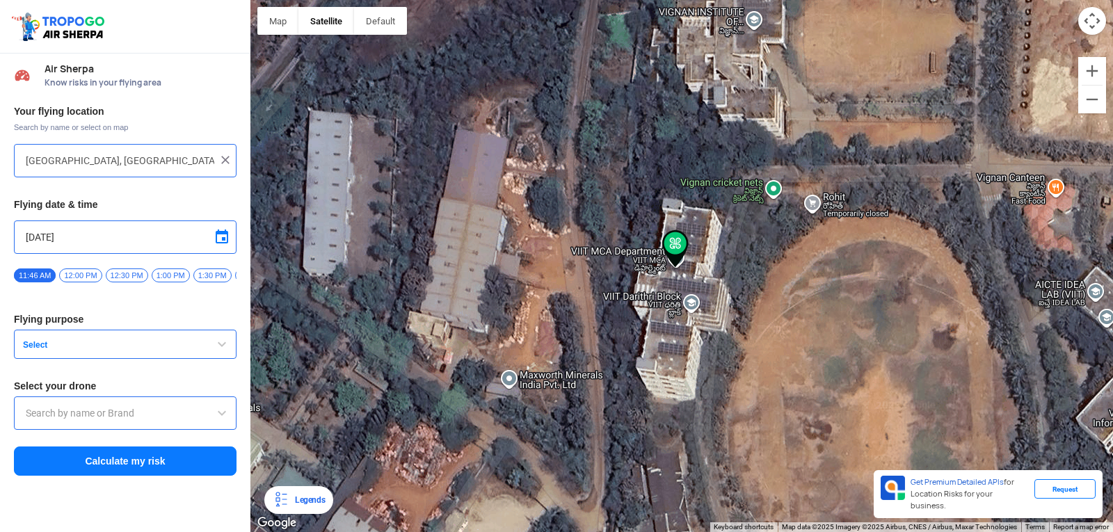
click at [303, 507] on div "Legends" at bounding box center [306, 500] width 35 height 17
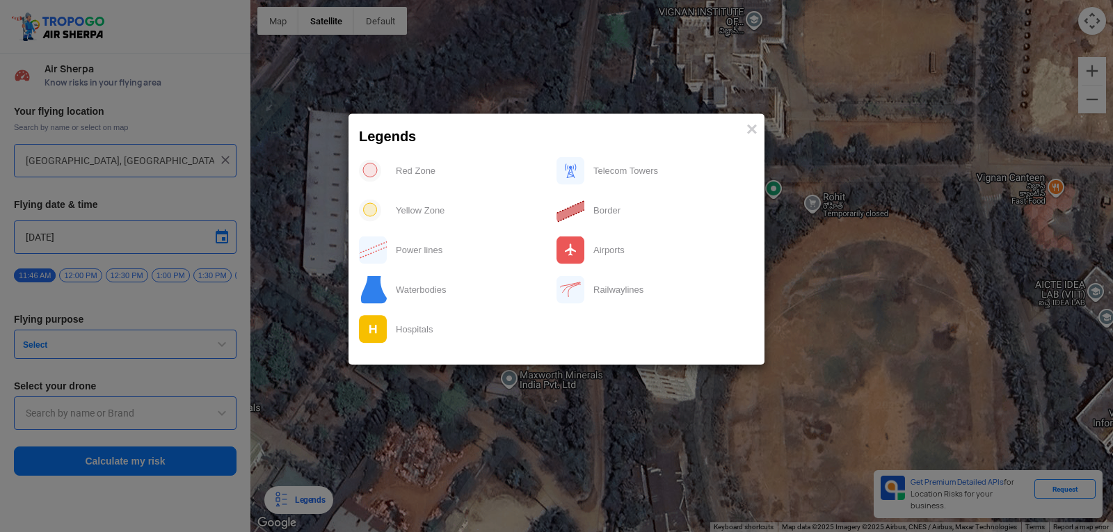
click at [303, 507] on modal-container "Legends × Red Zone Telecom Towers Yellow Zone Border Power lines Airports Water…" at bounding box center [556, 266] width 1113 height 532
click at [510, 449] on modal-container "Legends × Red Zone Telecom Towers Yellow Zone Border Power lines Airports Water…" at bounding box center [556, 266] width 1113 height 532
click at [752, 127] on span "×" at bounding box center [752, 129] width 11 height 22
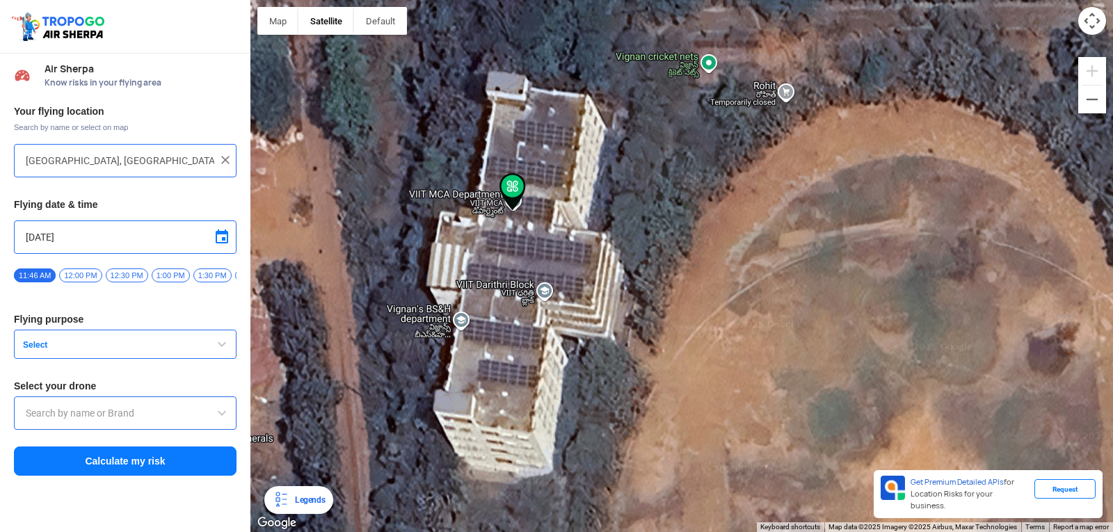
drag, startPoint x: 493, startPoint y: 310, endPoint x: 508, endPoint y: 257, distance: 55.5
click at [508, 257] on div at bounding box center [681, 266] width 863 height 532
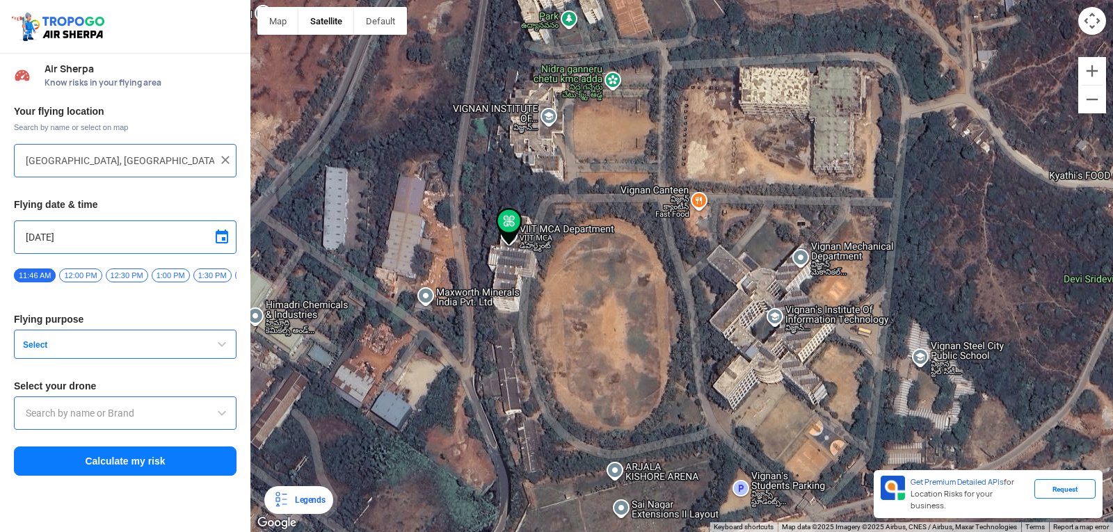
click at [108, 351] on span "Select" at bounding box center [104, 345] width 174 height 11
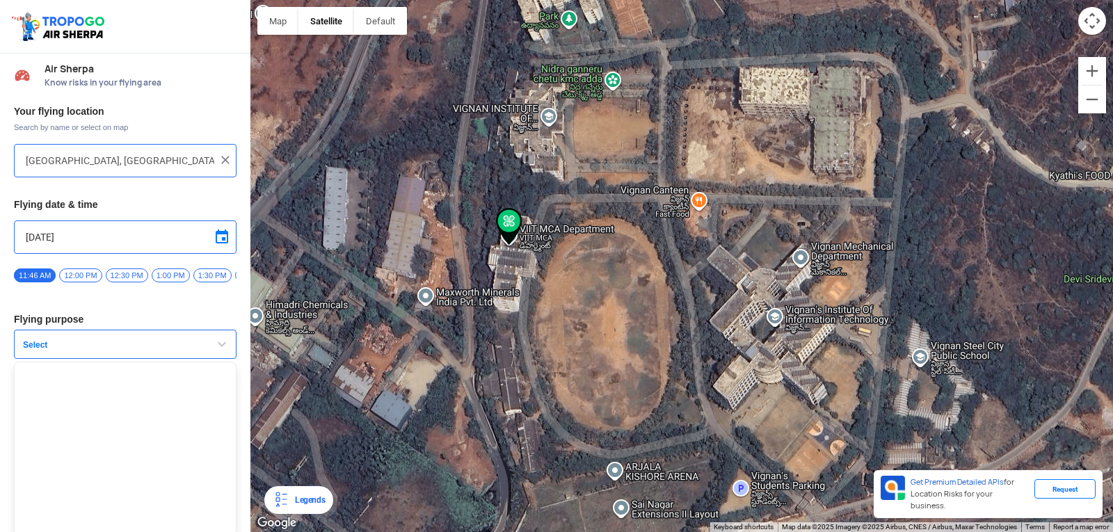
click at [108, 351] on span "Select" at bounding box center [104, 345] width 174 height 11
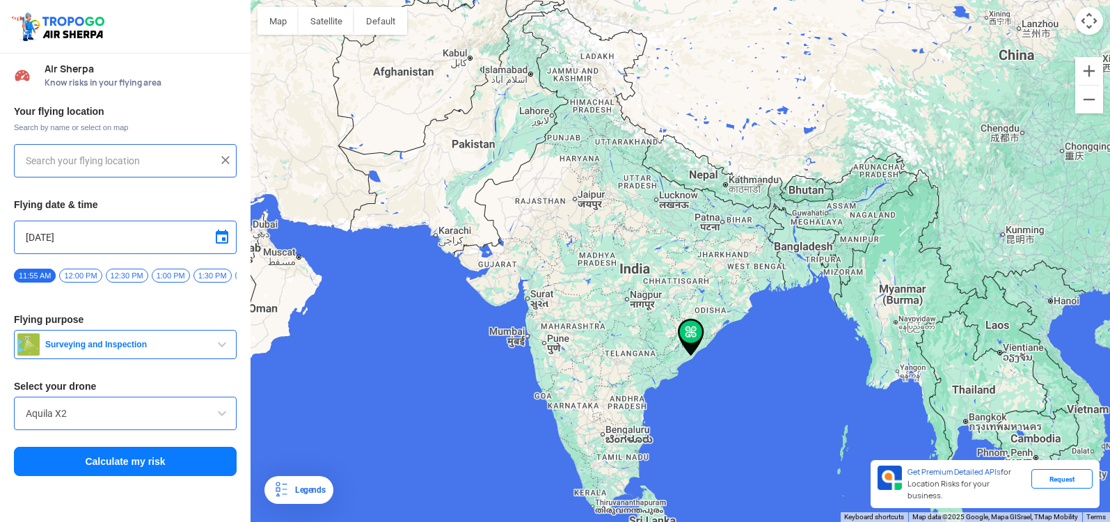
type input "[STREET_ADDRESS]"
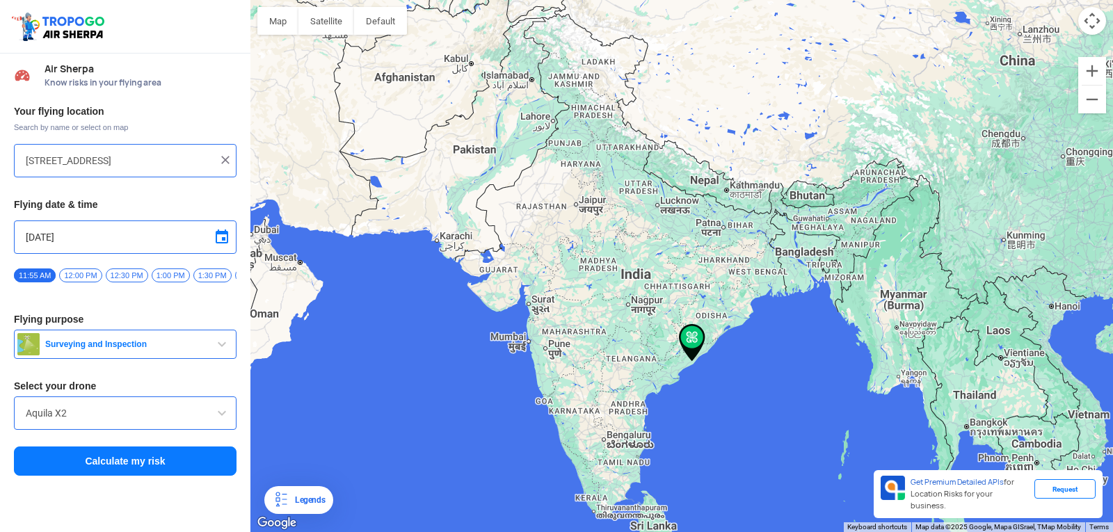
click at [189, 348] on span "Surveying and Inspection" at bounding box center [127, 344] width 174 height 11
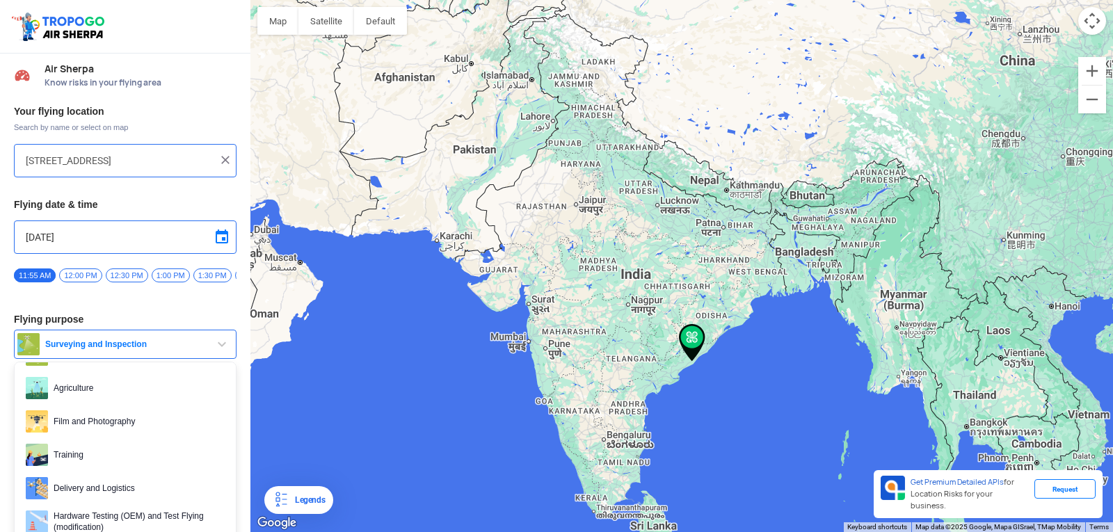
scroll to position [72, 0]
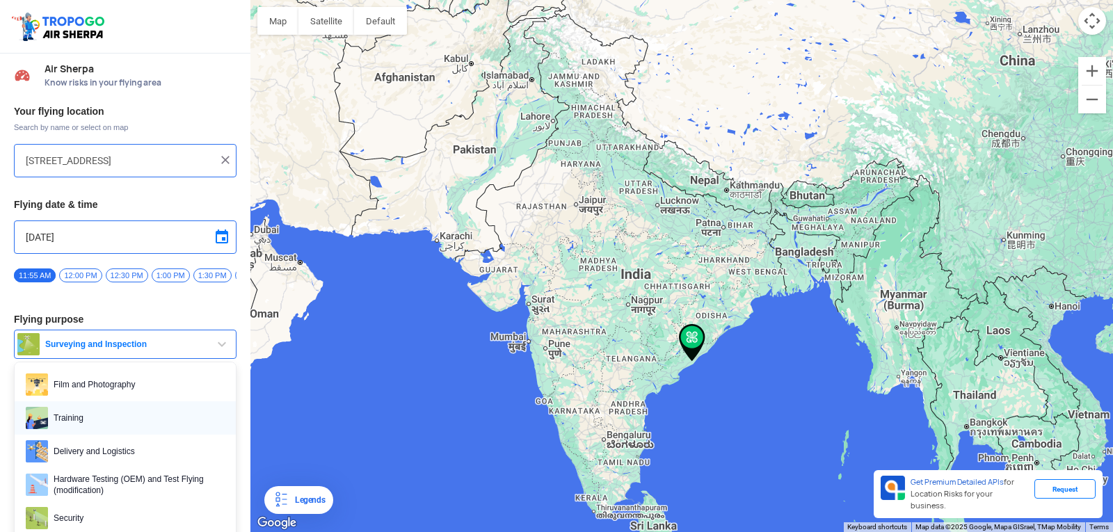
click at [106, 429] on span "Training" at bounding box center [136, 418] width 177 height 22
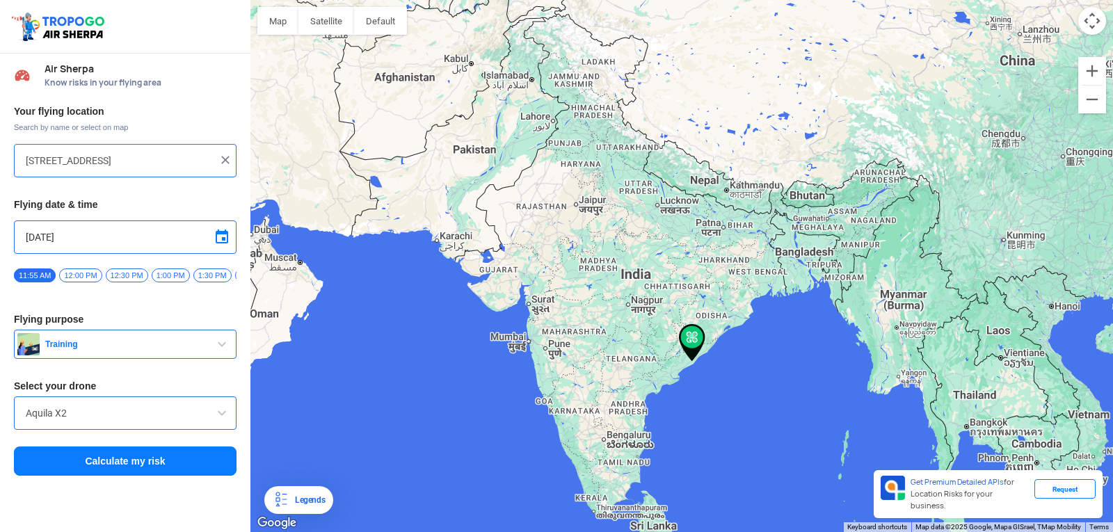
click at [148, 410] on div "Aquila X2" at bounding box center [125, 413] width 223 height 33
click at [161, 419] on input "Aquila X2" at bounding box center [125, 413] width 199 height 17
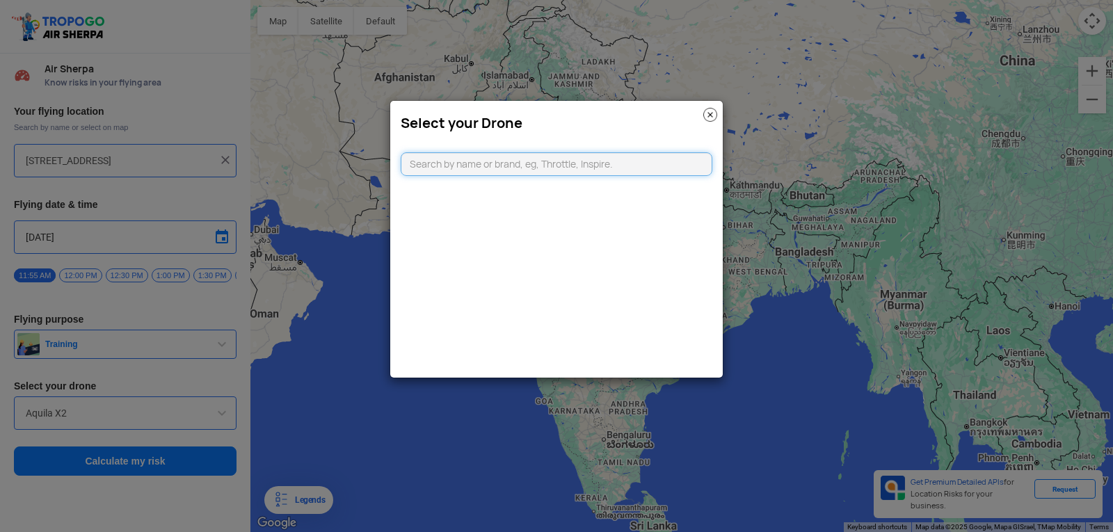
click at [644, 167] on input "text" at bounding box center [557, 164] width 312 height 24
type input "DJI"
click at [715, 111] on img at bounding box center [710, 115] width 14 height 14
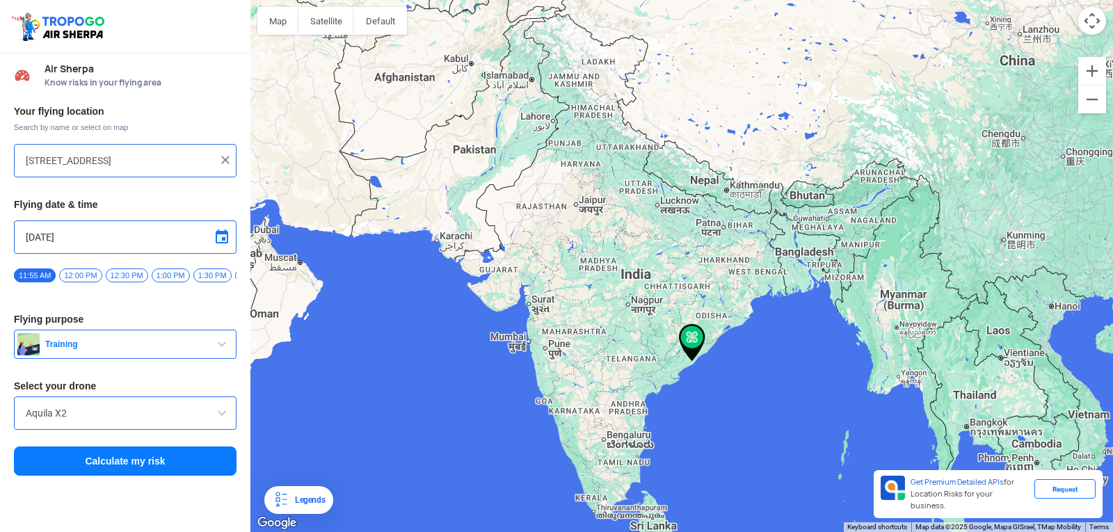
click at [136, 472] on button "Calculate my risk" at bounding box center [125, 461] width 223 height 29
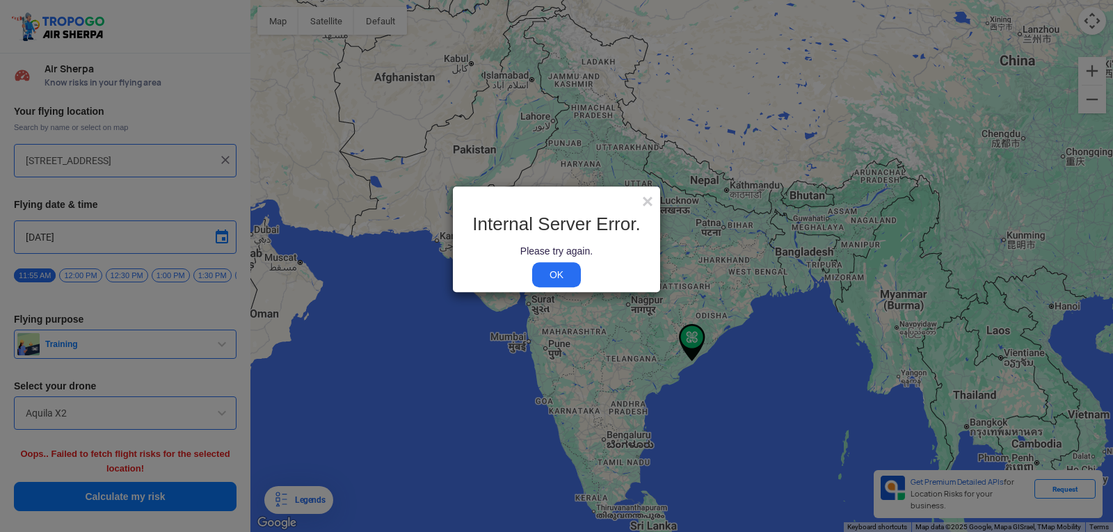
click at [557, 272] on link "OK" at bounding box center [556, 274] width 49 height 25
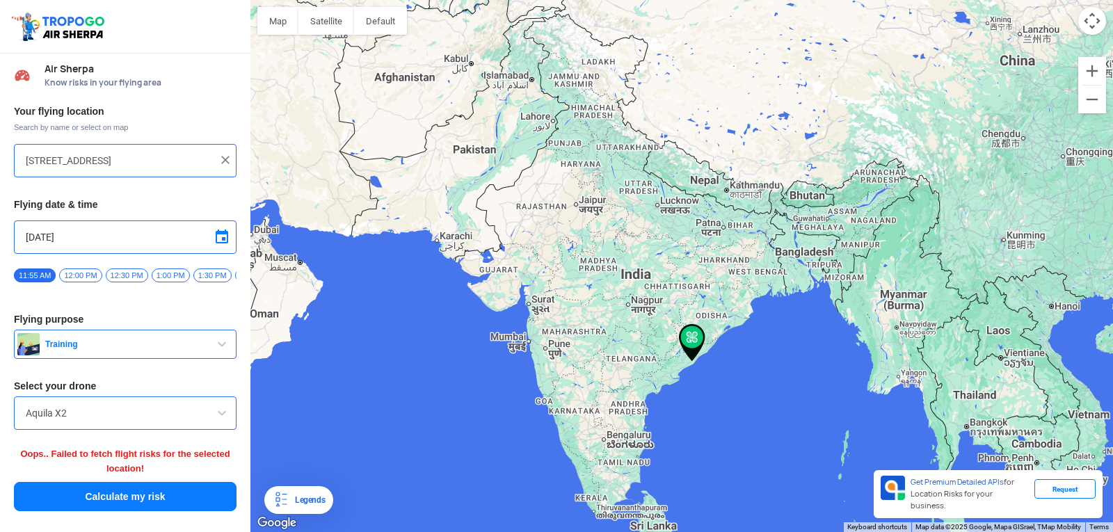
click at [157, 511] on button "Calculate my risk" at bounding box center [125, 496] width 223 height 29
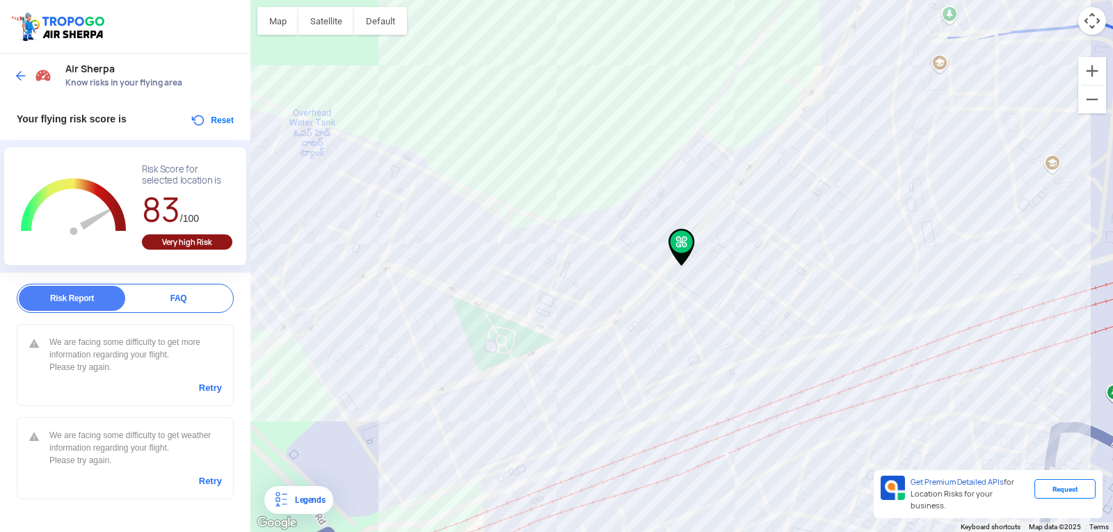
click at [22, 73] on img at bounding box center [21, 76] width 14 height 14
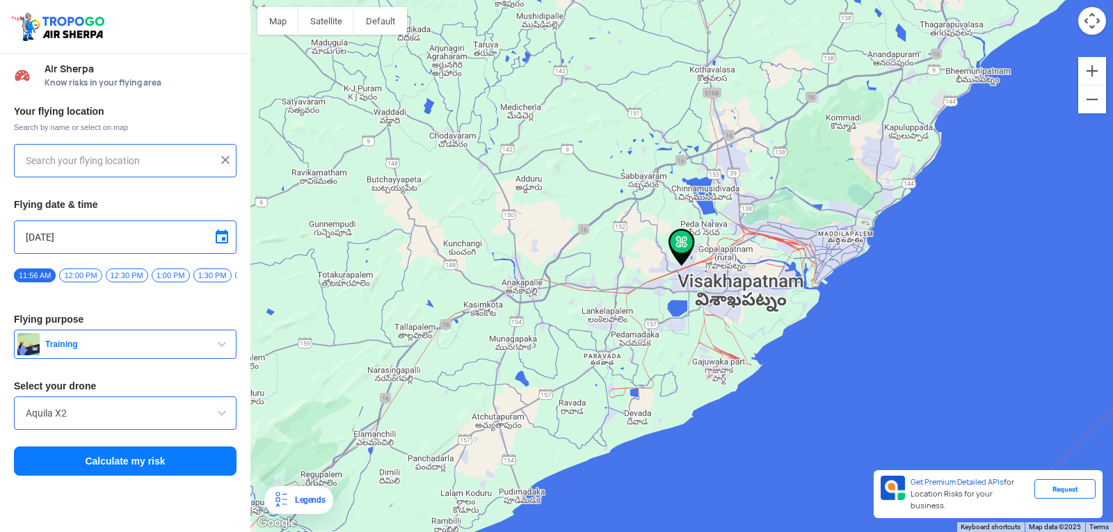
type input "[STREET_ADDRESS]"
click at [143, 428] on div "Aquila X2" at bounding box center [125, 413] width 223 height 33
click at [225, 422] on span at bounding box center [222, 413] width 17 height 17
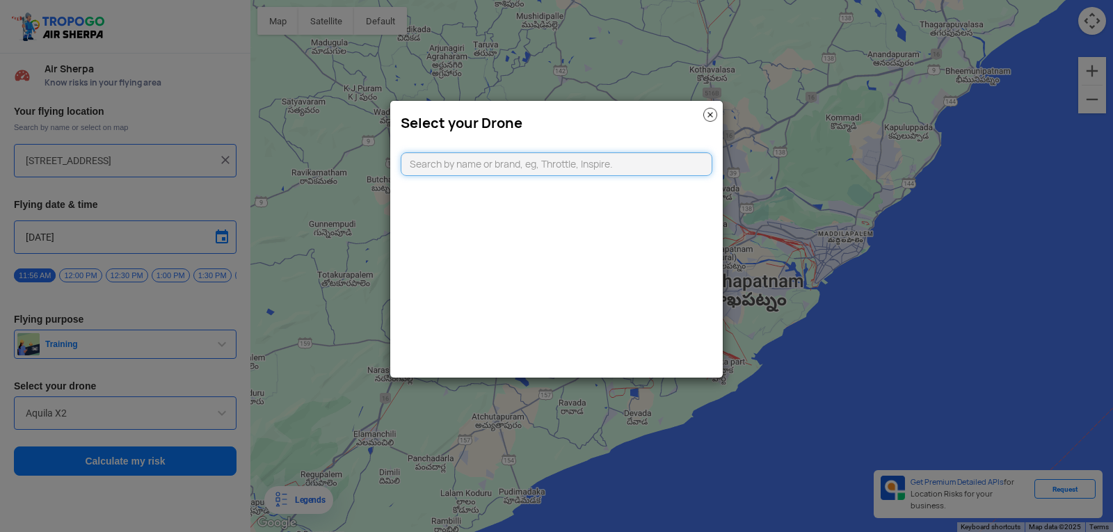
click at [611, 167] on input "text" at bounding box center [557, 164] width 312 height 24
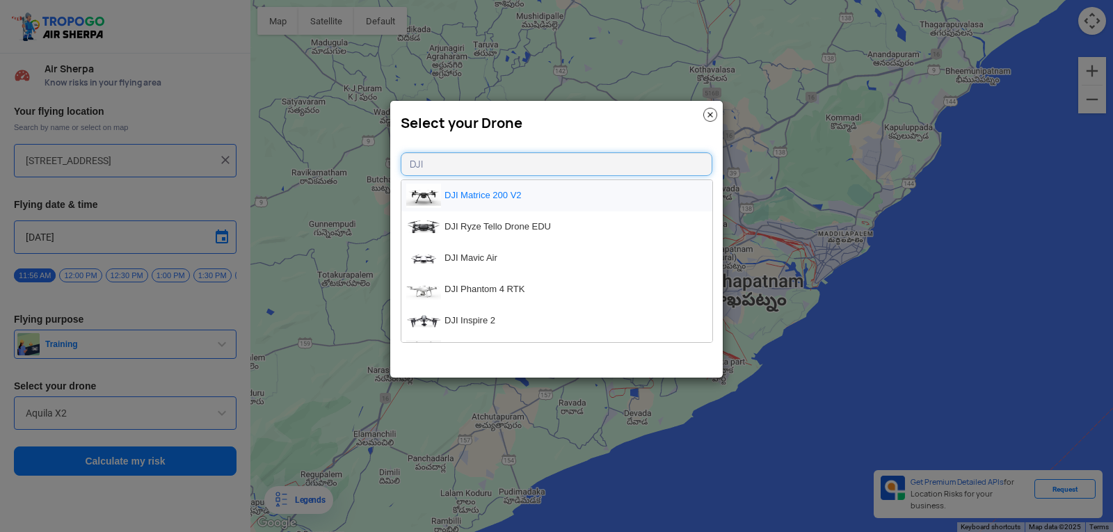
type input "DJI"
click at [558, 204] on li "DJI Matrice 200 V2" at bounding box center [556, 195] width 311 height 31
type input "DJI Matrice 200 V2"
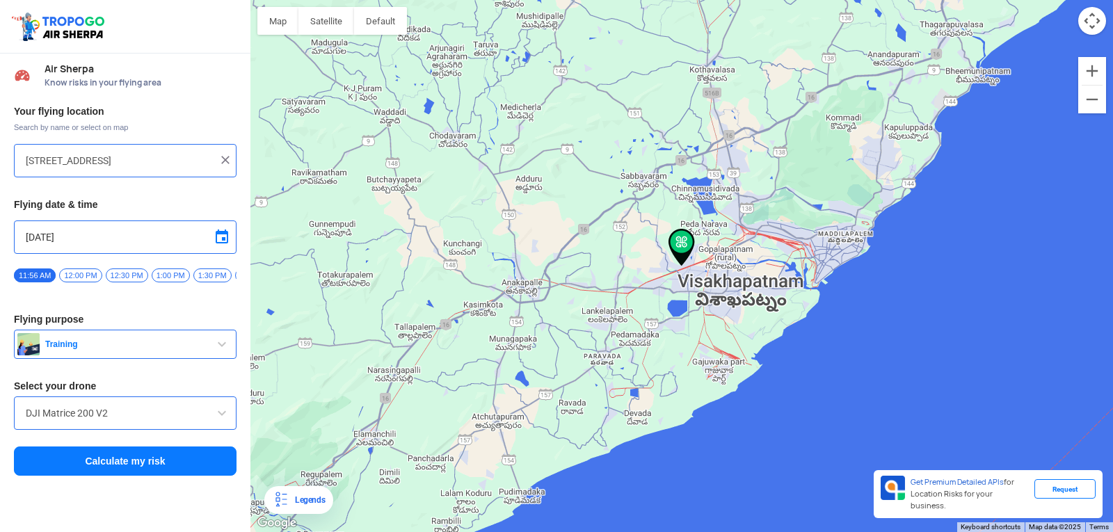
click at [152, 466] on button "Calculate my risk" at bounding box center [125, 461] width 223 height 29
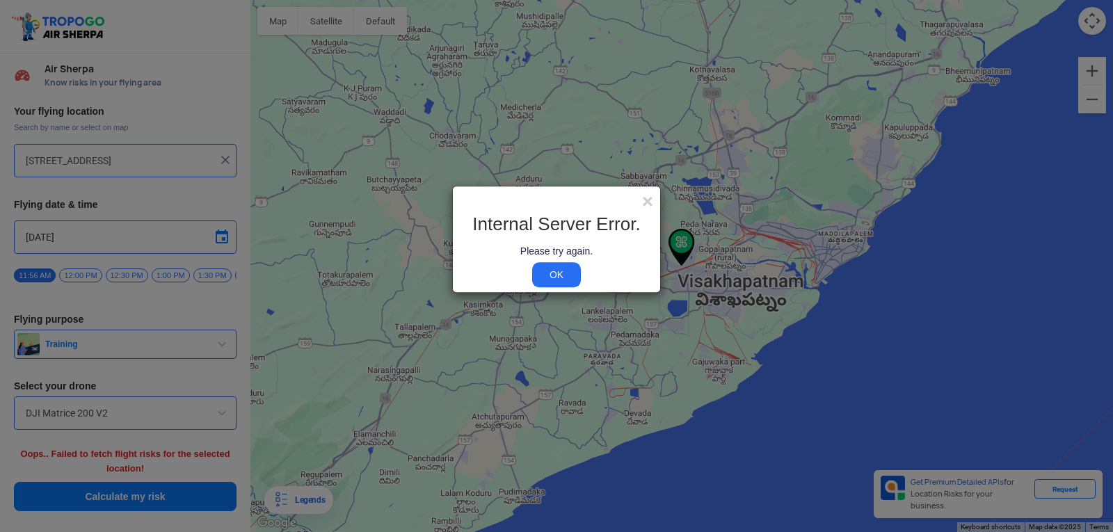
click at [556, 272] on link "OK" at bounding box center [556, 274] width 49 height 25
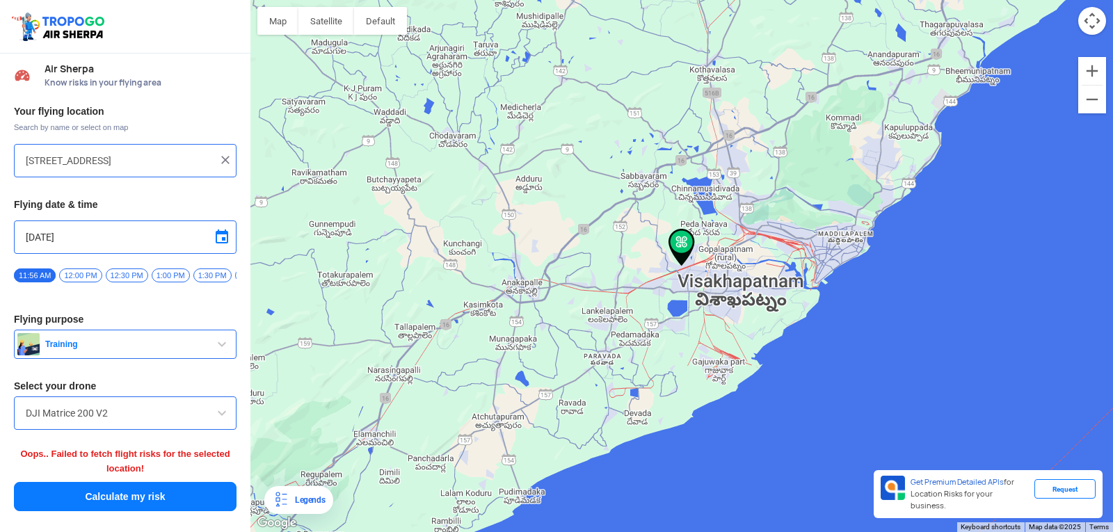
click at [153, 499] on button "Calculate my risk" at bounding box center [125, 496] width 223 height 29
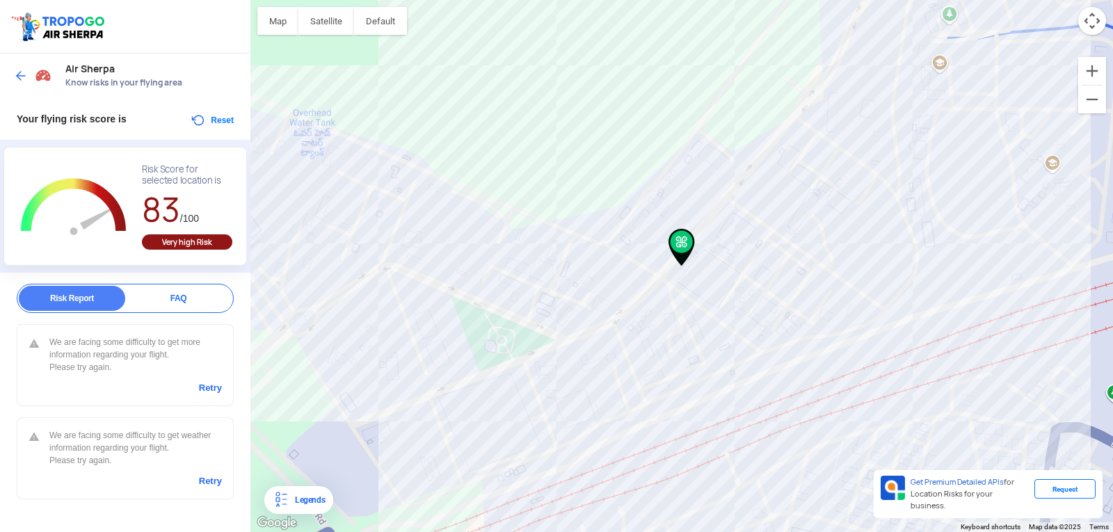
click at [38, 203] on rect "Chart" at bounding box center [74, 207] width 118 height 87
click at [338, 18] on button "Satellite" at bounding box center [326, 21] width 56 height 28
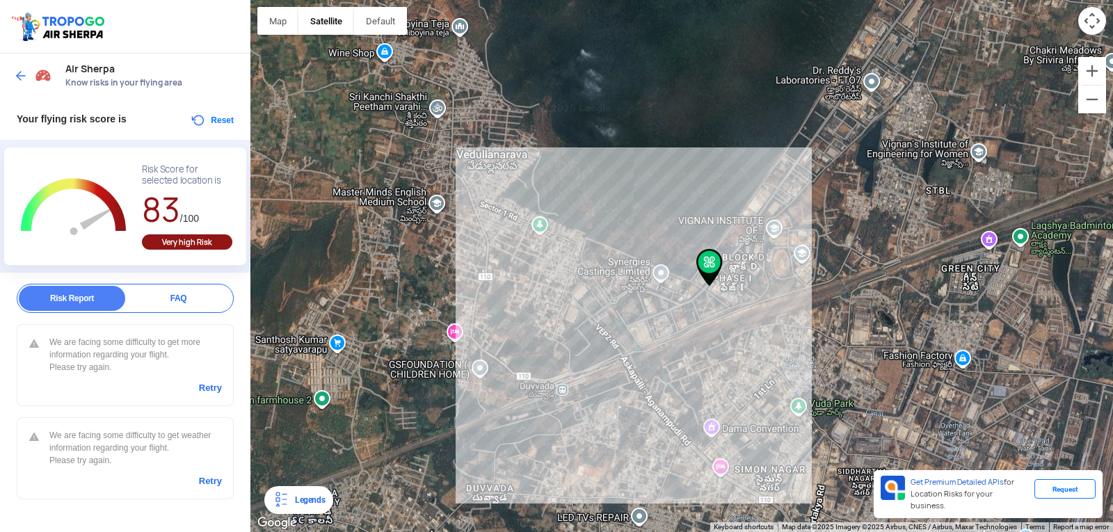
click at [20, 72] on img at bounding box center [21, 76] width 14 height 14
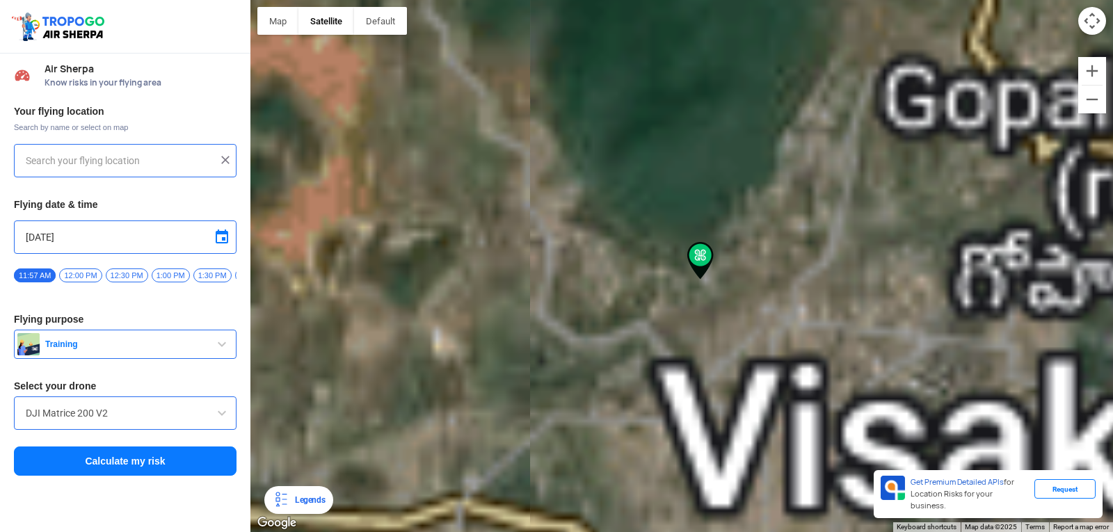
type input "[STREET_ADDRESS]"
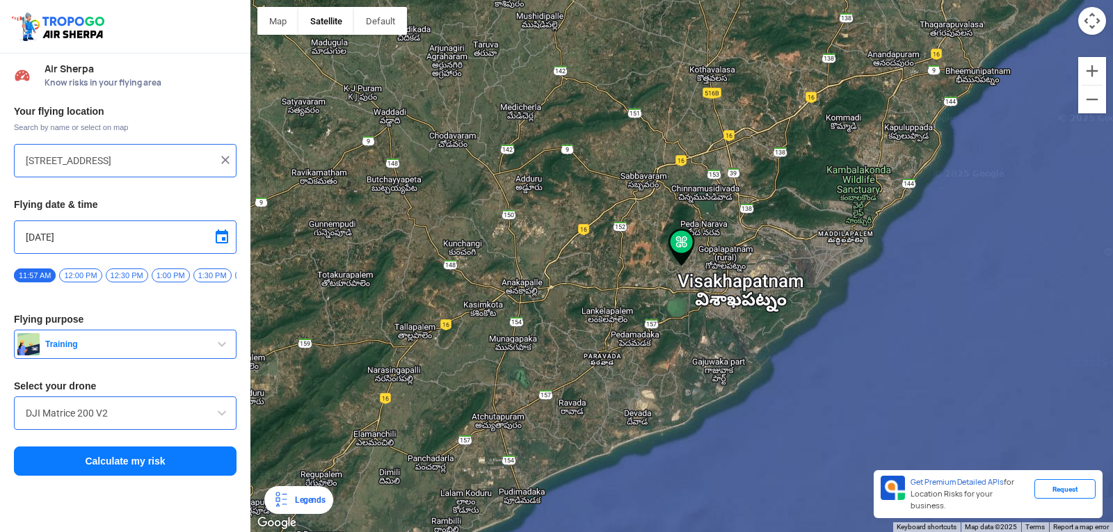
click at [223, 161] on img at bounding box center [225, 160] width 14 height 14
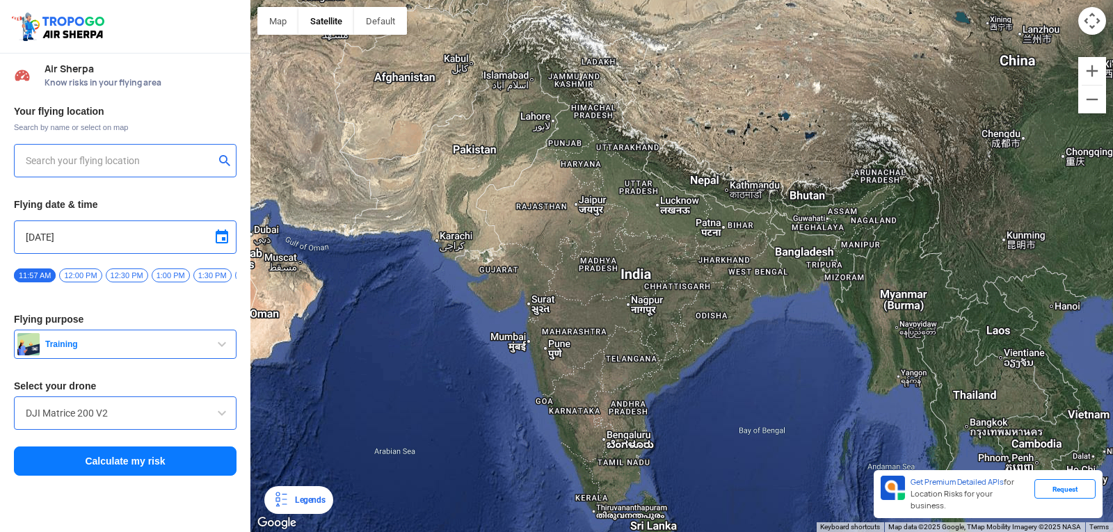
click at [156, 157] on input "text" at bounding box center [120, 160] width 189 height 17
type input "[GEOGRAPHIC_DATA], [GEOGRAPHIC_DATA] 530049, [GEOGRAPHIC_DATA]"
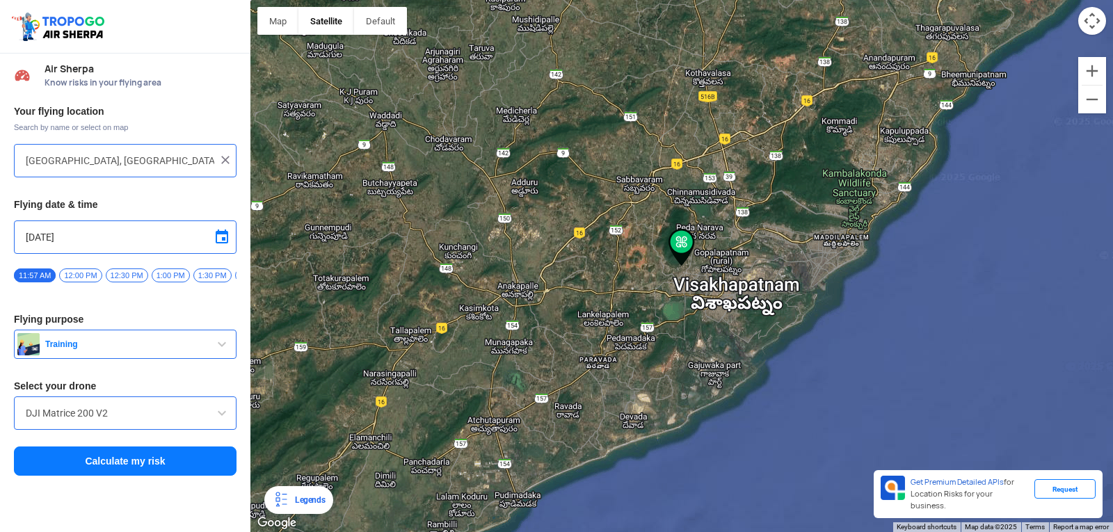
click at [189, 459] on button "Calculate my risk" at bounding box center [125, 461] width 223 height 29
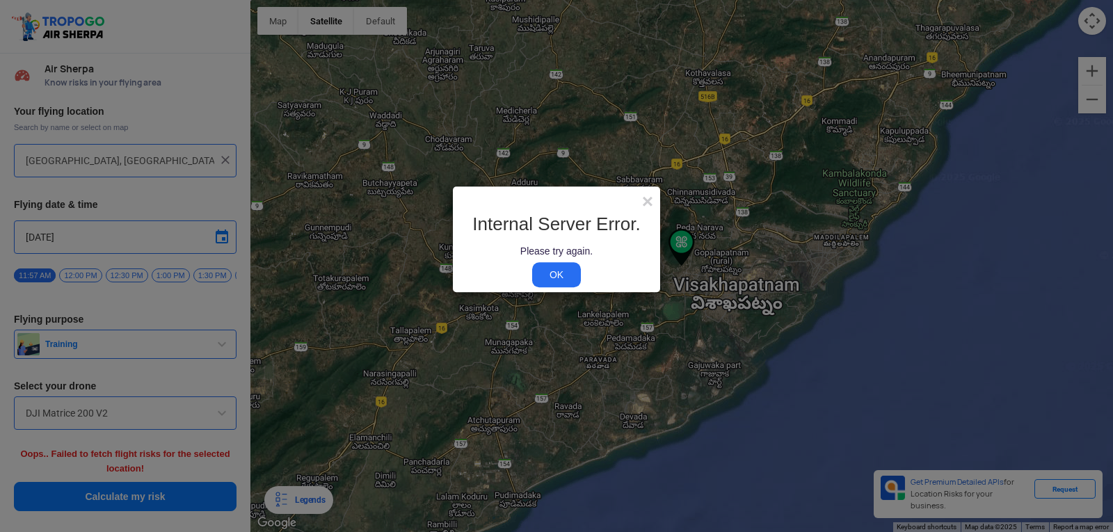
click at [191, 504] on modal-container "× Internal Server Error. Please try again. OK" at bounding box center [556, 266] width 1113 height 532
click at [564, 271] on link "OK" at bounding box center [556, 274] width 49 height 25
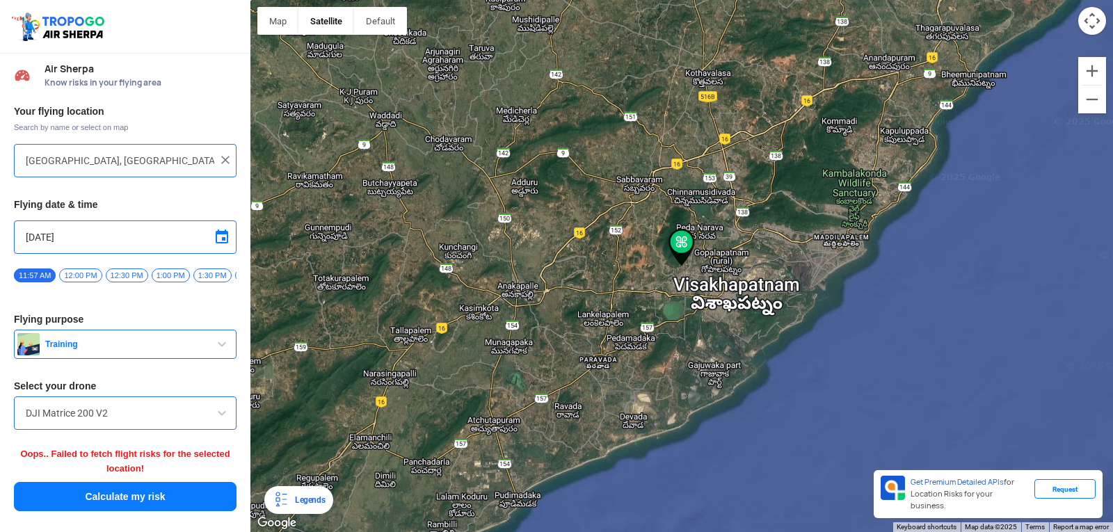
click at [67, 507] on button "Calculate my risk" at bounding box center [125, 496] width 223 height 29
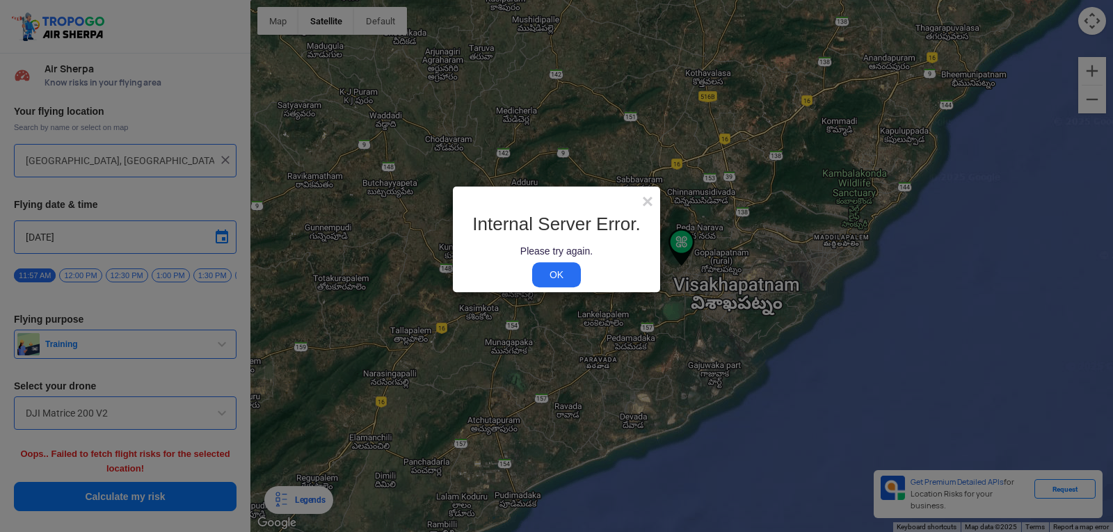
click at [67, 507] on modal-container "× Internal Server Error. Please try again. OK" at bounding box center [556, 266] width 1113 height 532
click at [552, 276] on link "OK" at bounding box center [556, 274] width 49 height 25
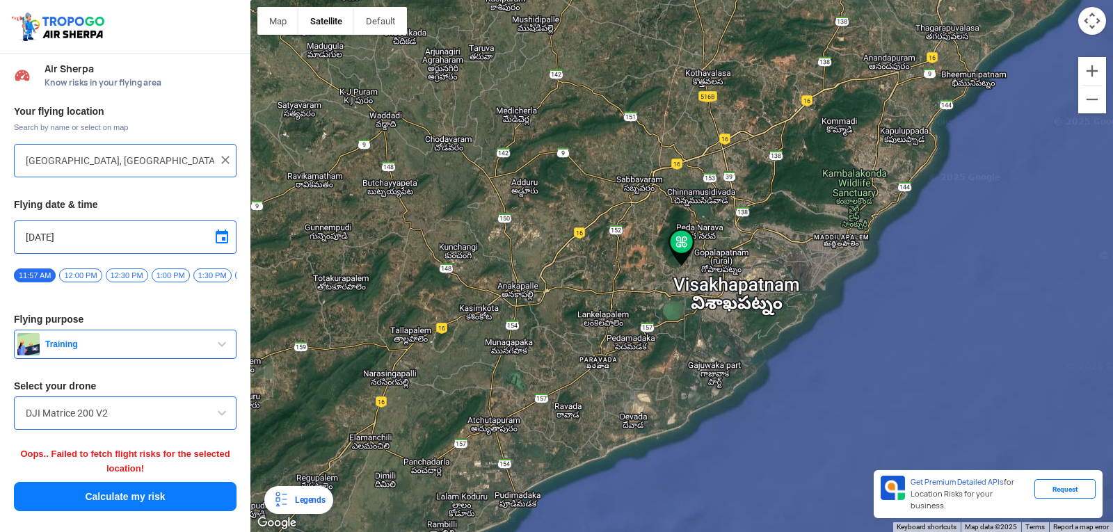
click at [192, 508] on button "Calculate my risk" at bounding box center [125, 496] width 223 height 29
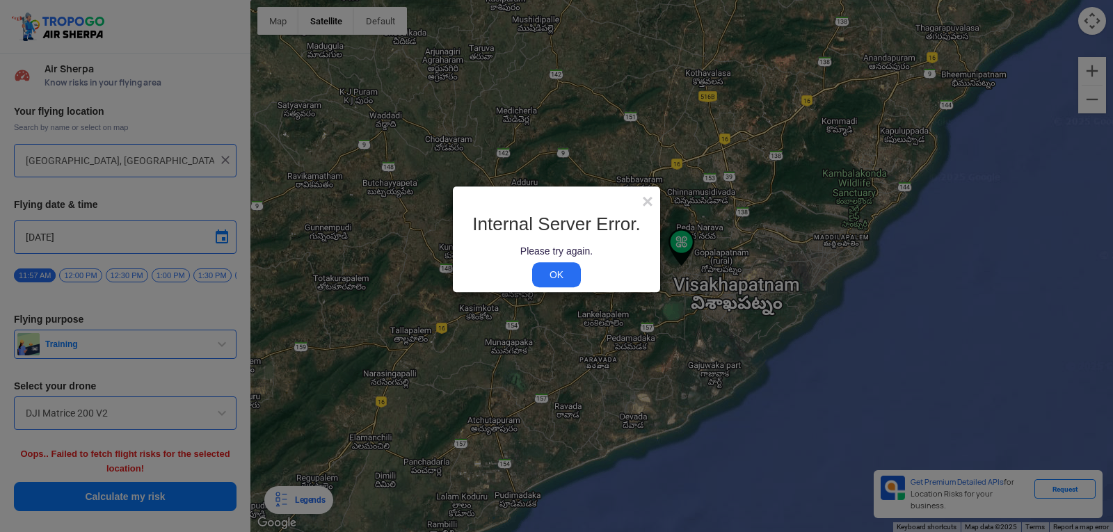
click at [562, 271] on link "OK" at bounding box center [556, 274] width 49 height 25
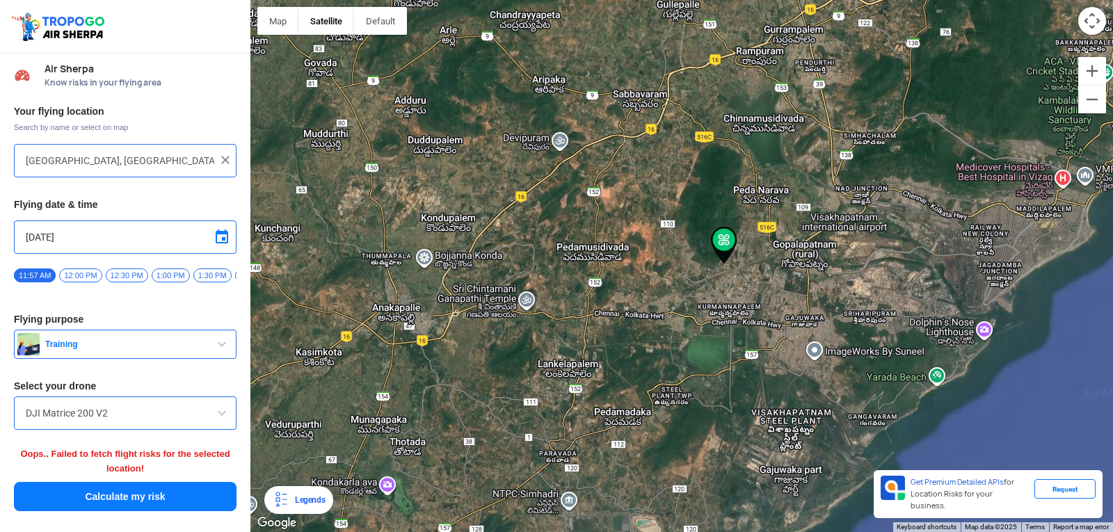
click at [724, 242] on img at bounding box center [724, 246] width 26 height 38
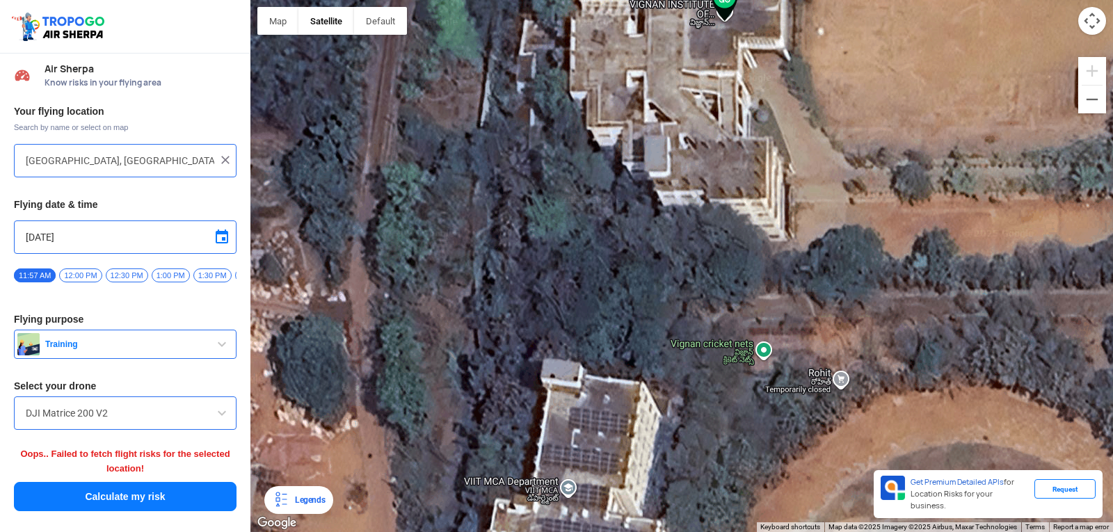
drag, startPoint x: 800, startPoint y: 419, endPoint x: 729, endPoint y: 59, distance: 366.6
click at [729, 59] on div at bounding box center [681, 266] width 863 height 532
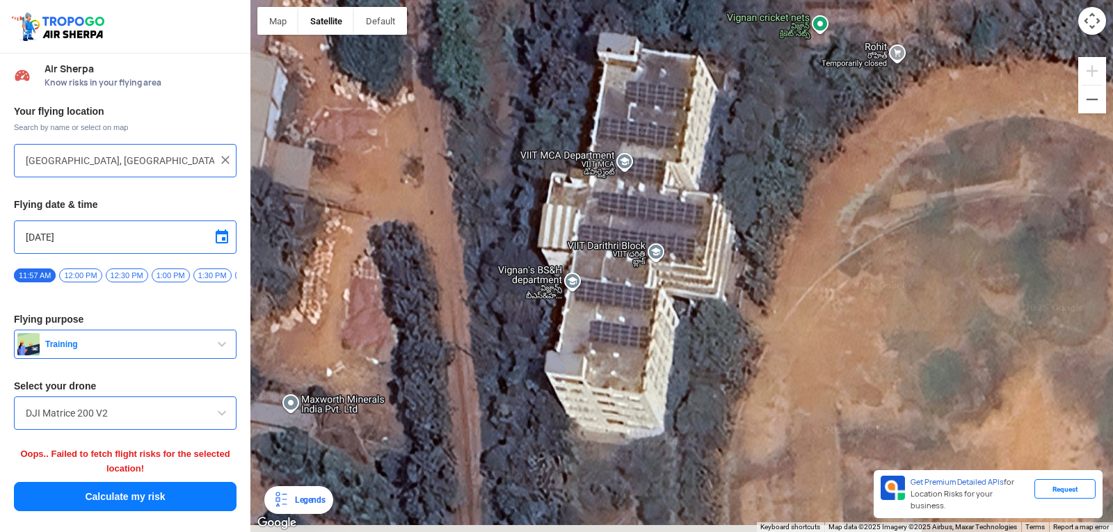
drag, startPoint x: 694, startPoint y: 417, endPoint x: 753, endPoint y: 95, distance: 326.7
click at [753, 95] on div at bounding box center [681, 266] width 863 height 532
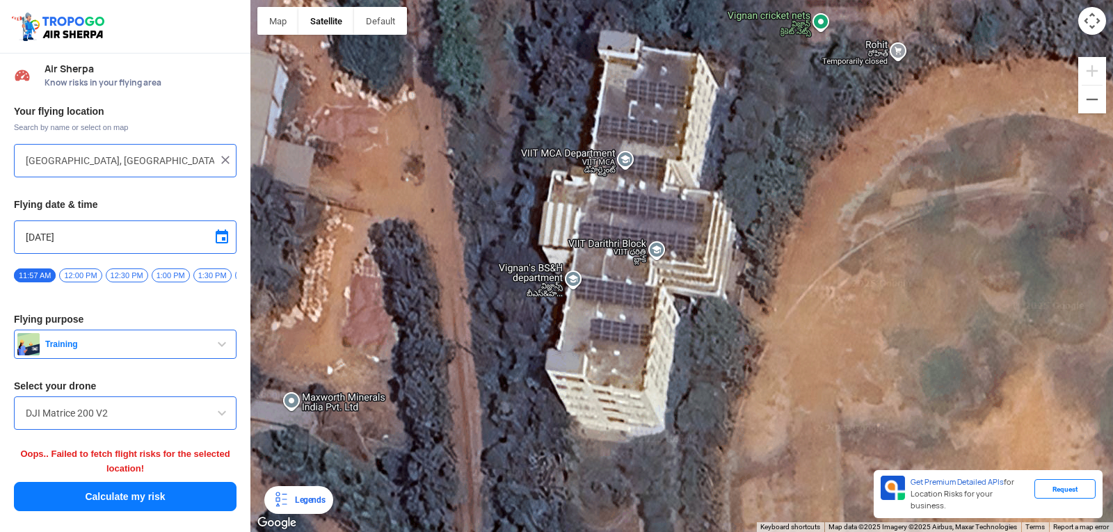
click at [657, 253] on div at bounding box center [681, 266] width 863 height 532
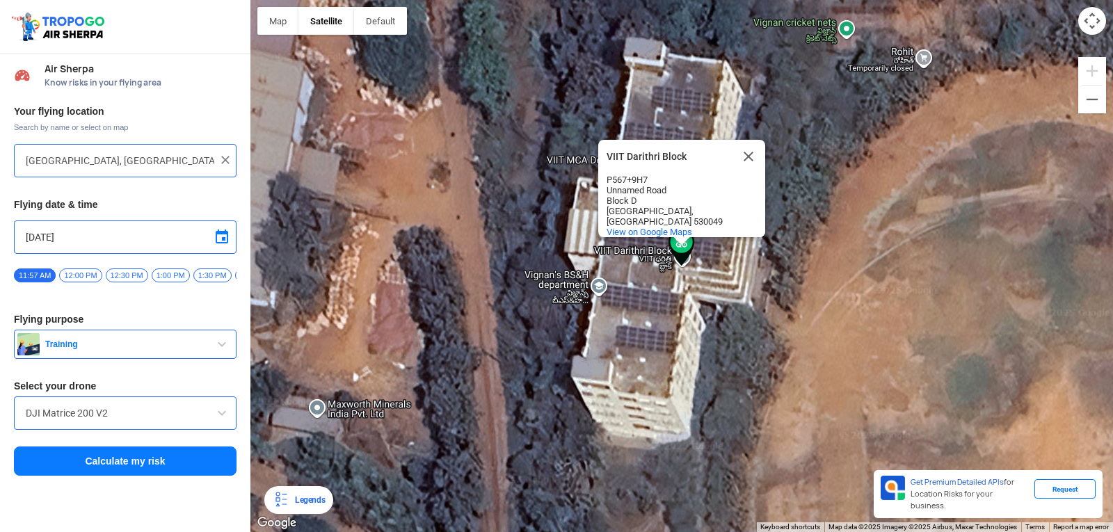
click at [95, 271] on span "12:00 PM" at bounding box center [80, 276] width 42 height 14
click at [138, 463] on button "Calculate my risk" at bounding box center [125, 461] width 223 height 29
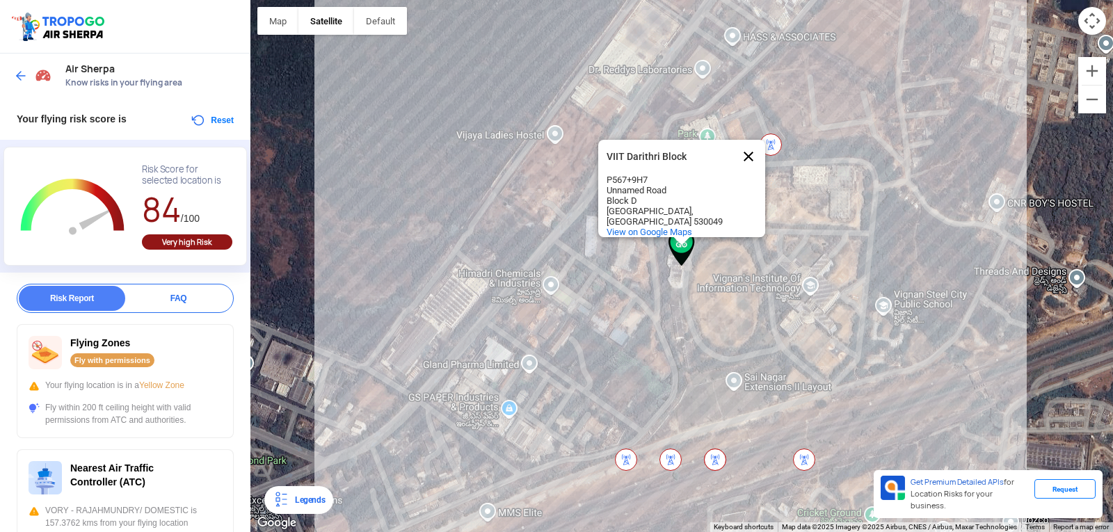
click at [749, 145] on button "Close" at bounding box center [748, 156] width 33 height 33
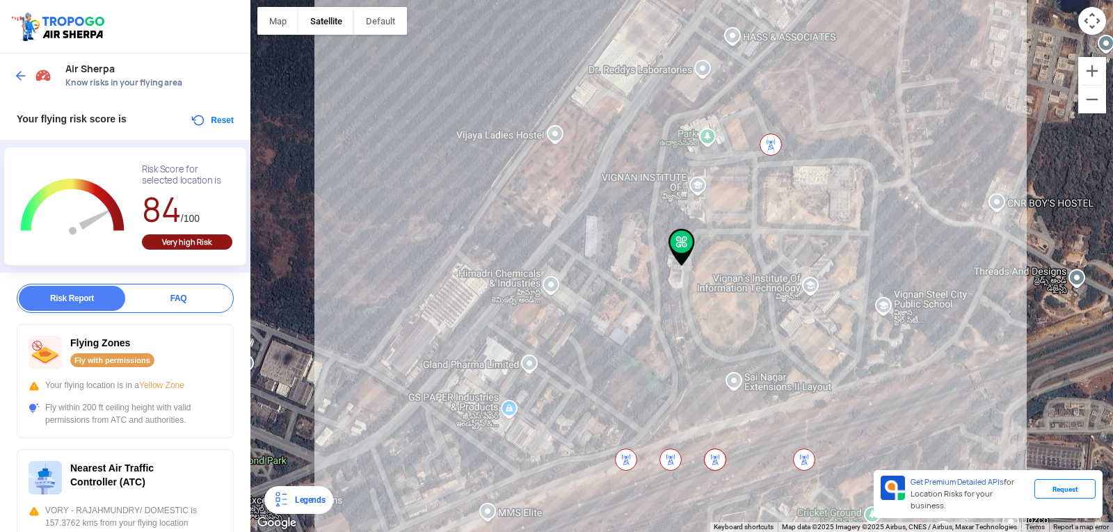
click at [765, 143] on img at bounding box center [771, 145] width 22 height 22
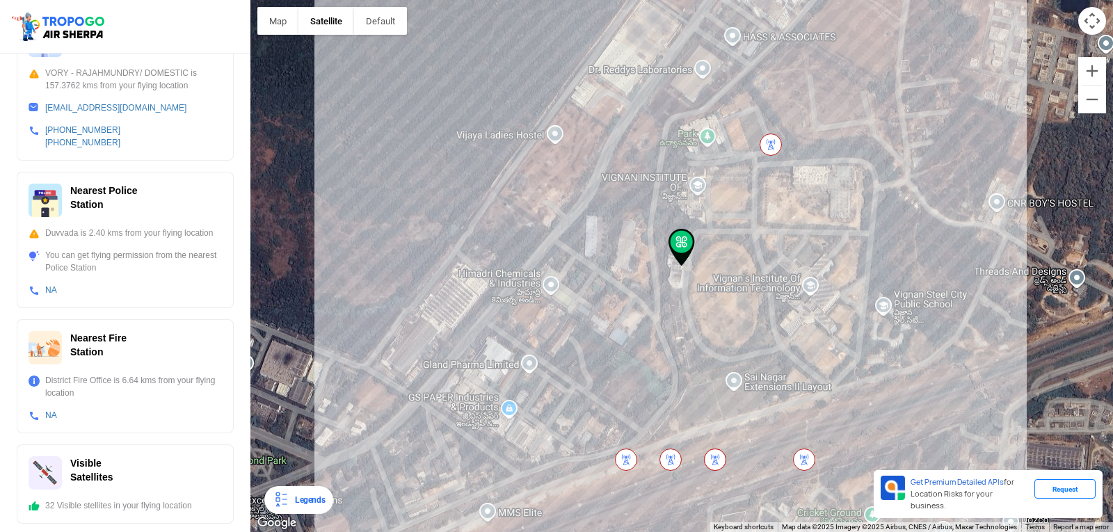
scroll to position [440, 0]
drag, startPoint x: 246, startPoint y: 386, endPoint x: 246, endPoint y: 378, distance: 7.7
click at [246, 378] on div "Report FAQ Risk Report FAQ Flying Zones Fly with permissions Your flying locati…" at bounding box center [125, 187] width 250 height 689
click at [196, 365] on div "Nearest Fire Station District Fire Office is 6.64 kms from your flying location…" at bounding box center [125, 374] width 217 height 114
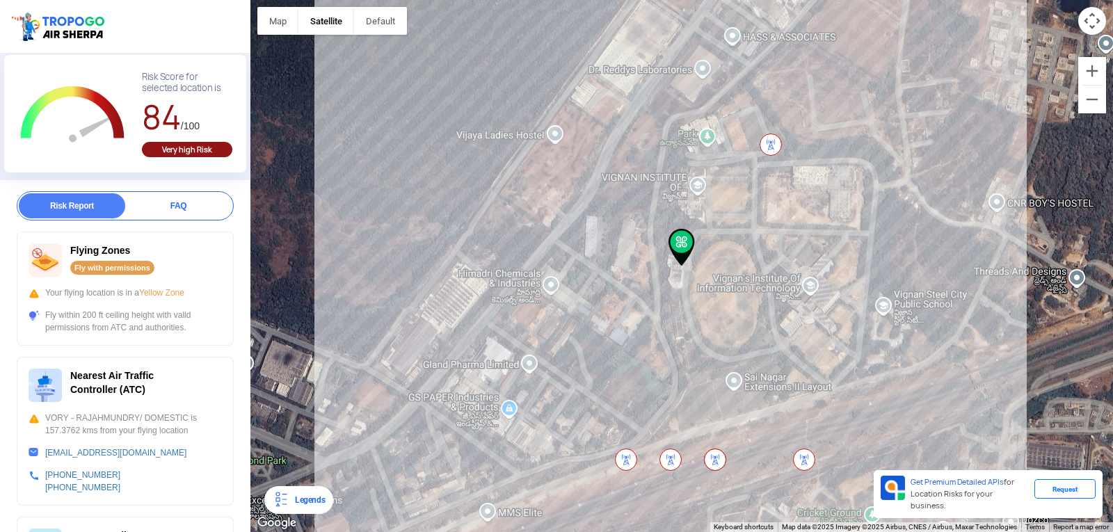
scroll to position [0, 0]
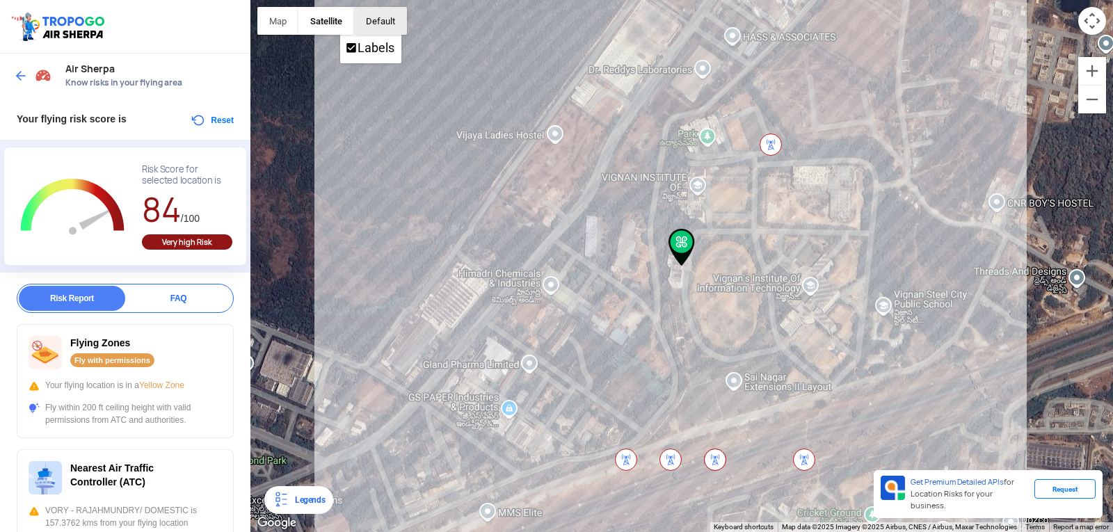
click at [399, 22] on button "button" at bounding box center [380, 21] width 53 height 28
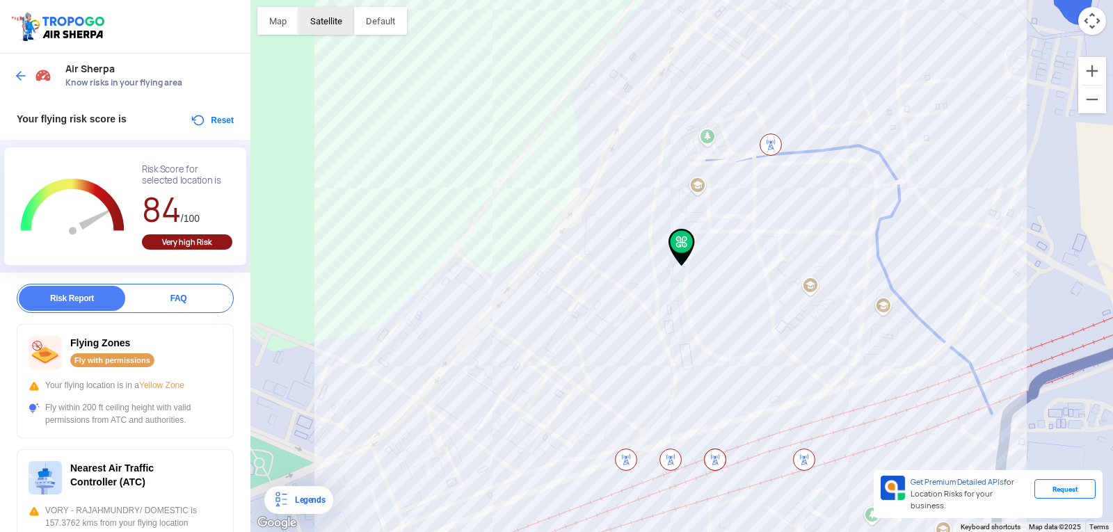
click at [353, 22] on button "Satellite" at bounding box center [326, 21] width 56 height 28
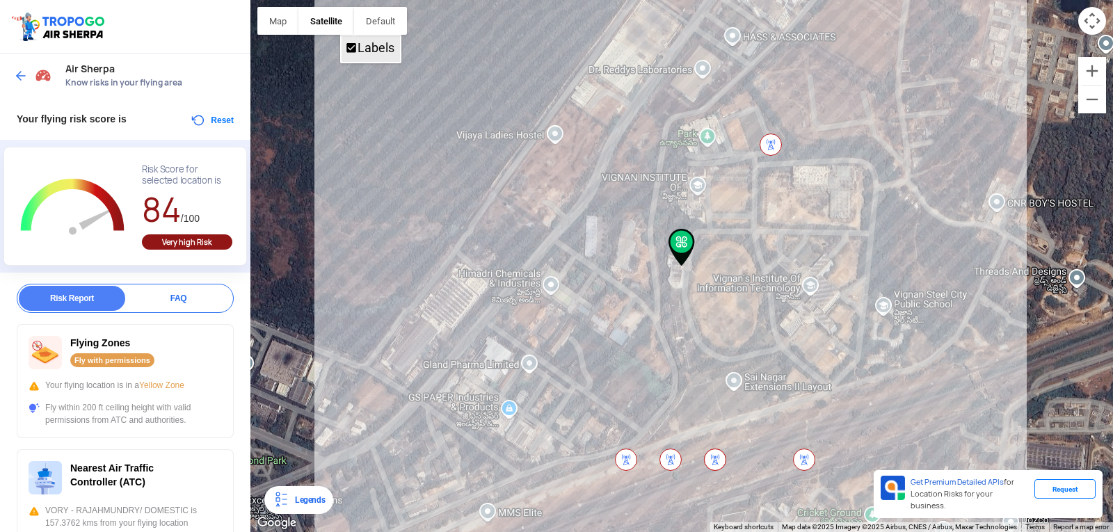
click at [349, 46] on span "Labels" at bounding box center [351, 48] width 13 height 13
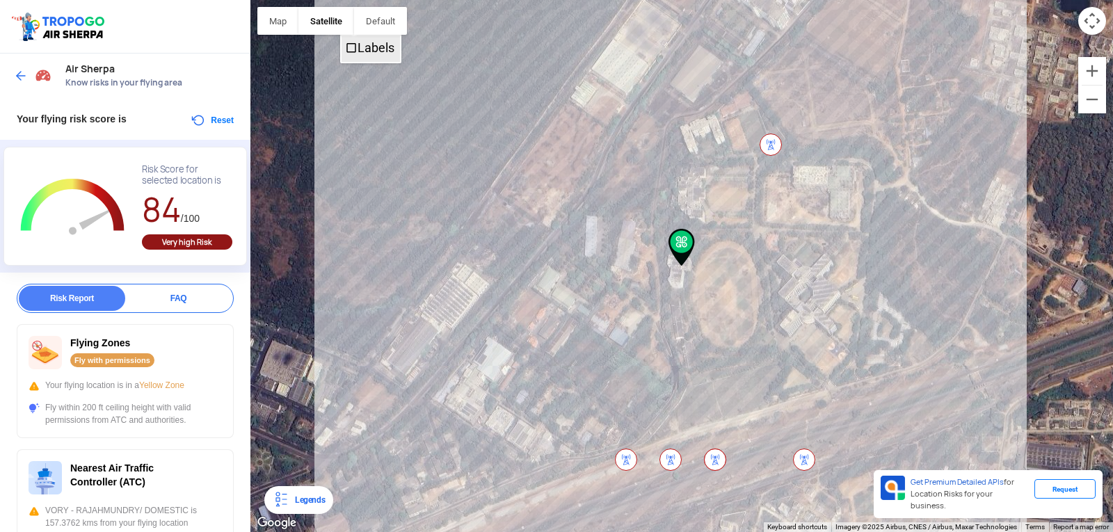
click at [349, 46] on span "Labels" at bounding box center [351, 48] width 13 height 13
